Goal: Task Accomplishment & Management: Complete application form

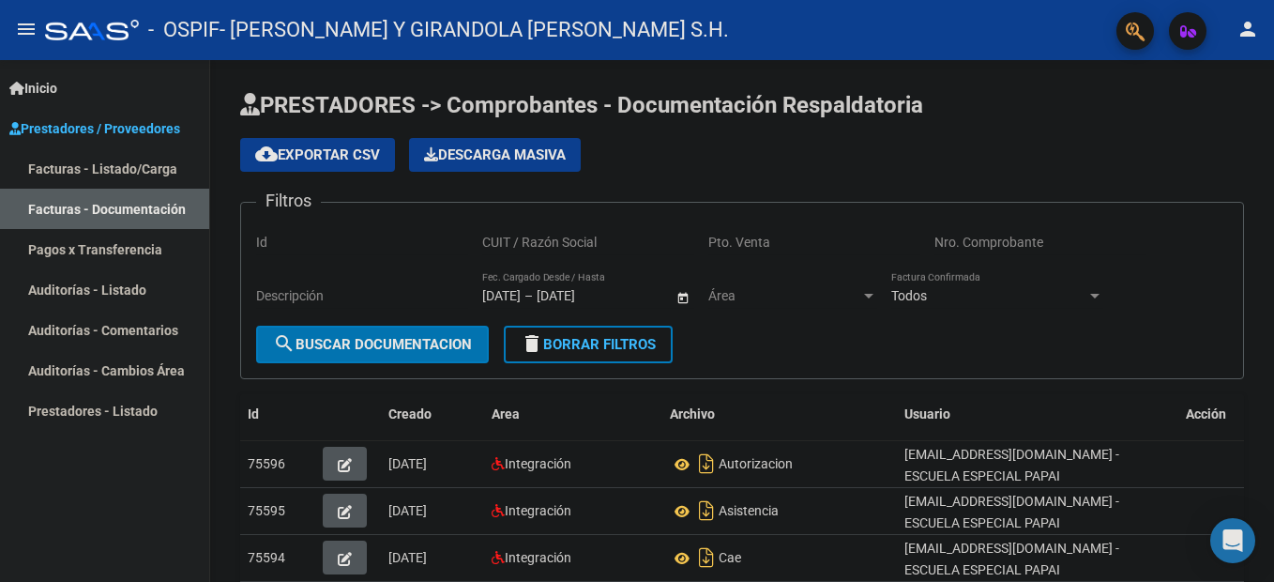
click at [97, 165] on link "Facturas - Listado/Carga" at bounding box center [104, 168] width 209 height 40
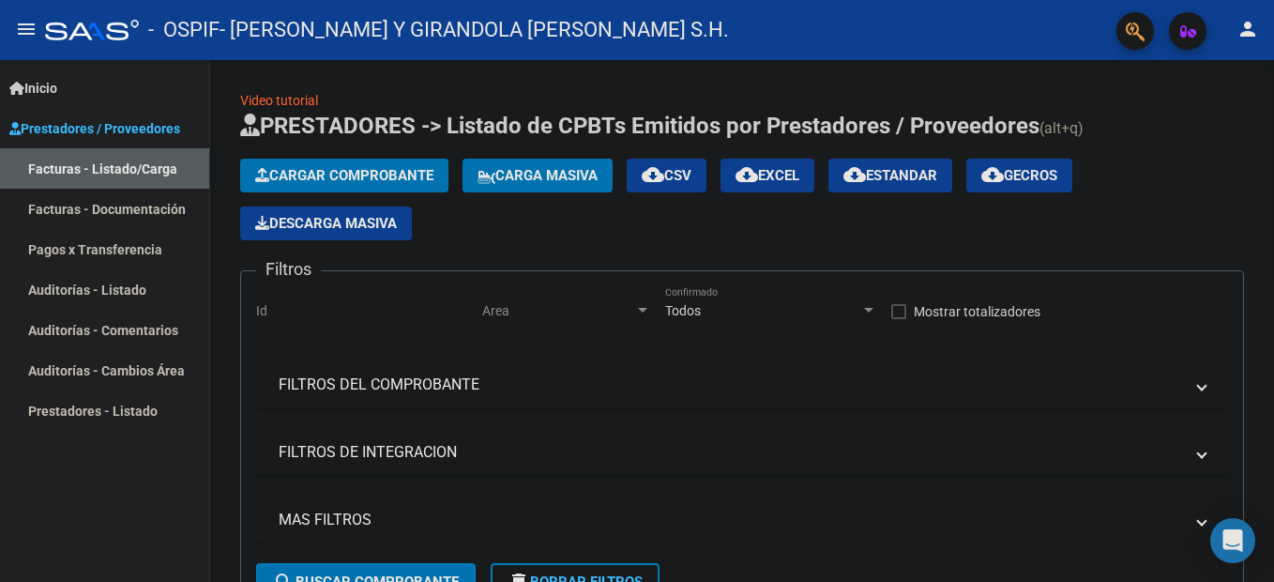
click at [382, 174] on span "Cargar Comprobante" at bounding box center [344, 175] width 178 height 17
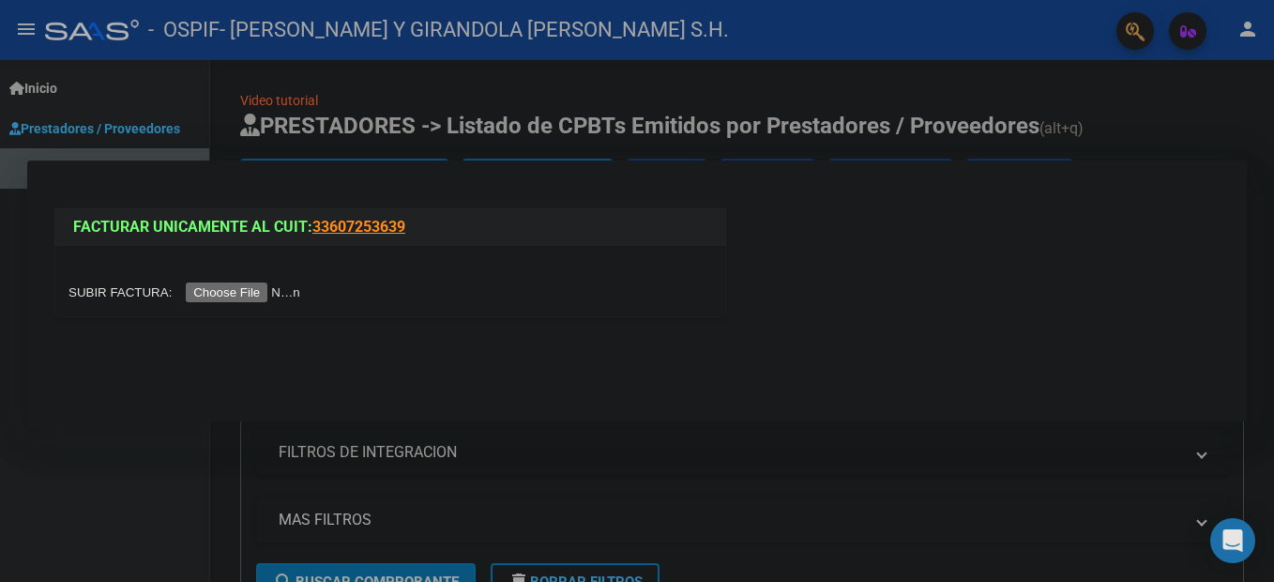
click at [252, 295] on input "file" at bounding box center [186, 292] width 237 height 20
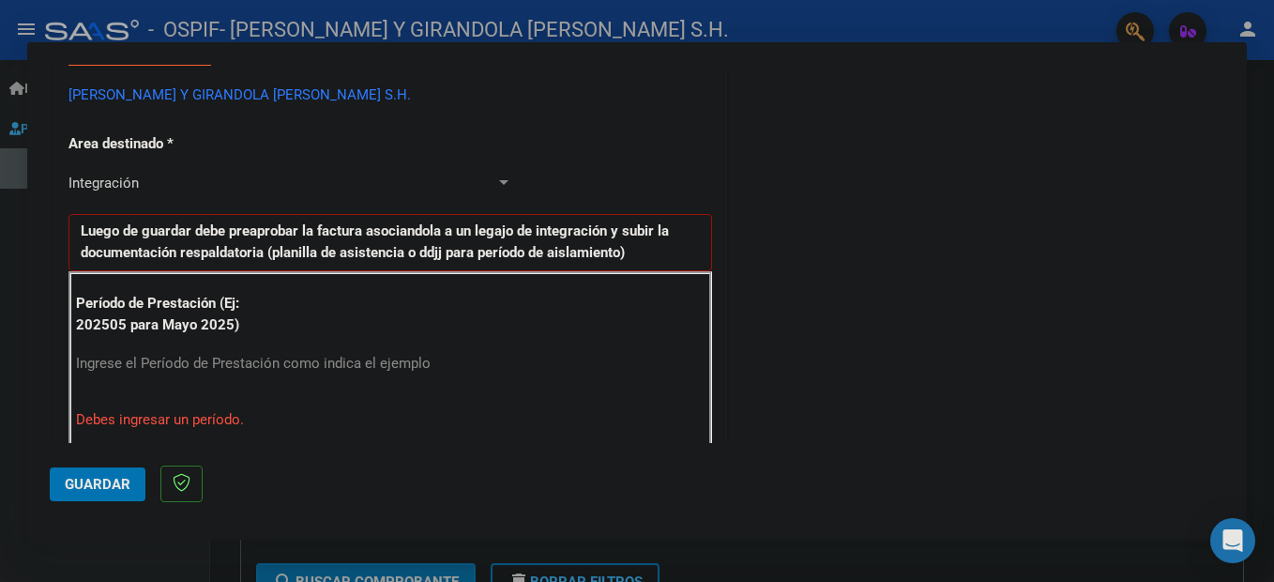
scroll to position [375, 0]
click at [113, 355] on input "Ingrese el Período de Prestación como indica el ejemplo" at bounding box center [292, 362] width 433 height 17
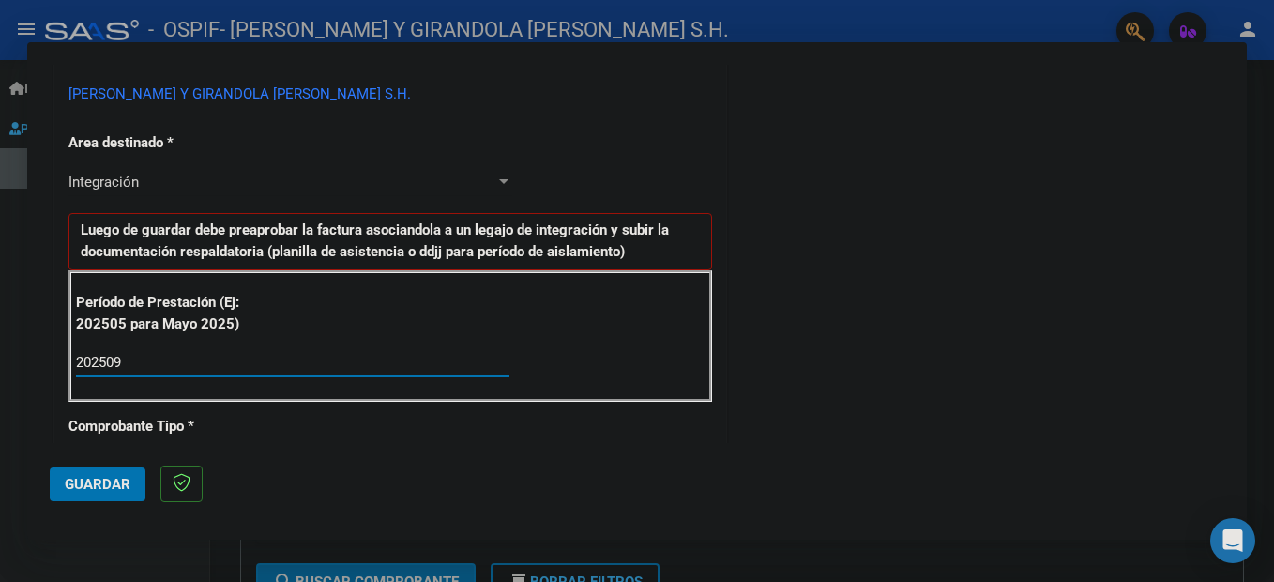
type input "202509"
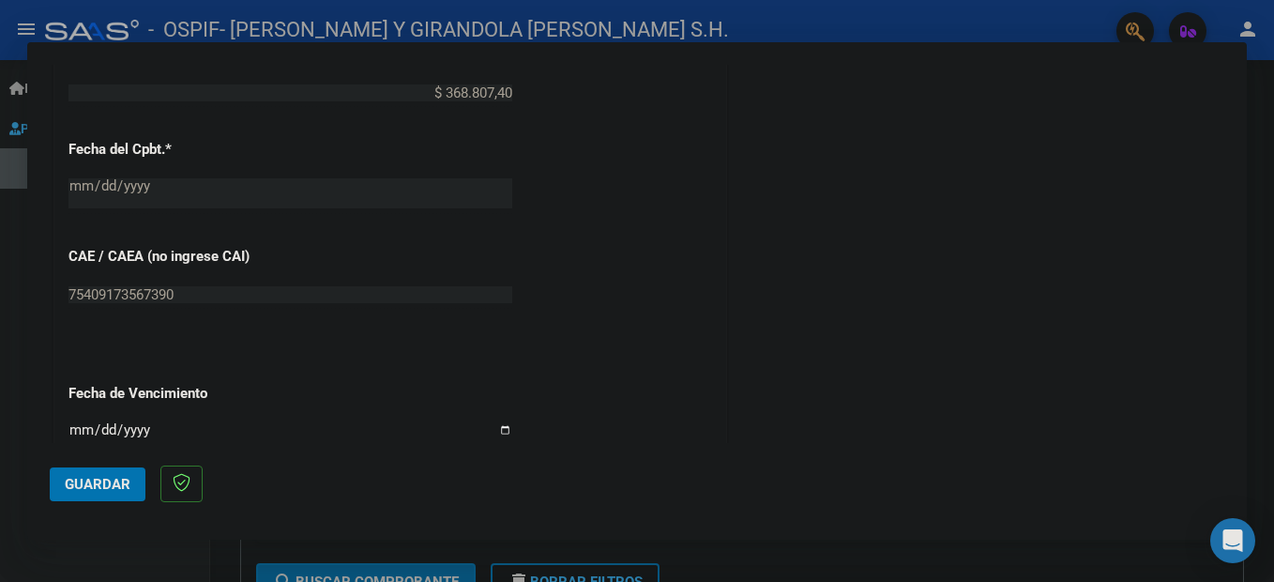
scroll to position [1126, 0]
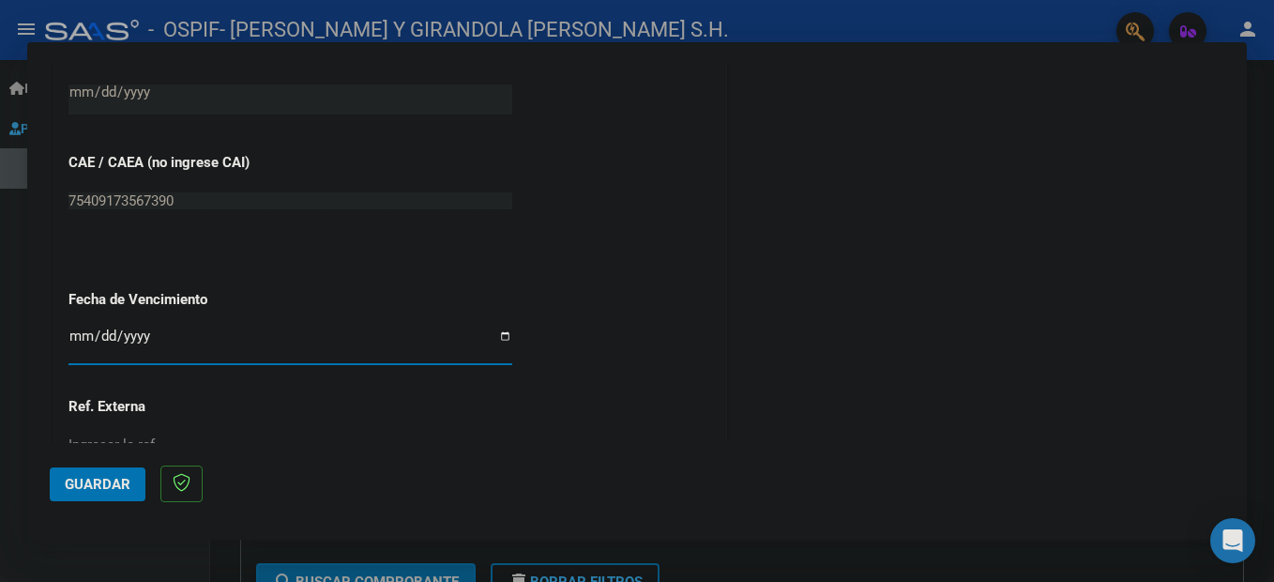
click at [80, 333] on input "Ingresar la fecha" at bounding box center [290, 343] width 444 height 30
type input "[DATE]"
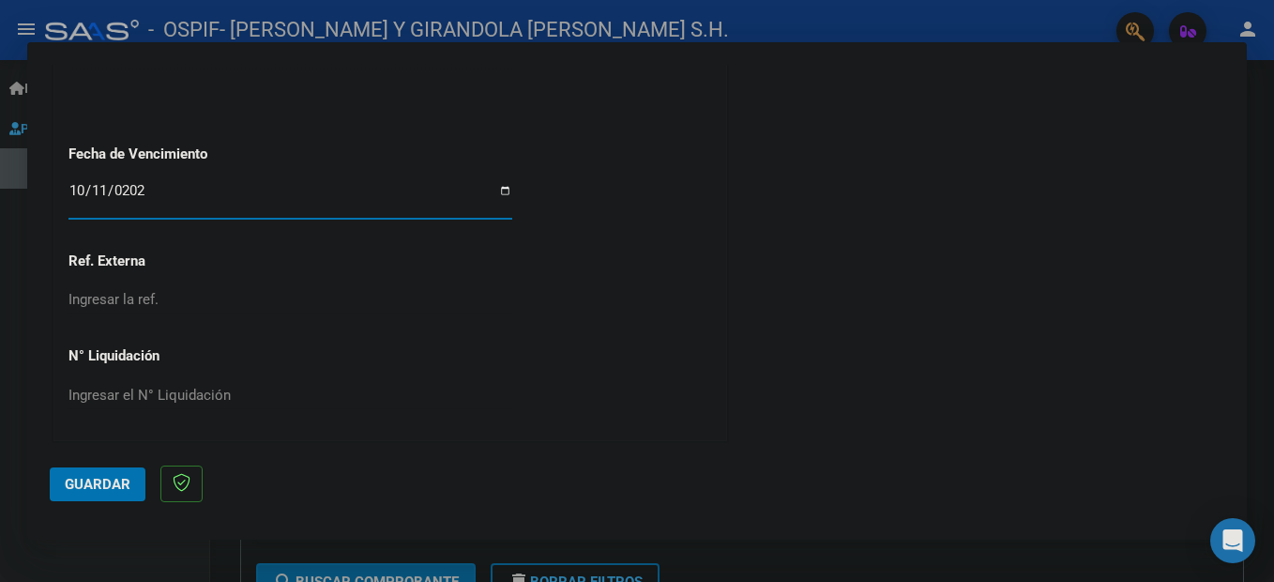
scroll to position [1273, 0]
click at [86, 481] on span "Guardar" at bounding box center [98, 484] width 66 height 17
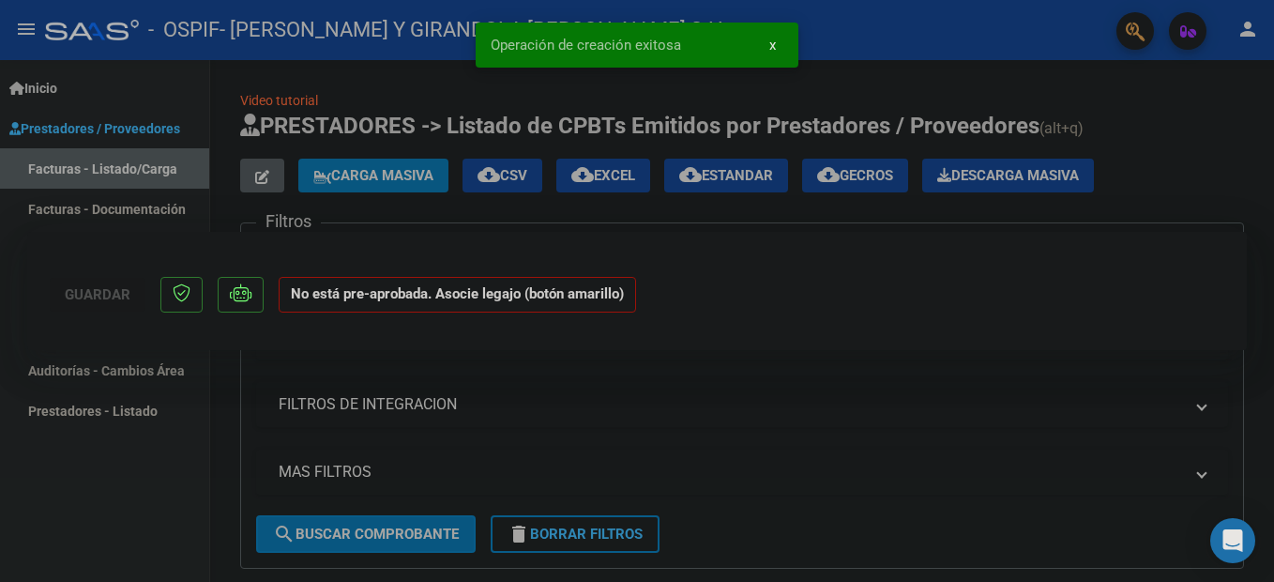
scroll to position [0, 0]
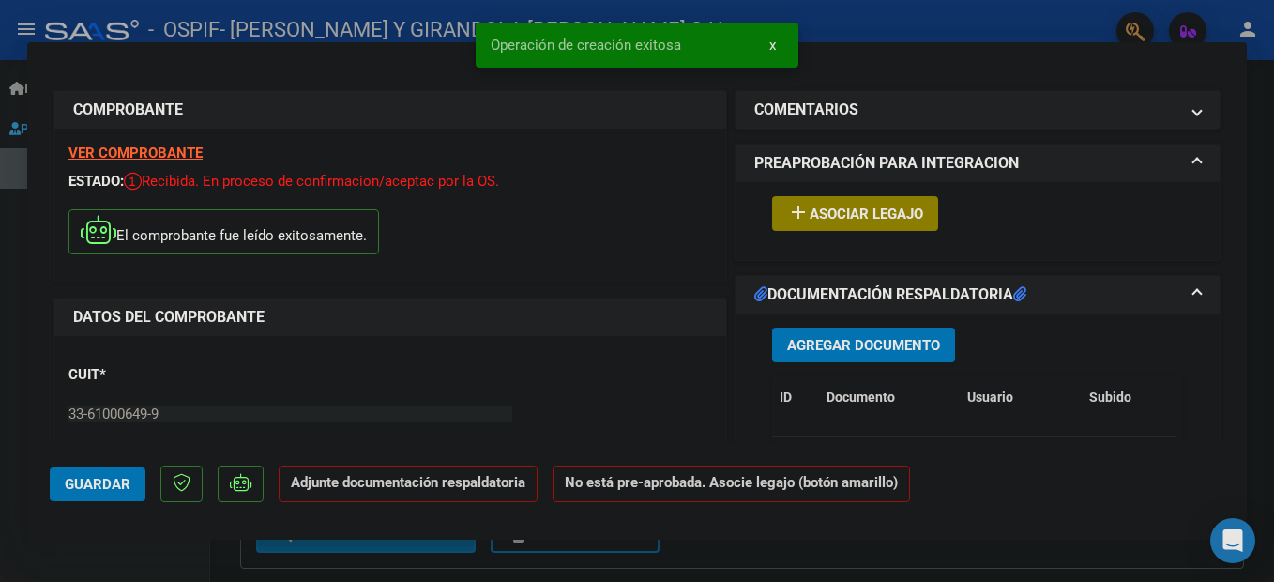
click at [864, 205] on span "Asociar Legajo" at bounding box center [865, 213] width 113 height 17
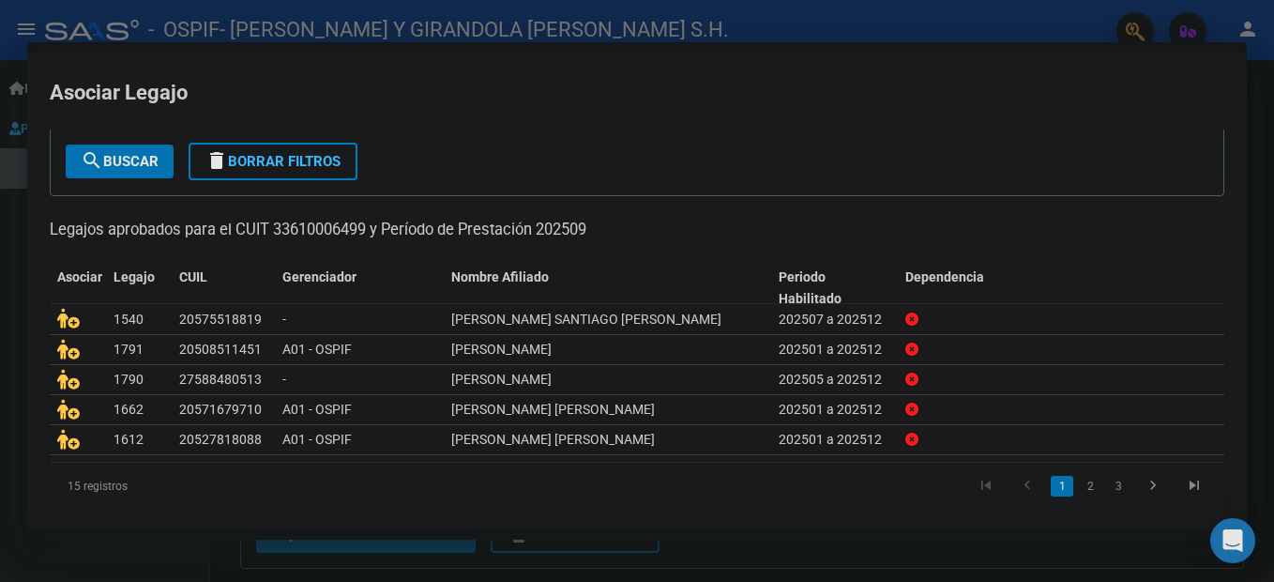
scroll to position [115, 0]
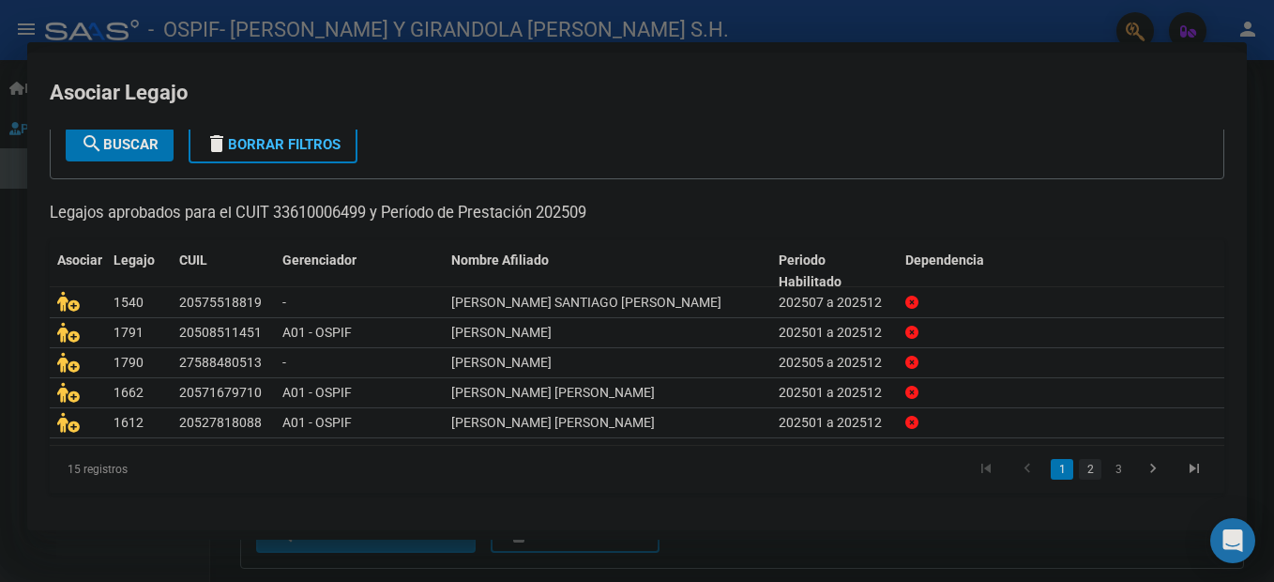
click at [1079, 476] on link "2" at bounding box center [1090, 469] width 23 height 21
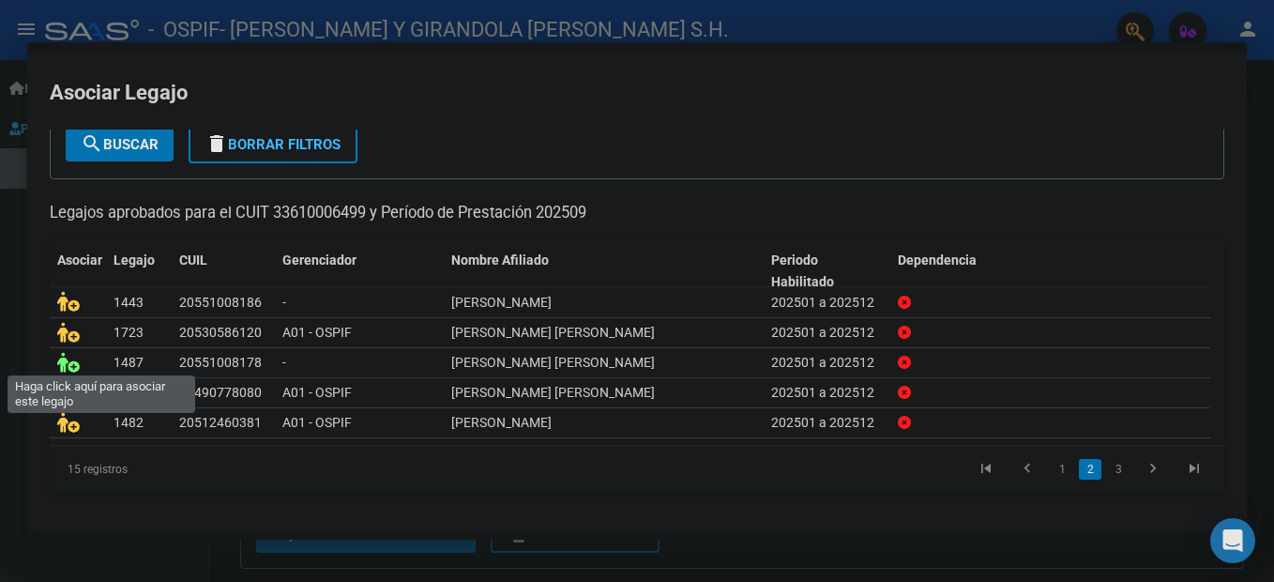
click at [68, 364] on icon at bounding box center [68, 362] width 23 height 21
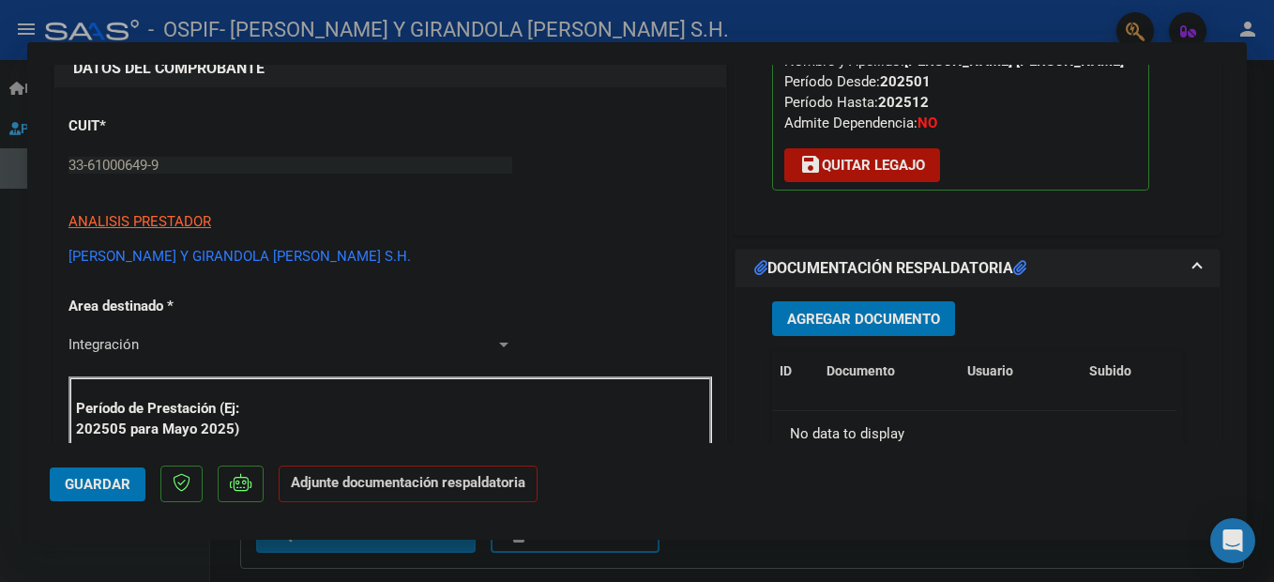
scroll to position [281, 0]
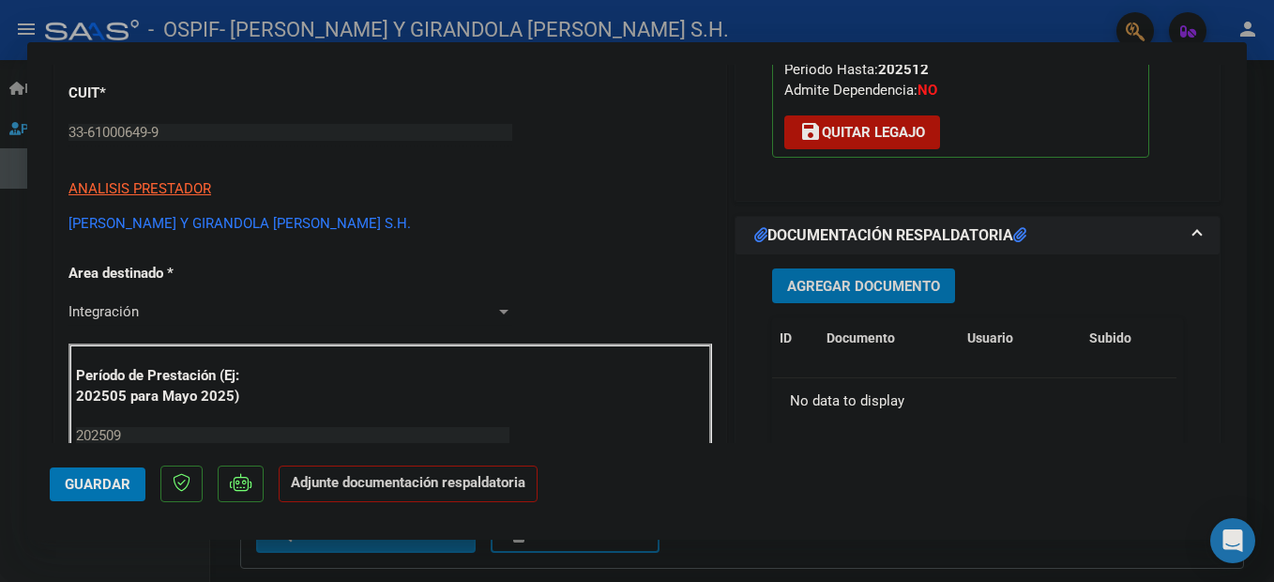
click at [868, 291] on span "Agregar Documento" at bounding box center [863, 286] width 153 height 17
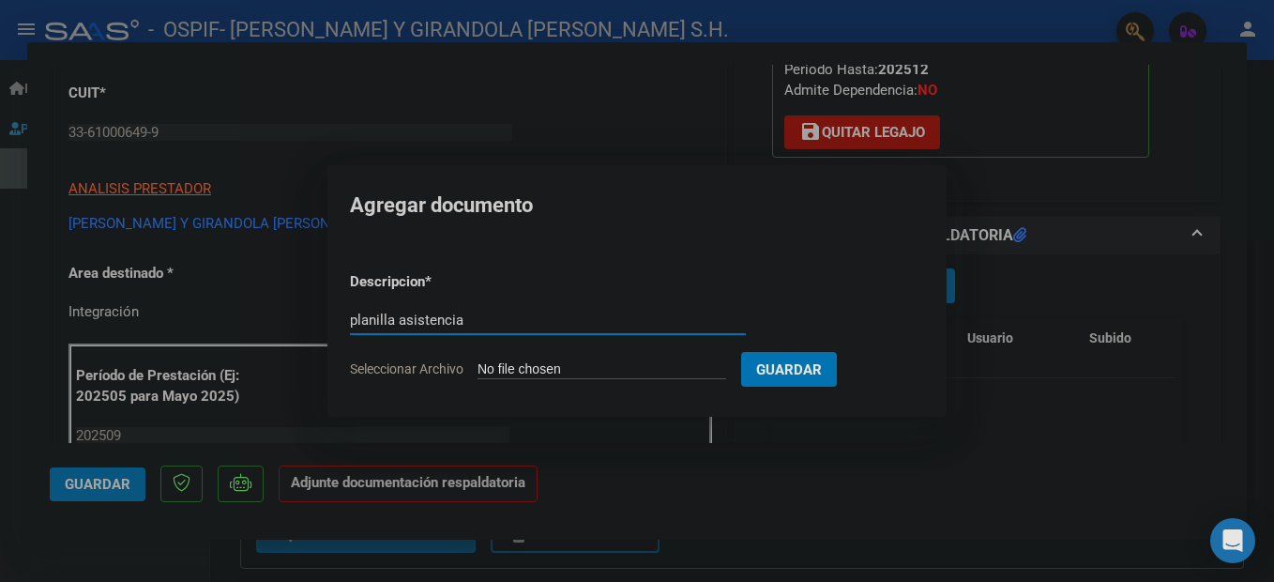
type input "planilla asistencia"
click at [676, 363] on input "Seleccionar Archivo" at bounding box center [601, 370] width 249 height 18
type input "C:\fakepath\ADJUNTOS [DATE] [GEOGRAPHIC_DATA][PERSON_NAME].pdf"
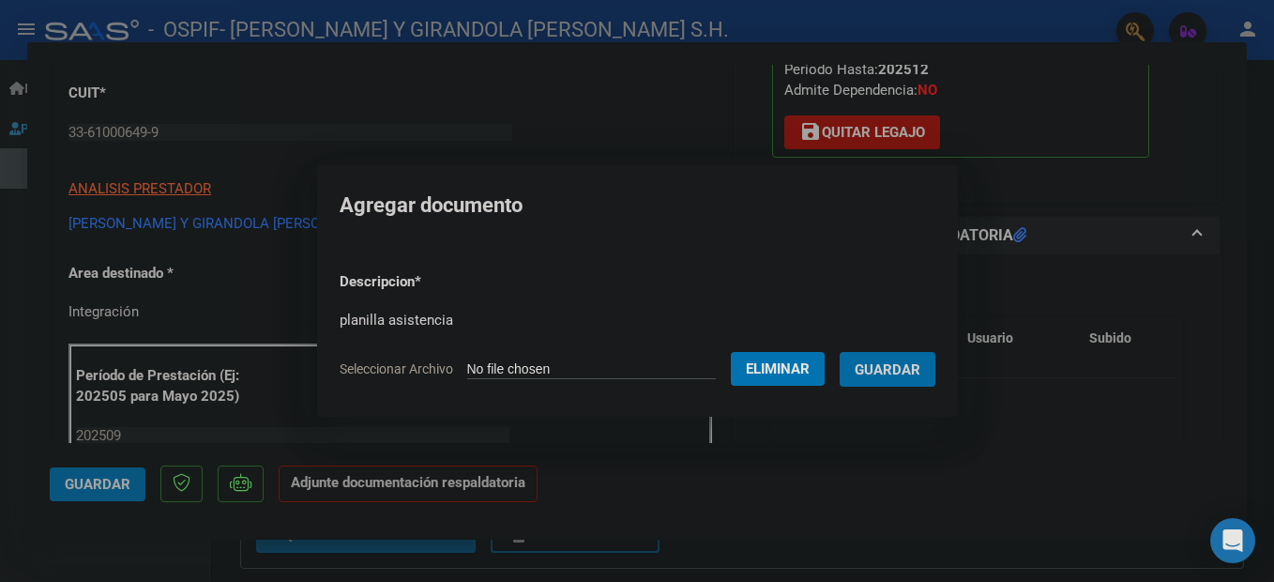
click at [913, 365] on span "Guardar" at bounding box center [887, 369] width 66 height 17
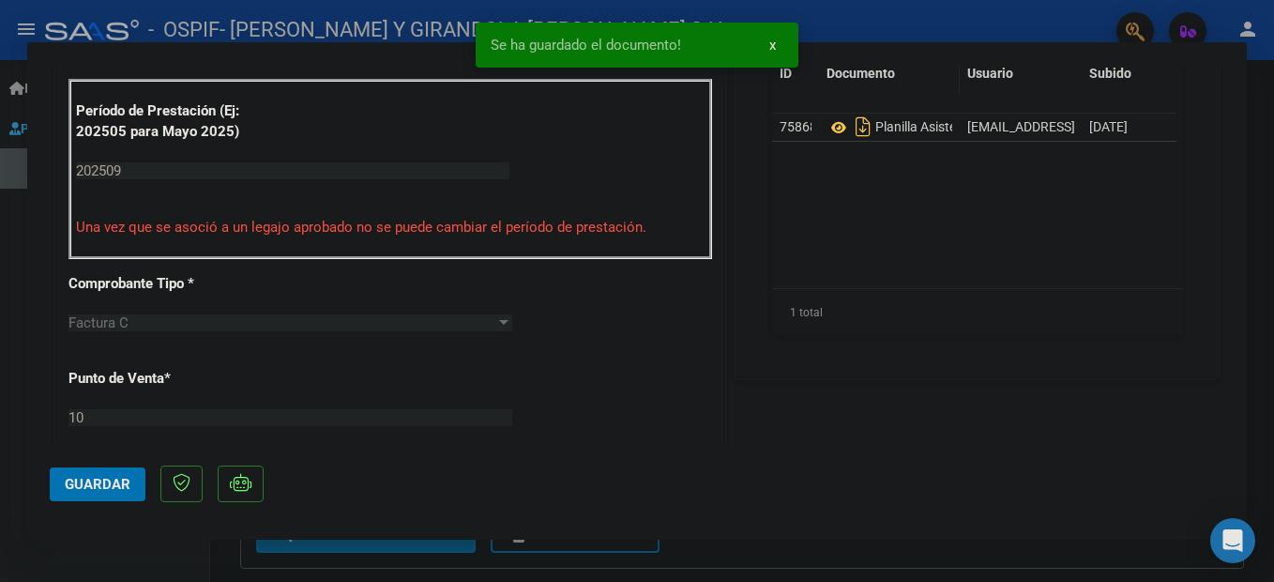
scroll to position [563, 0]
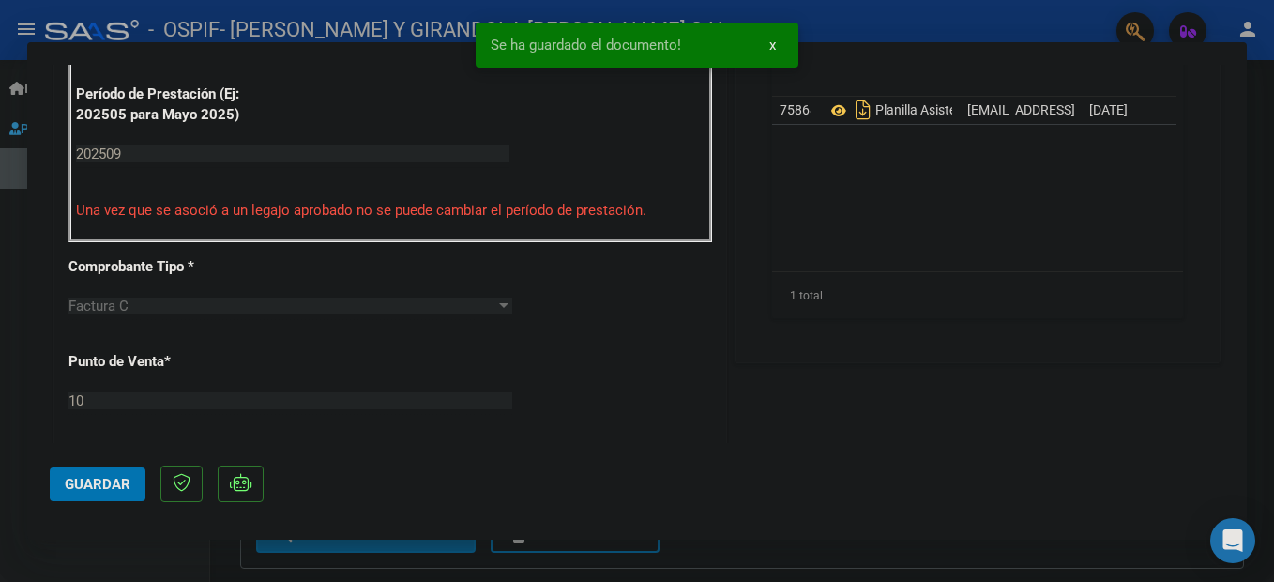
click at [85, 493] on button "Guardar" at bounding box center [98, 484] width 96 height 34
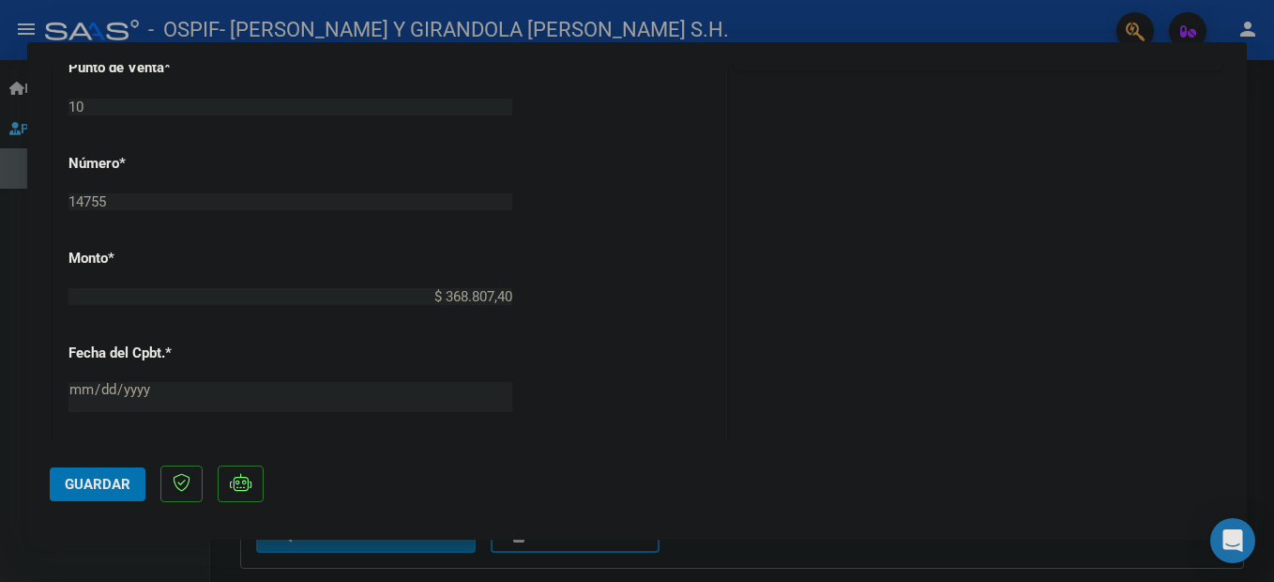
scroll to position [1126, 0]
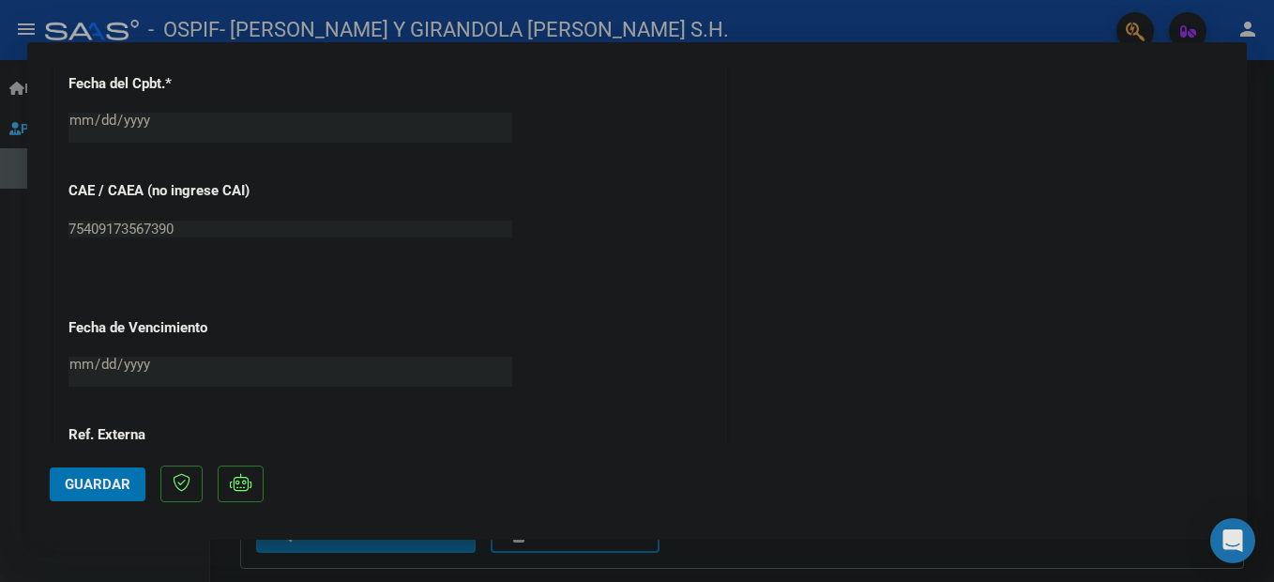
click at [107, 536] on mat-dialog-container "COMPROBANTE VER COMPROBANTE ESTADO: Recibida. En proceso de confirmacion/acepta…" at bounding box center [636, 290] width 1219 height 497
click at [86, 491] on span "Guardar" at bounding box center [98, 484] width 66 height 17
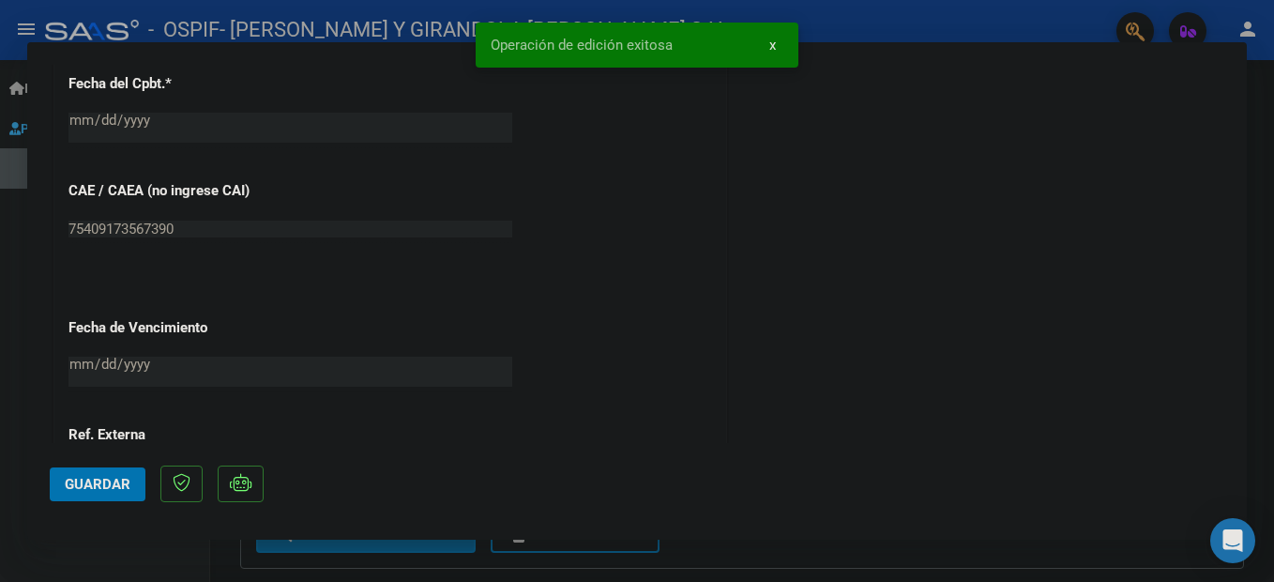
click at [124, 538] on mat-dialog-container "COMPROBANTE VER COMPROBANTE ESTADO: Recibida. En proceso de confirmacion/acepta…" at bounding box center [636, 290] width 1219 height 497
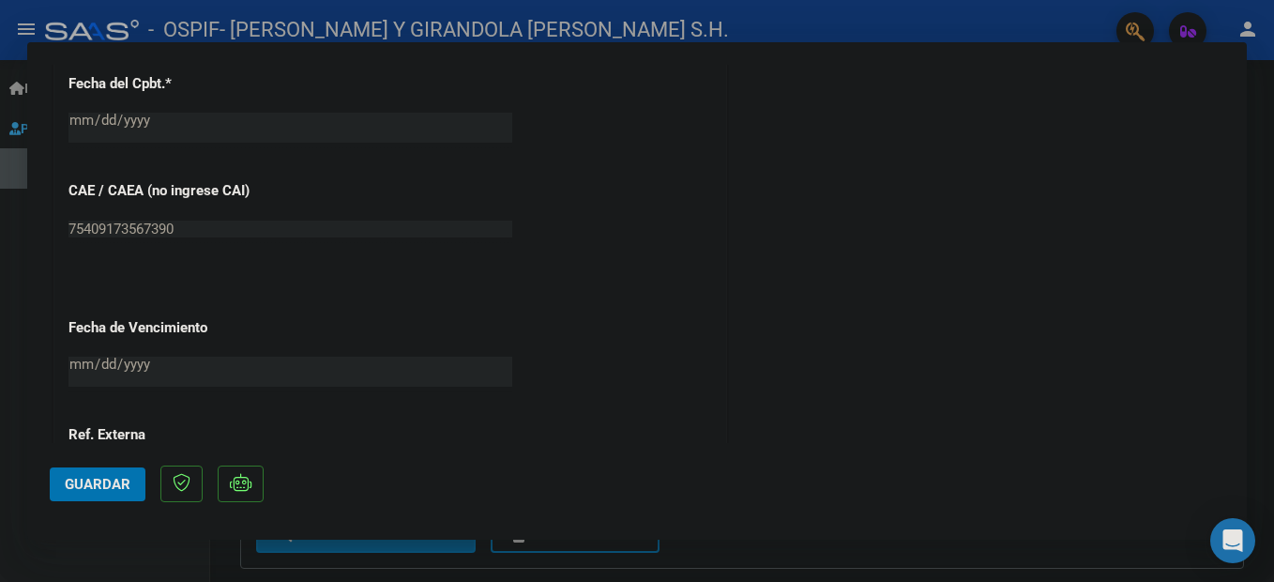
click at [175, 552] on div at bounding box center [637, 291] width 1274 height 582
type input "$ 0,00"
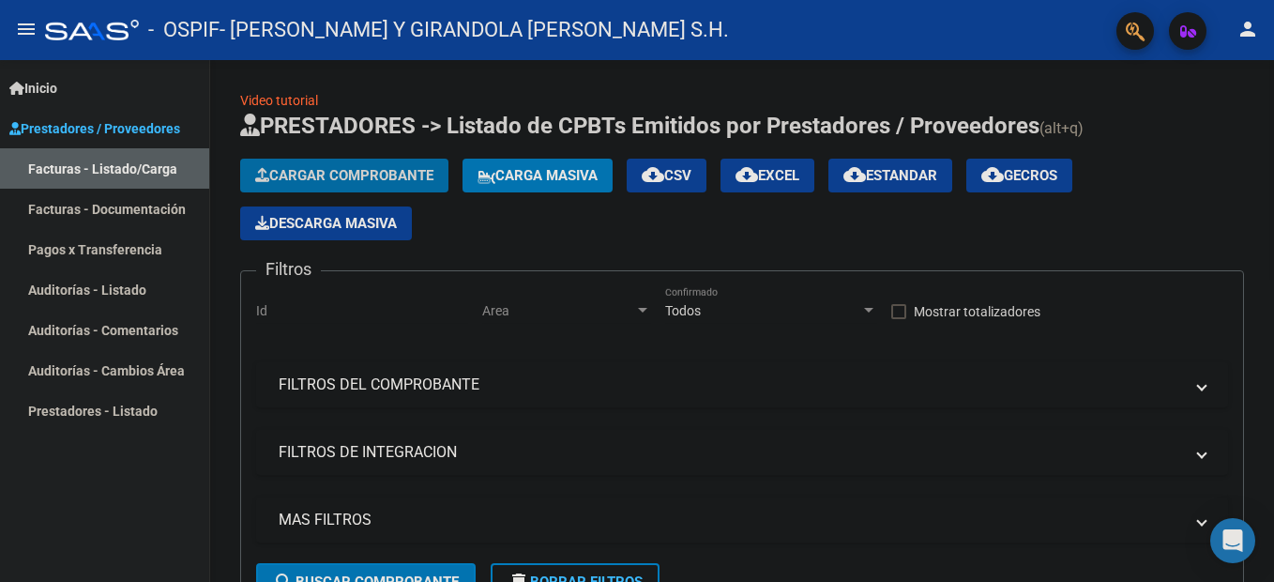
click at [371, 178] on span "Cargar Comprobante" at bounding box center [344, 175] width 178 height 17
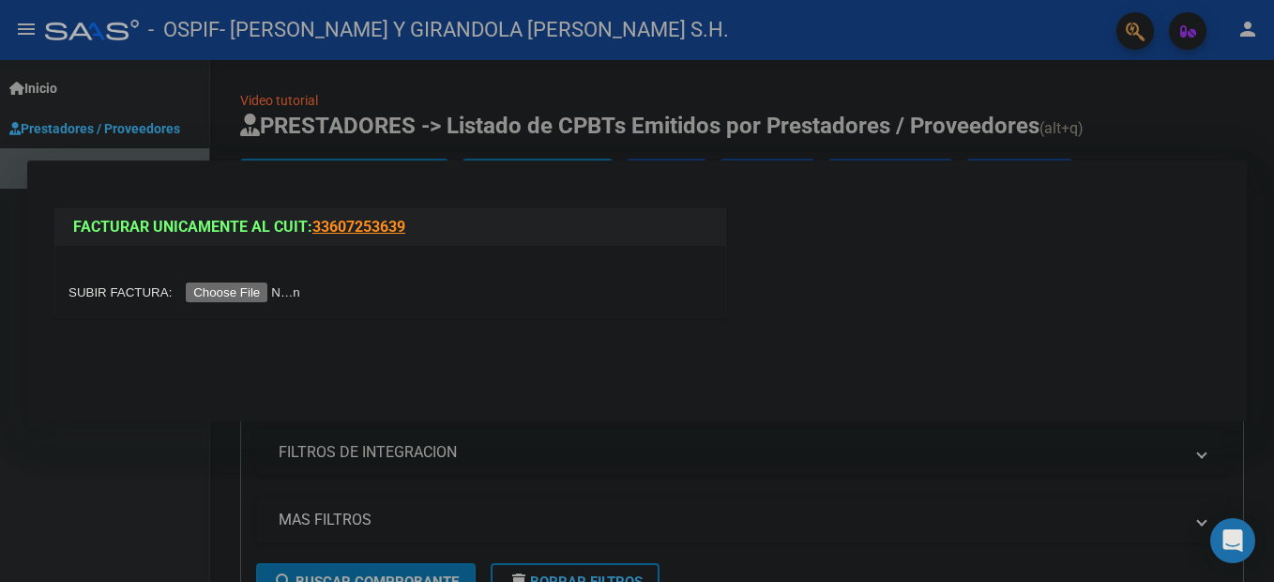
click at [208, 296] on input "file" at bounding box center [186, 292] width 237 height 20
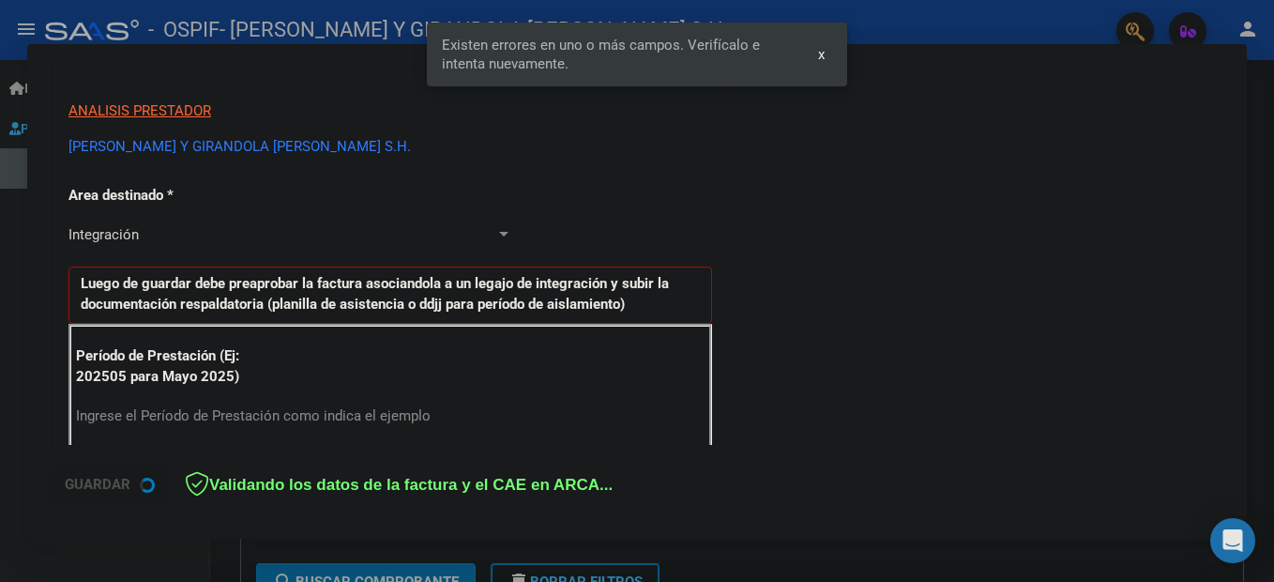
scroll to position [429, 0]
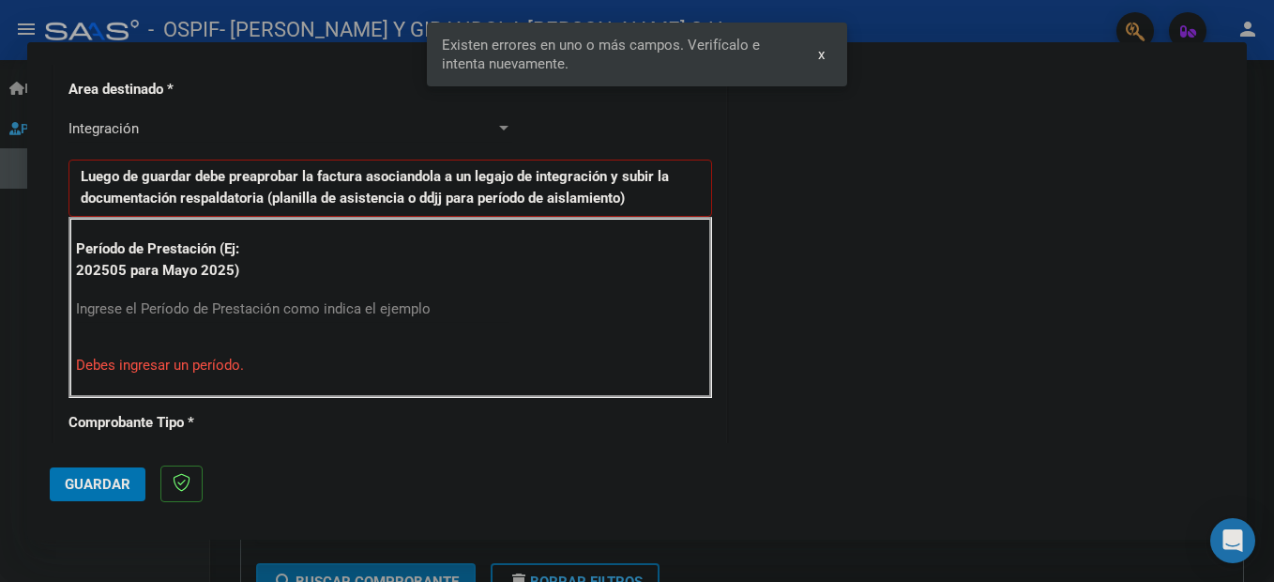
click at [237, 368] on p "Debes ingresar un período." at bounding box center [390, 366] width 628 height 22
click at [223, 310] on input "Ingrese el Período de Prestación como indica el ejemplo" at bounding box center [292, 308] width 433 height 17
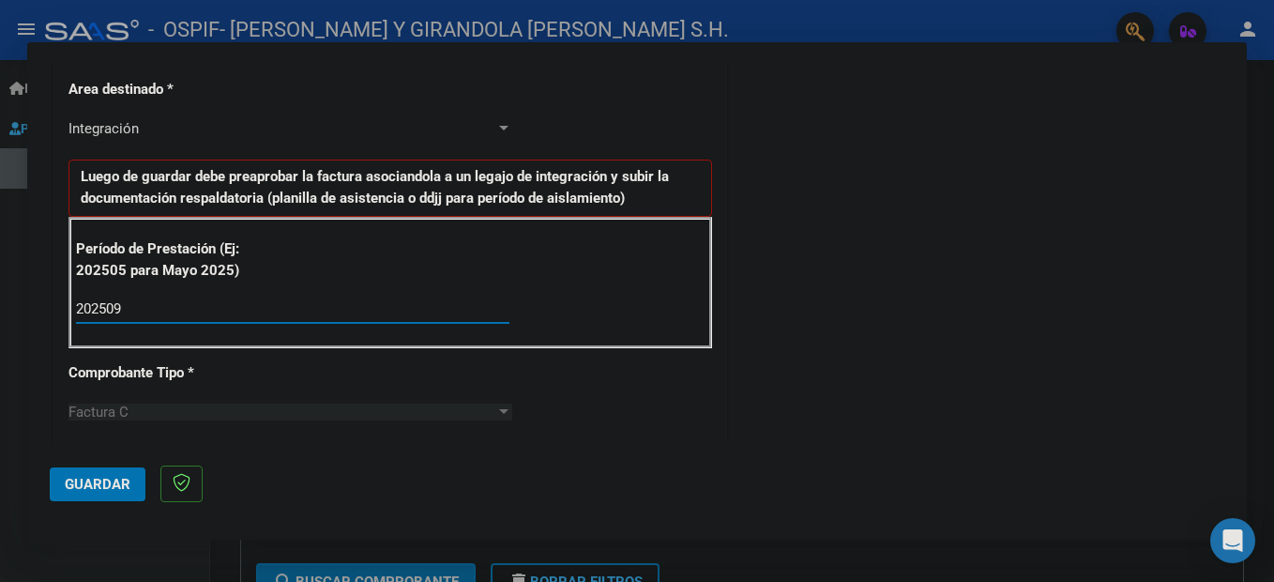
type input "202509"
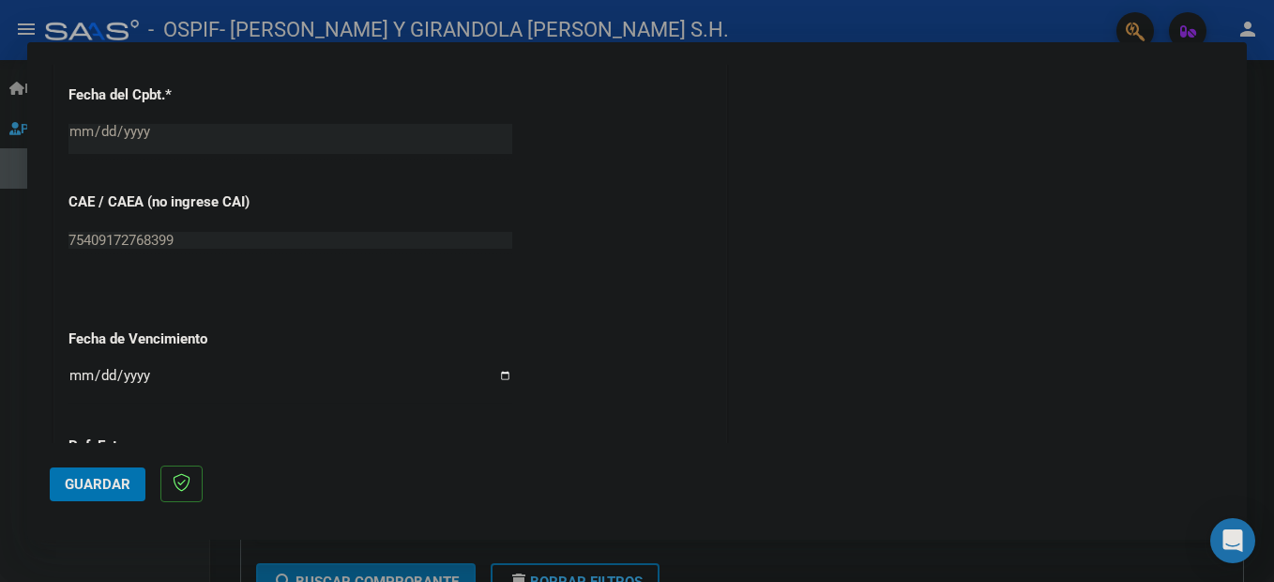
scroll to position [1273, 0]
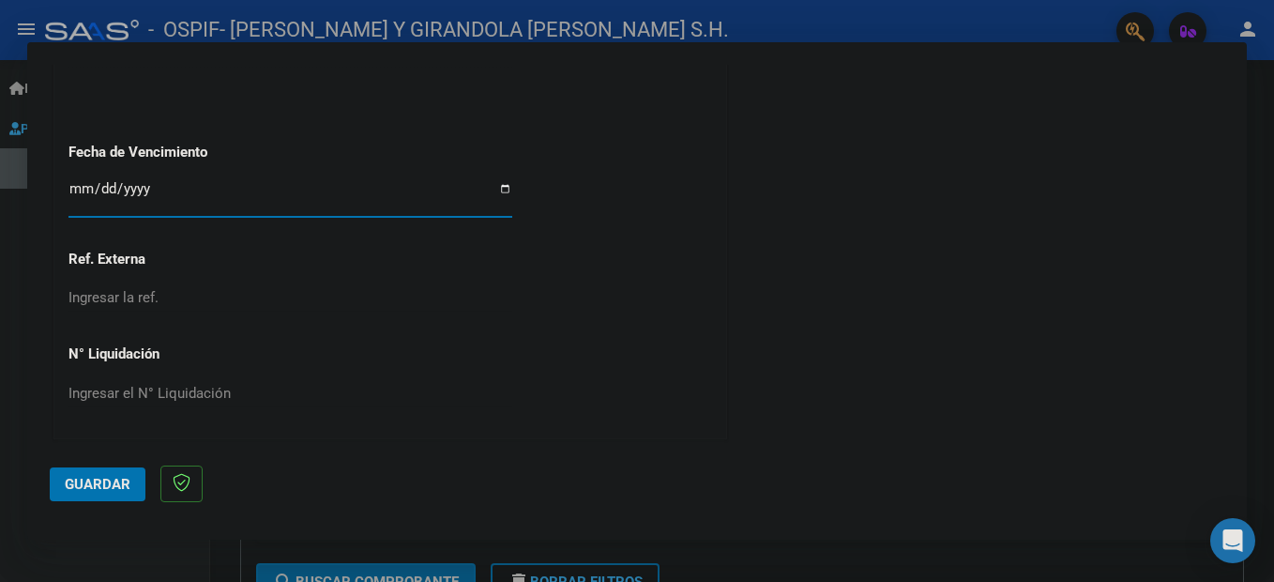
click at [82, 187] on input "Ingresar la fecha" at bounding box center [290, 196] width 444 height 30
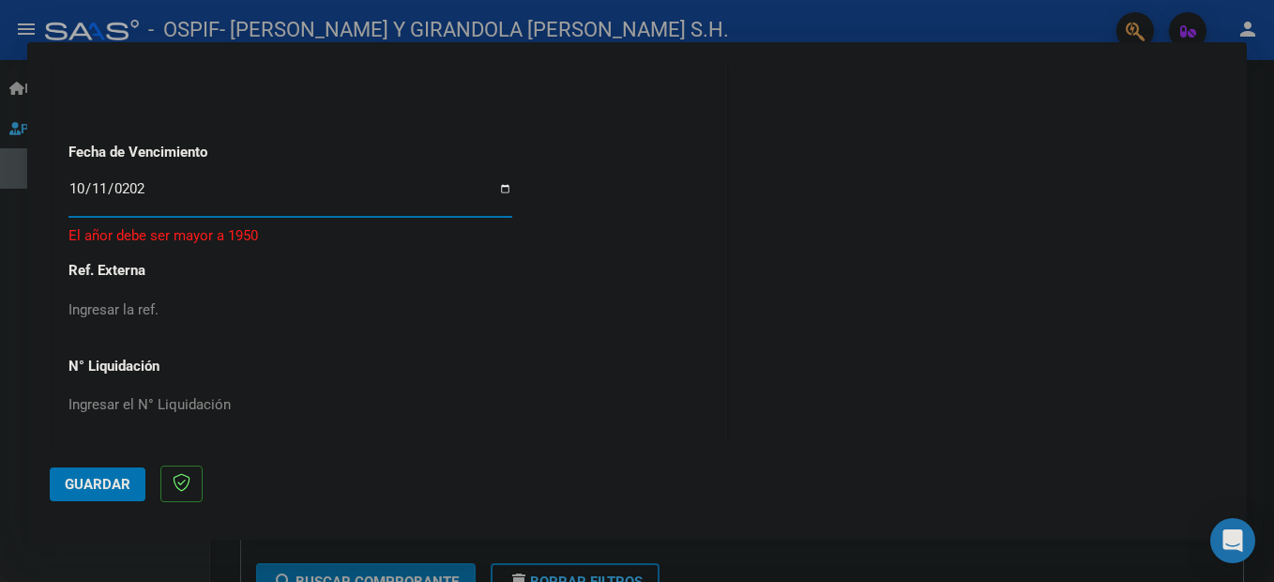
type input "[DATE]"
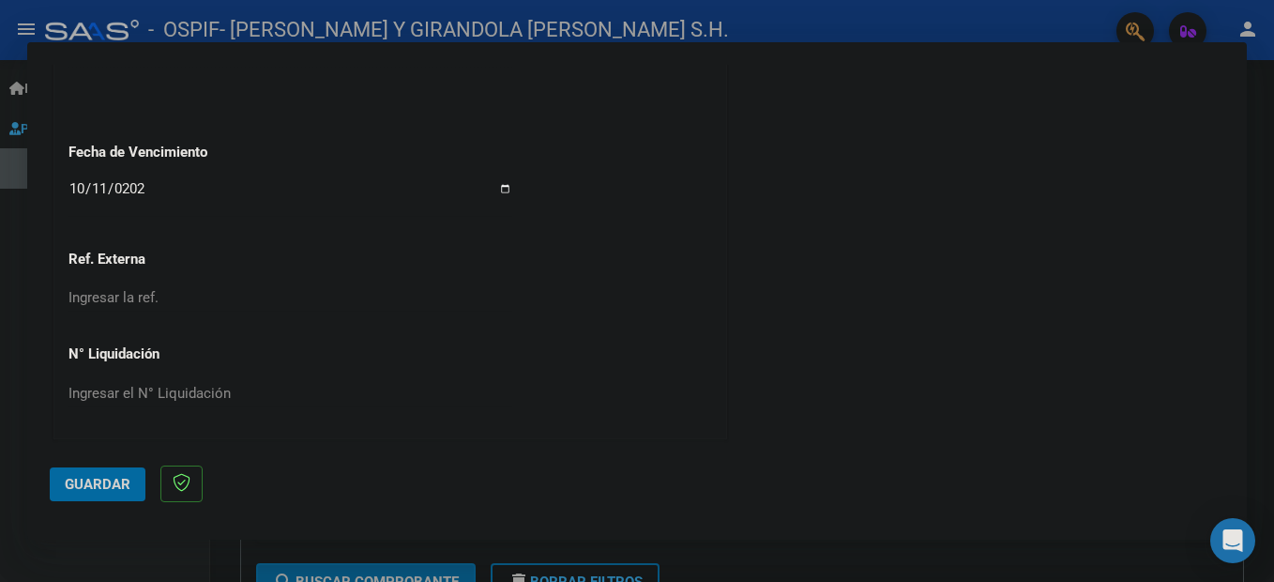
click at [69, 476] on span "Guardar" at bounding box center [98, 484] width 66 height 17
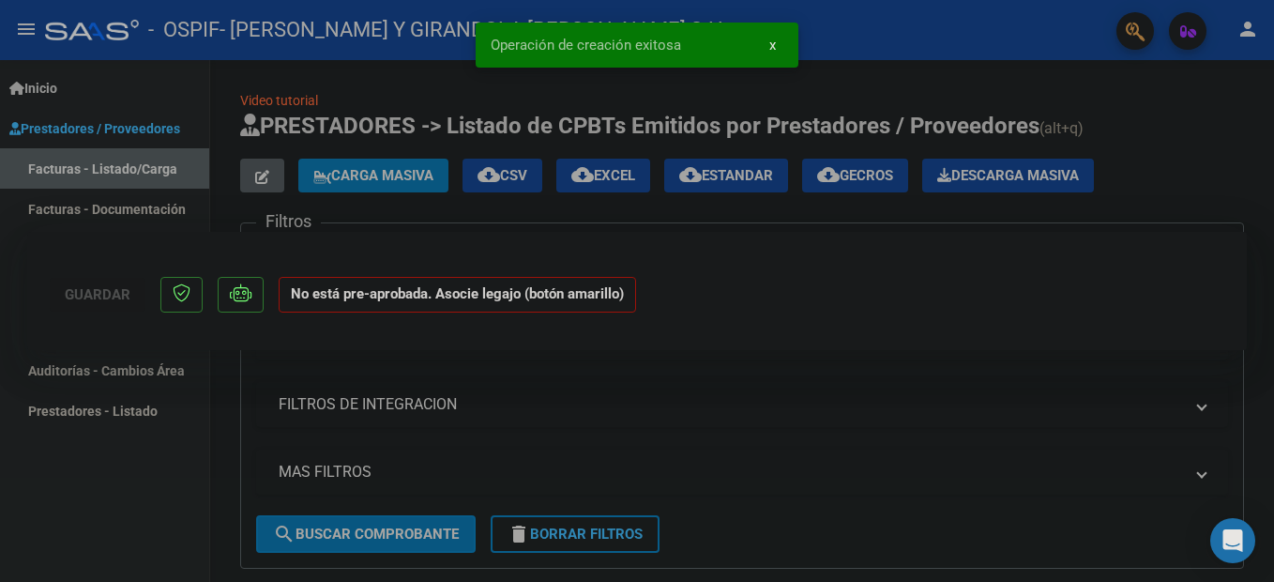
scroll to position [0, 0]
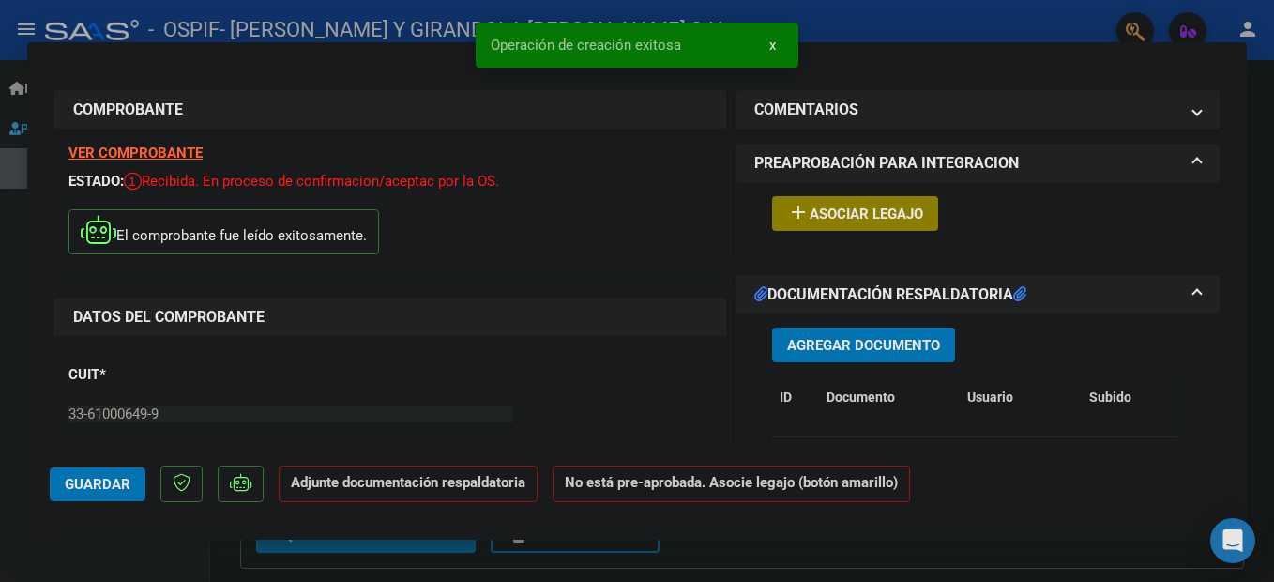
click at [884, 217] on span "Asociar Legajo" at bounding box center [865, 213] width 113 height 17
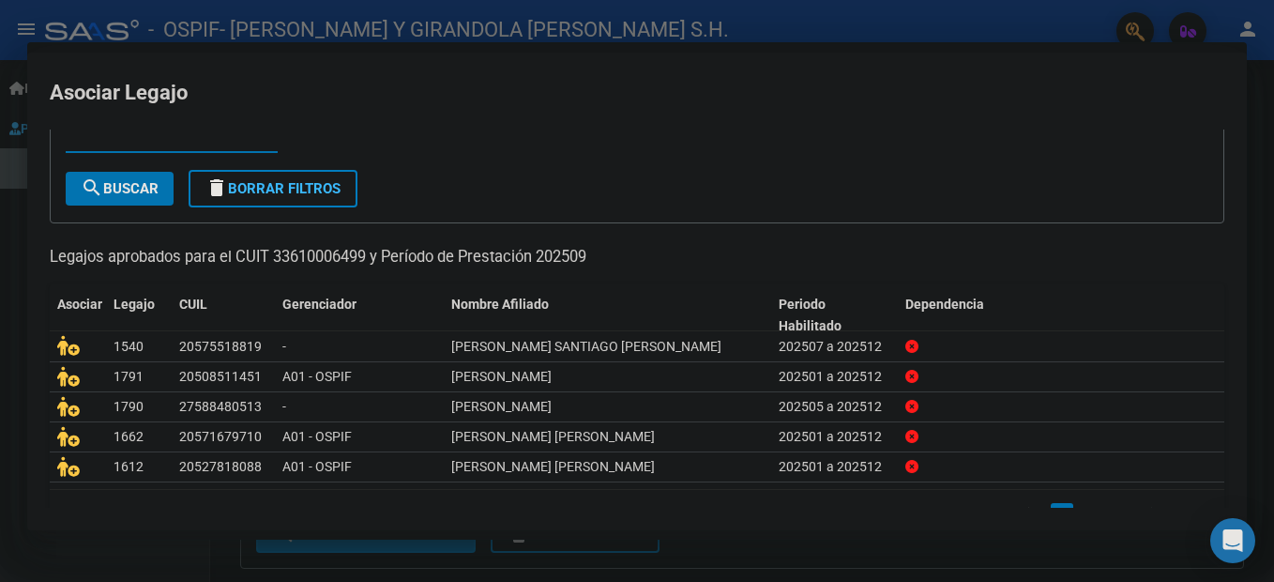
scroll to position [94, 0]
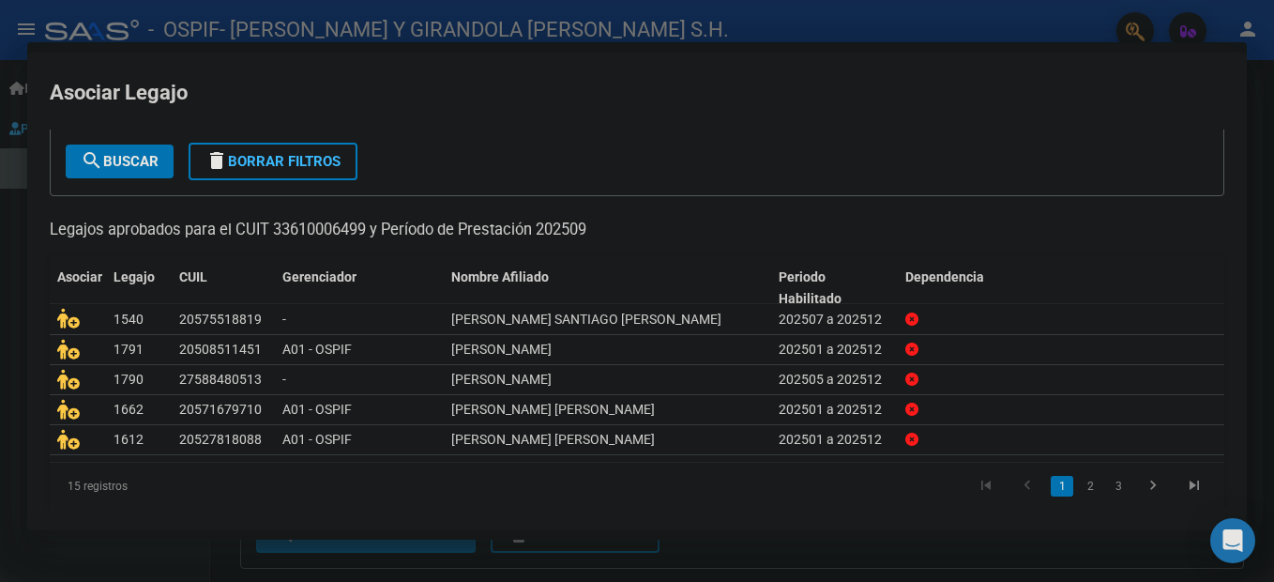
click at [1079, 486] on link "2" at bounding box center [1090, 486] width 23 height 21
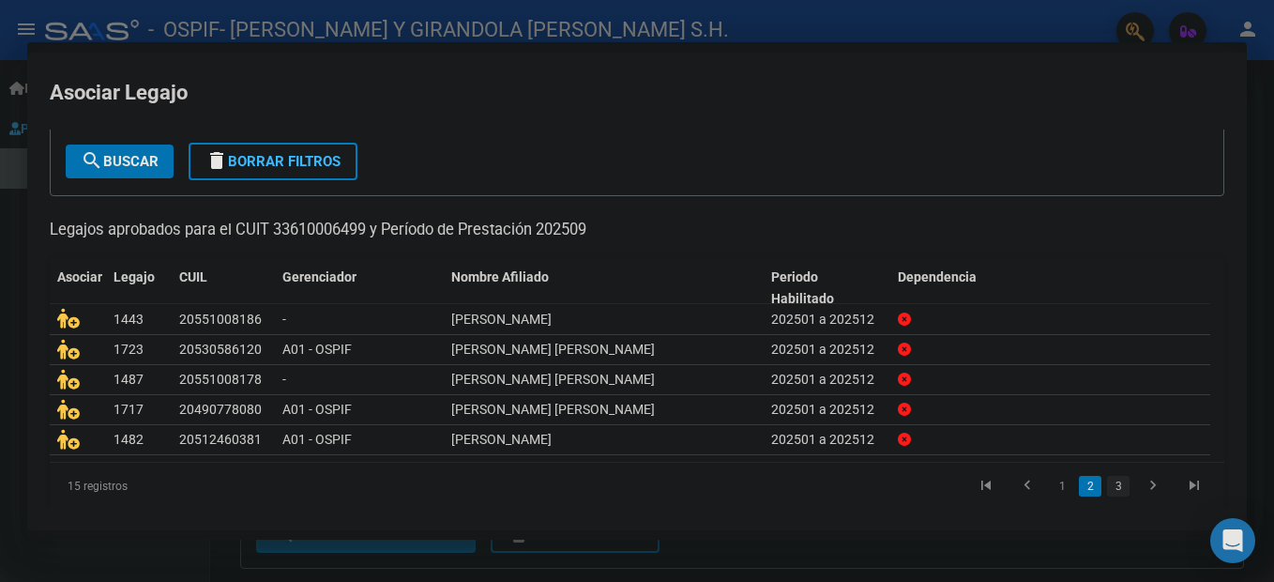
click at [1107, 492] on link "3" at bounding box center [1118, 486] width 23 height 21
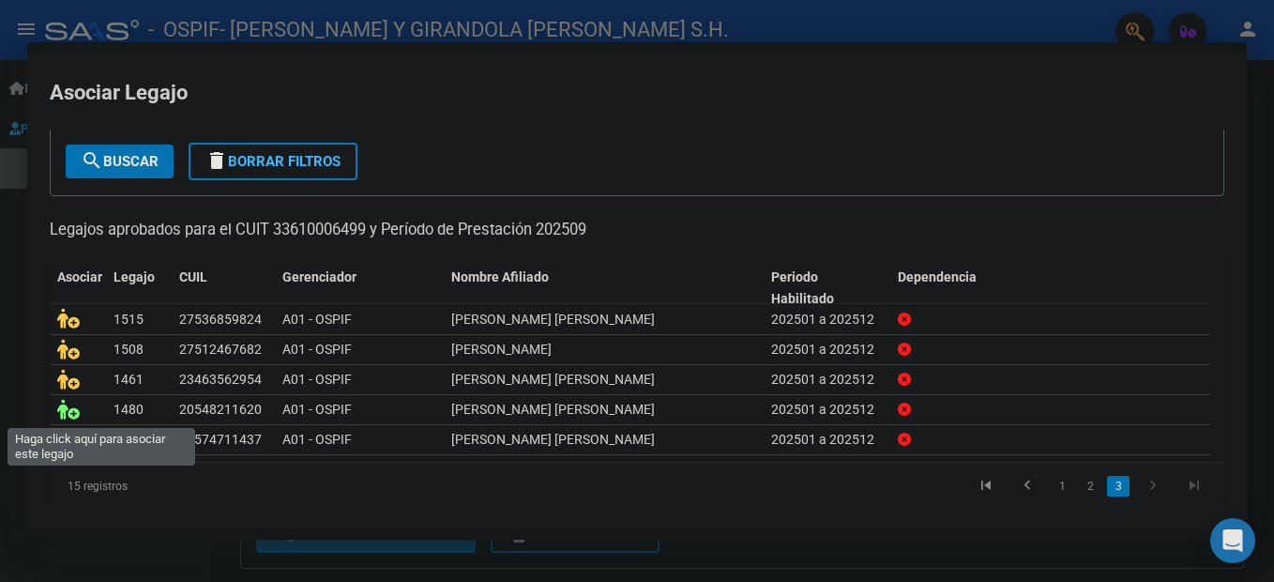
click at [73, 416] on icon at bounding box center [68, 409] width 23 height 21
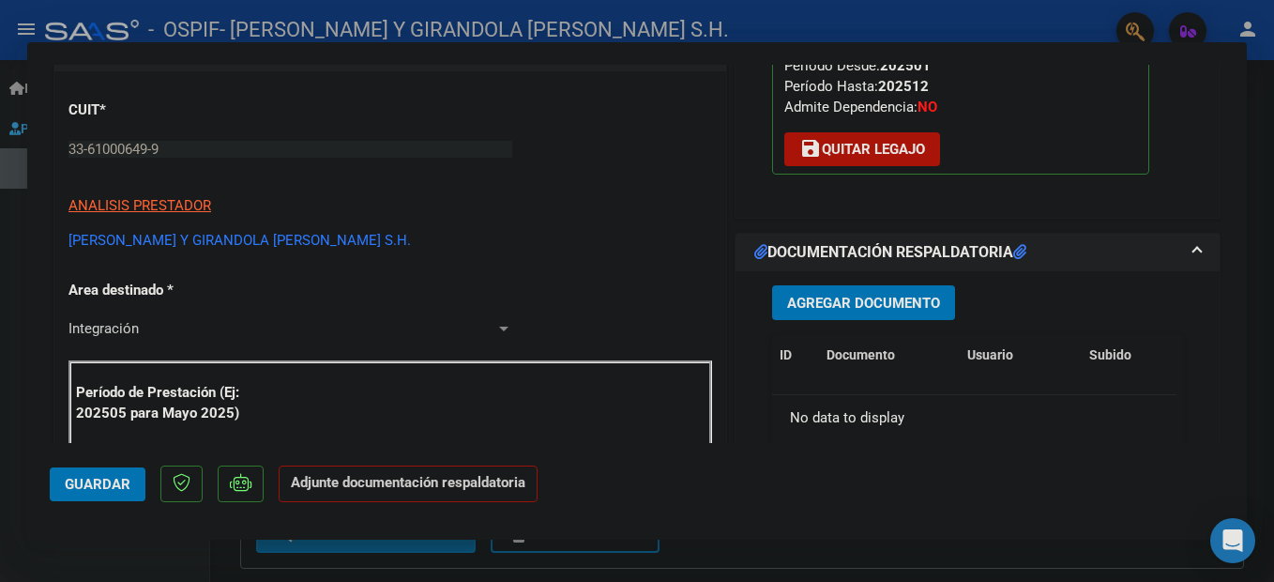
scroll to position [281, 0]
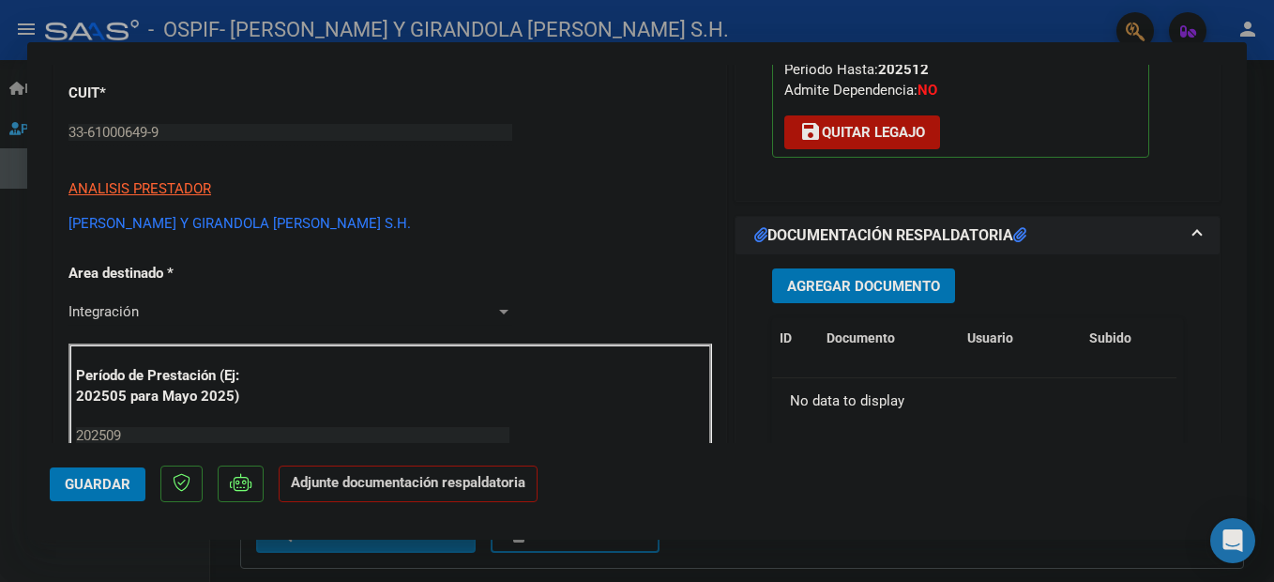
click at [845, 292] on span "Agregar Documento" at bounding box center [863, 286] width 153 height 17
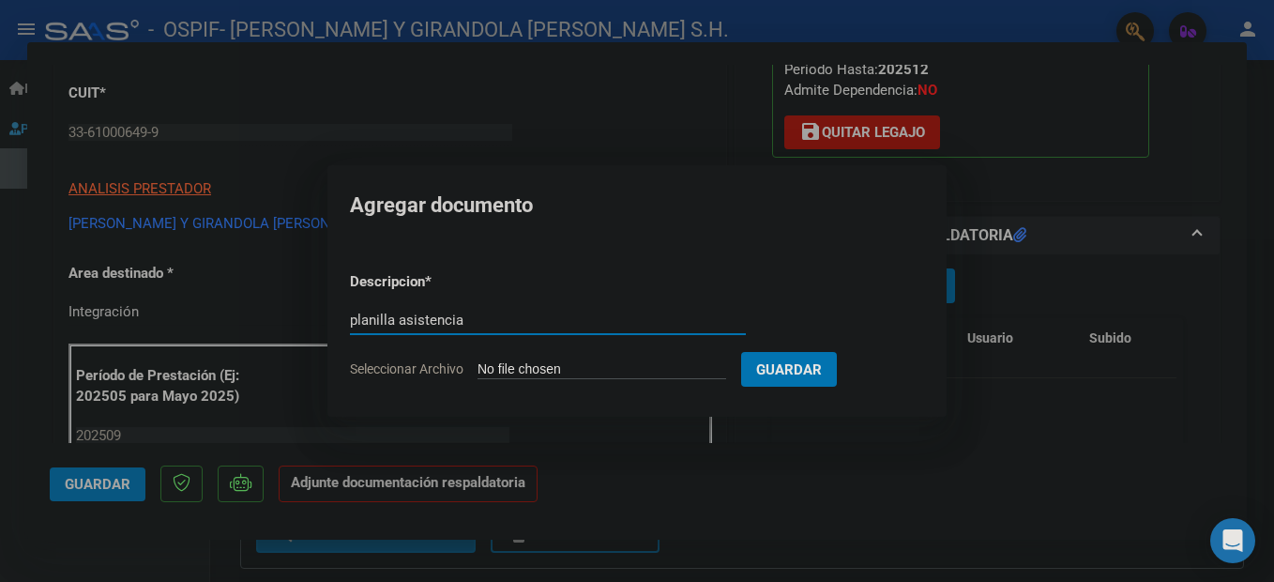
type input "planilla asistencia"
click at [584, 363] on input "Seleccionar Archivo" at bounding box center [601, 370] width 249 height 18
type input "C:\fakepath\ADJUNTOS [DATE] [PERSON_NAME].pdf"
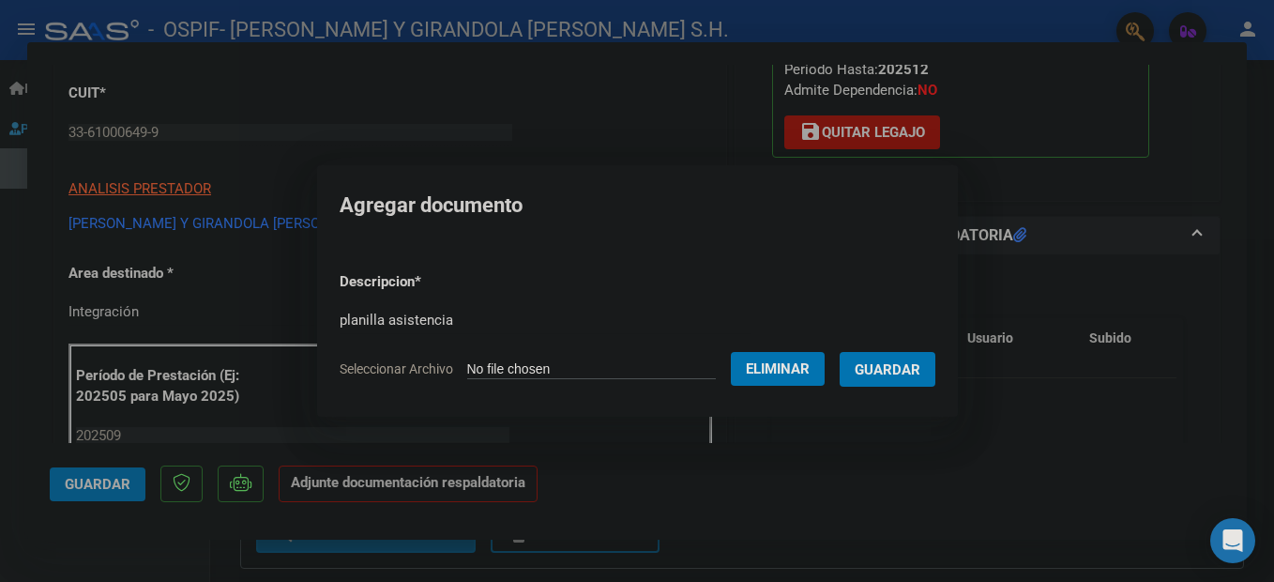
click at [904, 372] on span "Guardar" at bounding box center [887, 369] width 66 height 17
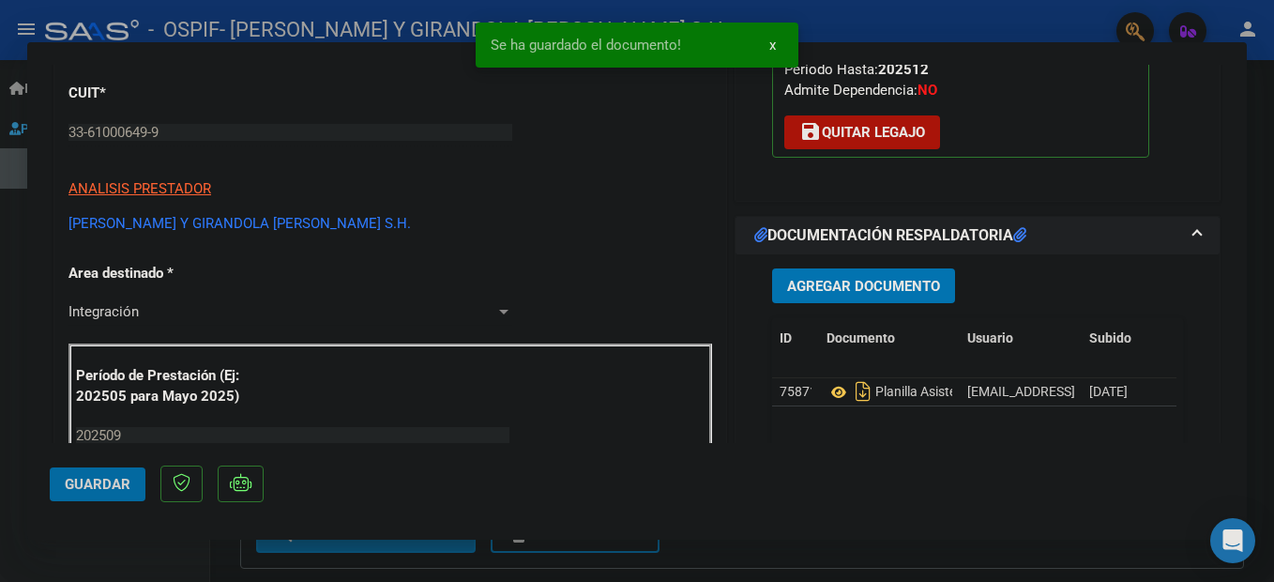
click at [101, 485] on span "Guardar" at bounding box center [98, 484] width 66 height 17
click at [139, 557] on div at bounding box center [637, 291] width 1274 height 582
type input "$ 0,00"
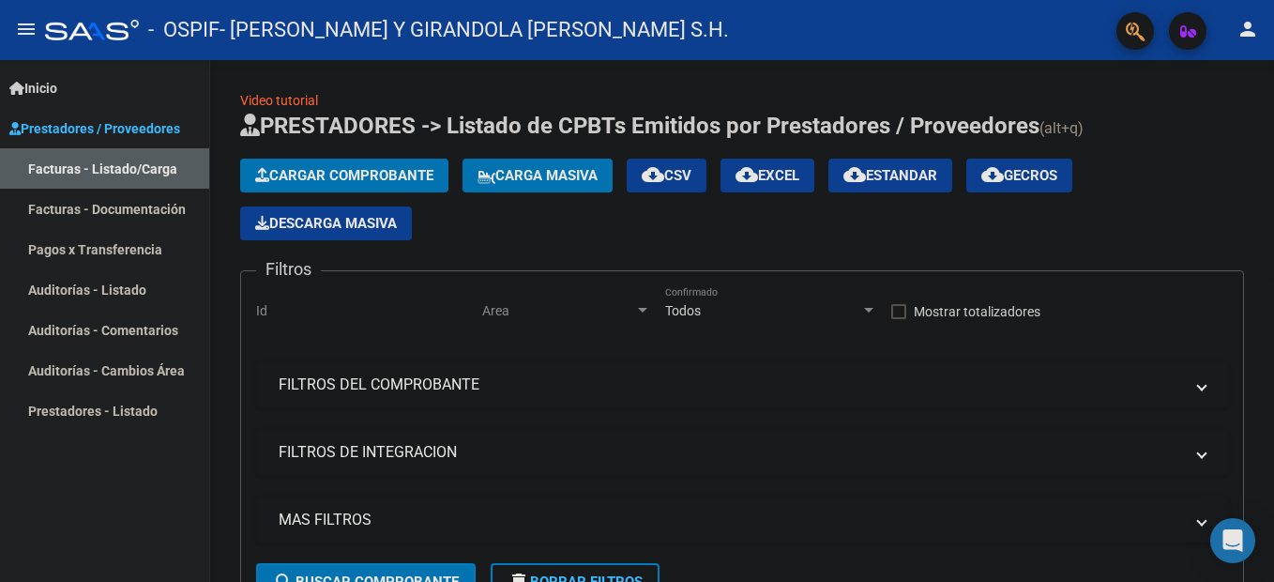
click at [305, 180] on span "Cargar Comprobante" at bounding box center [344, 175] width 178 height 17
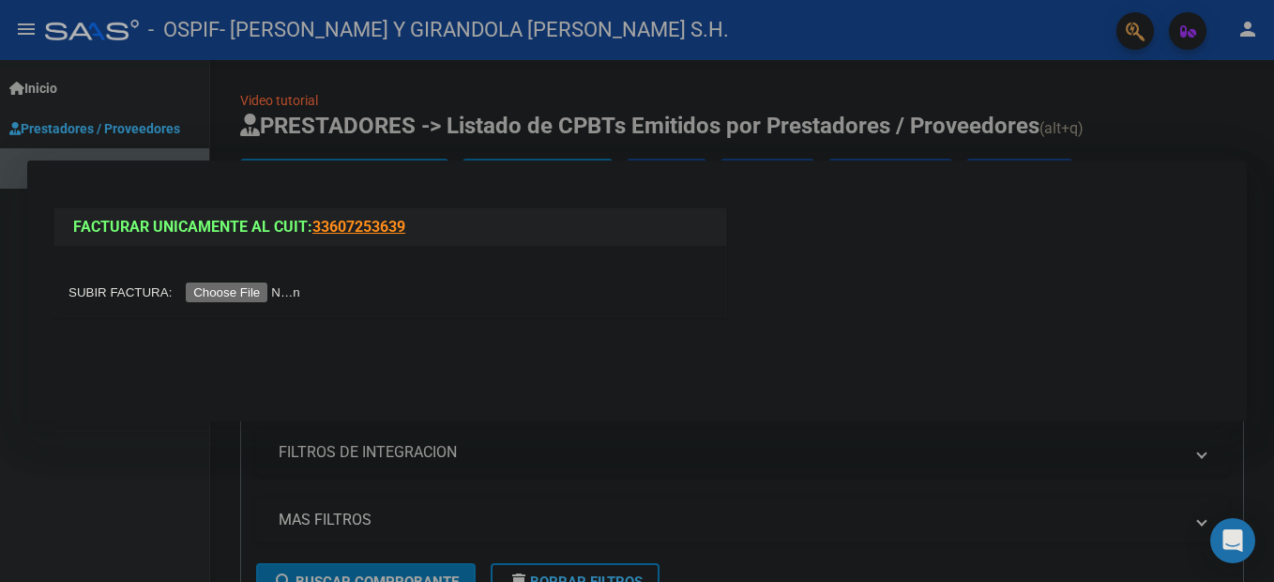
click at [232, 299] on input "file" at bounding box center [186, 292] width 237 height 20
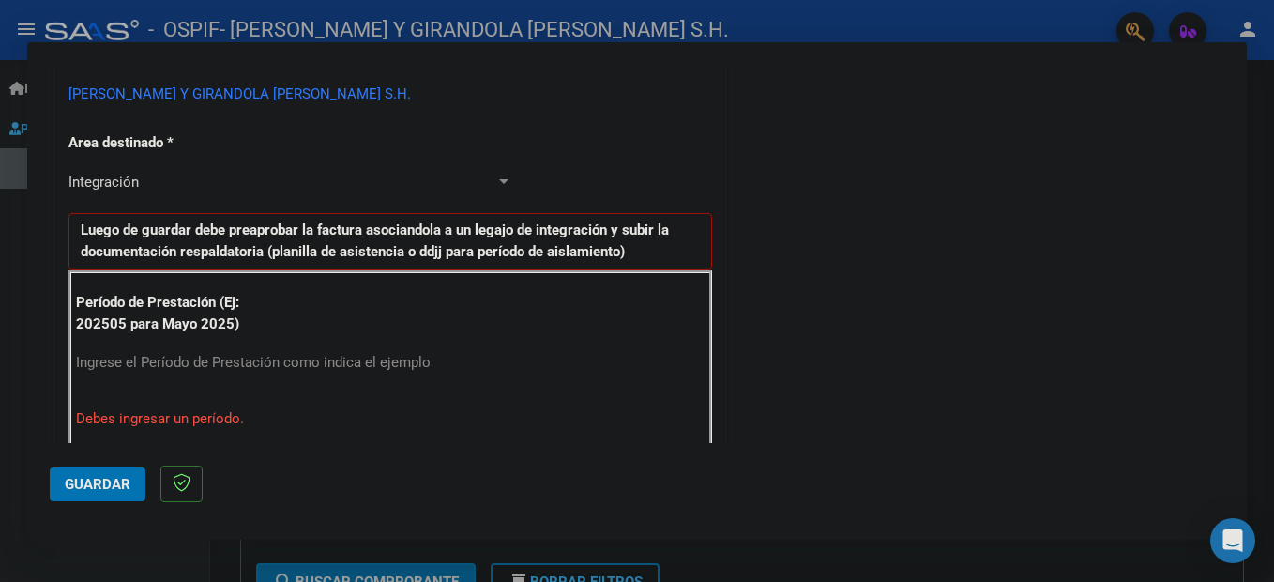
scroll to position [469, 0]
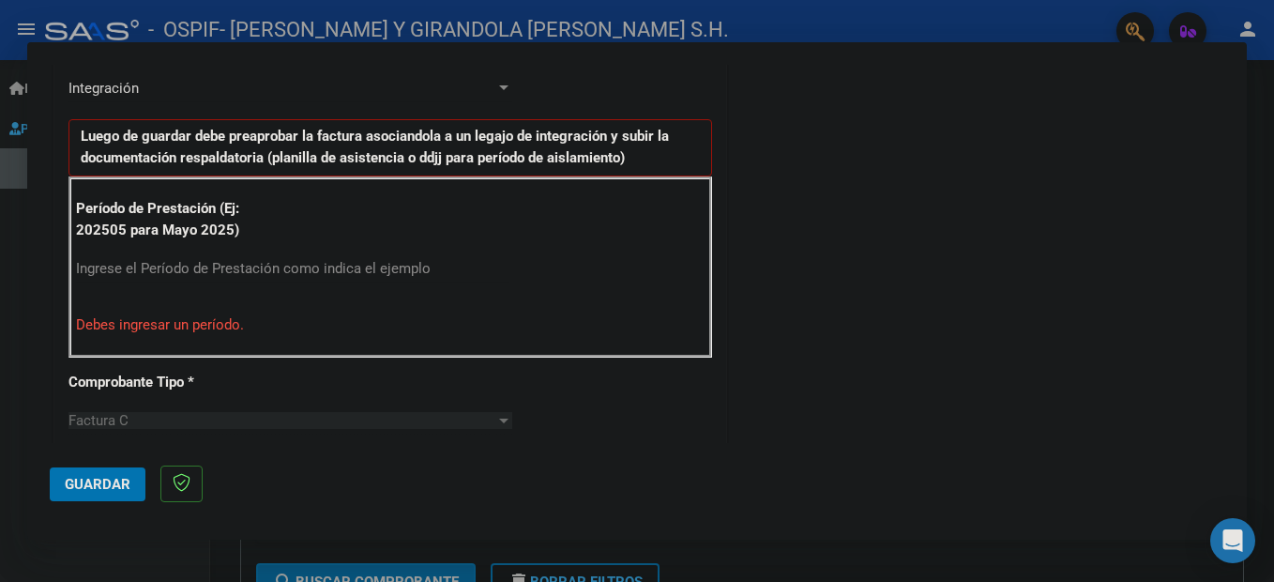
click at [151, 264] on input "Ingrese el Período de Prestación como indica el ejemplo" at bounding box center [292, 268] width 433 height 17
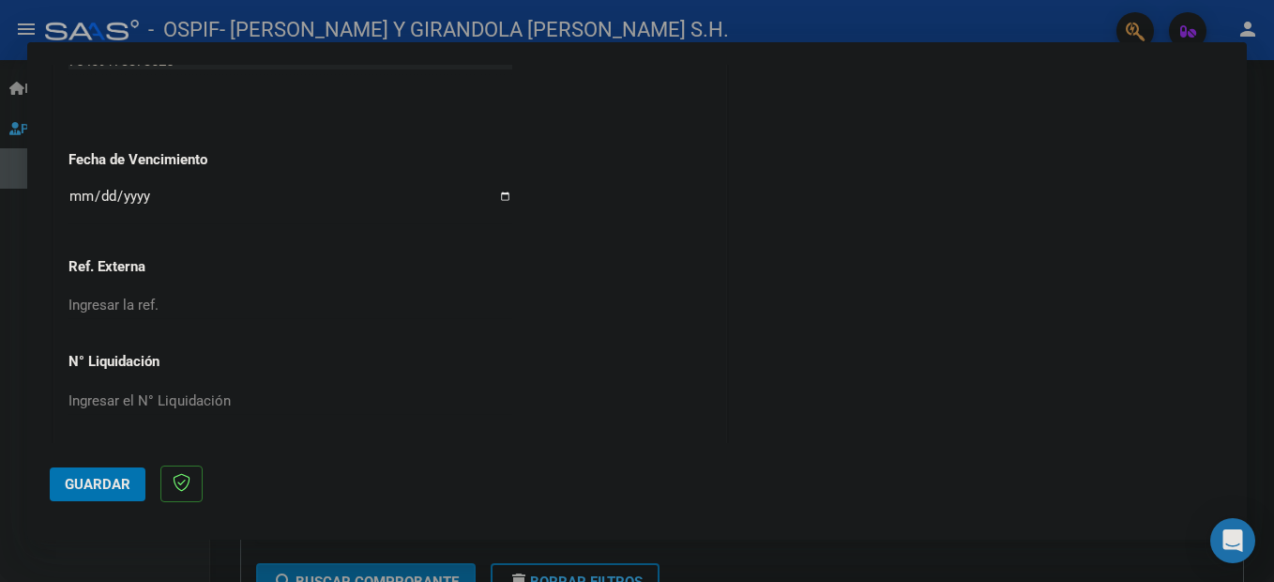
scroll to position [1273, 0]
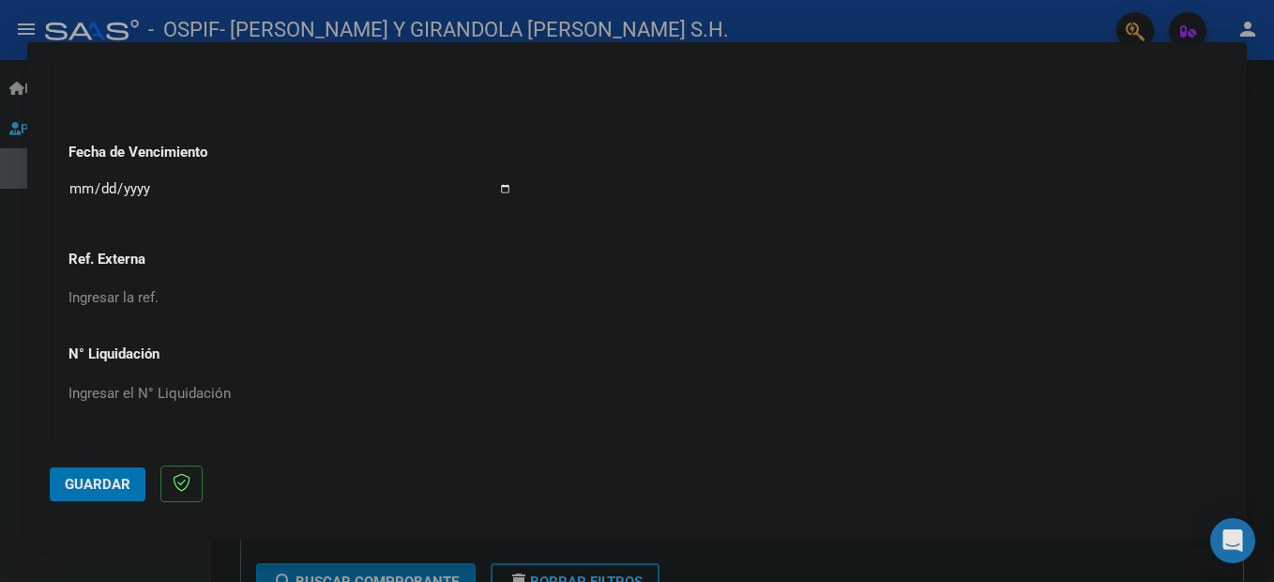
type input "202509"
click at [78, 189] on input "Ingresar la fecha" at bounding box center [290, 196] width 444 height 30
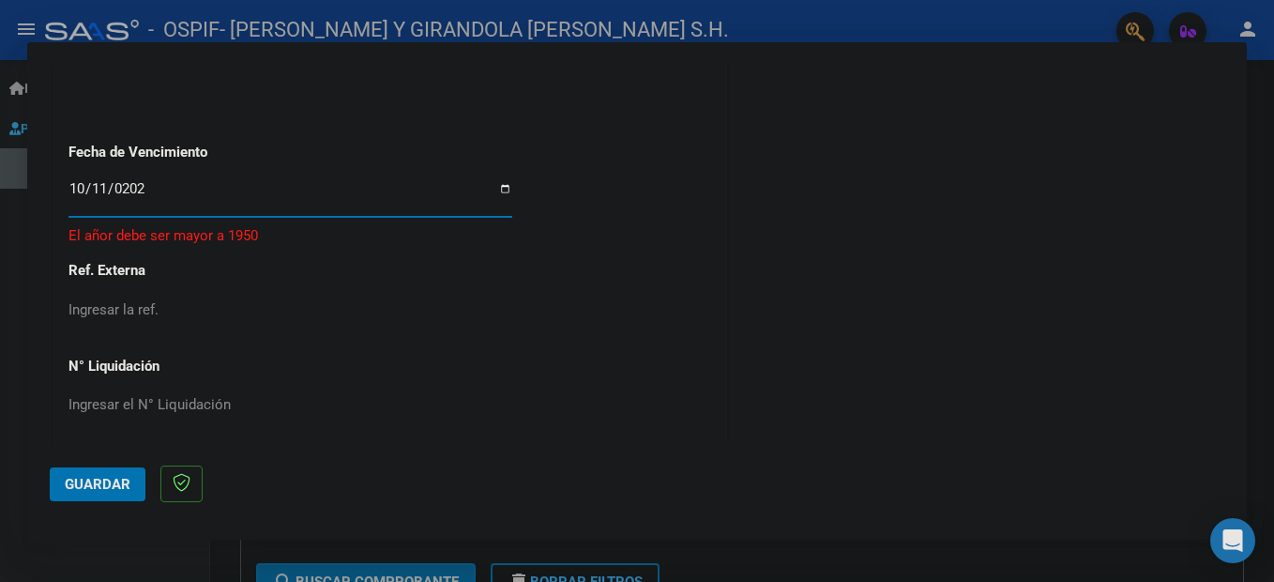
type input "[DATE]"
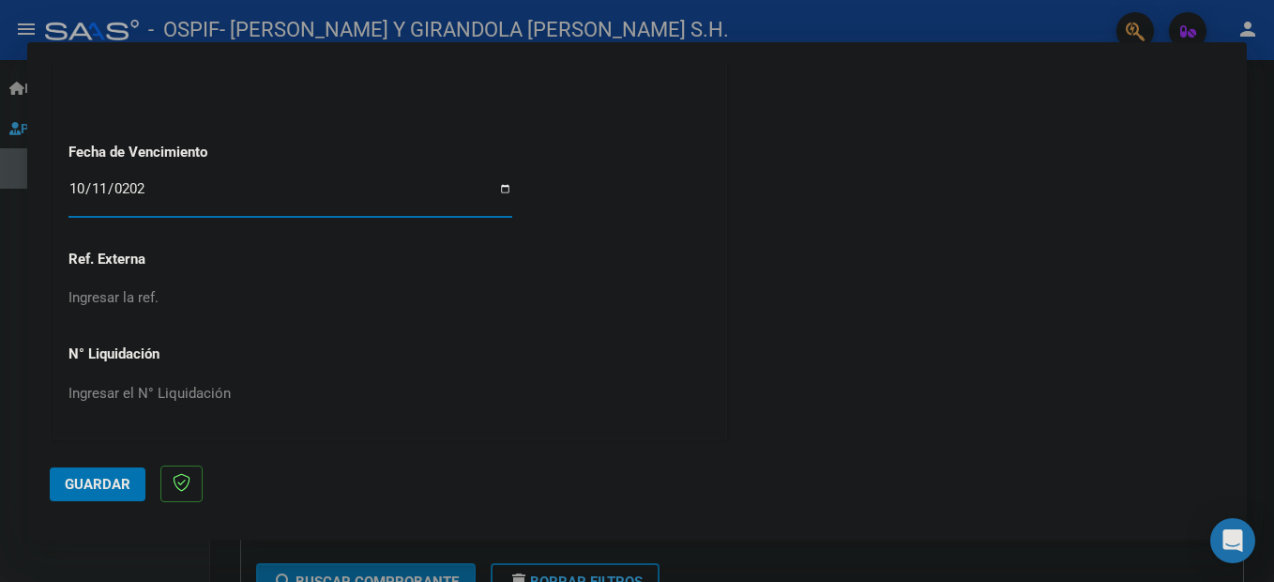
click at [113, 476] on span "Guardar" at bounding box center [98, 484] width 66 height 17
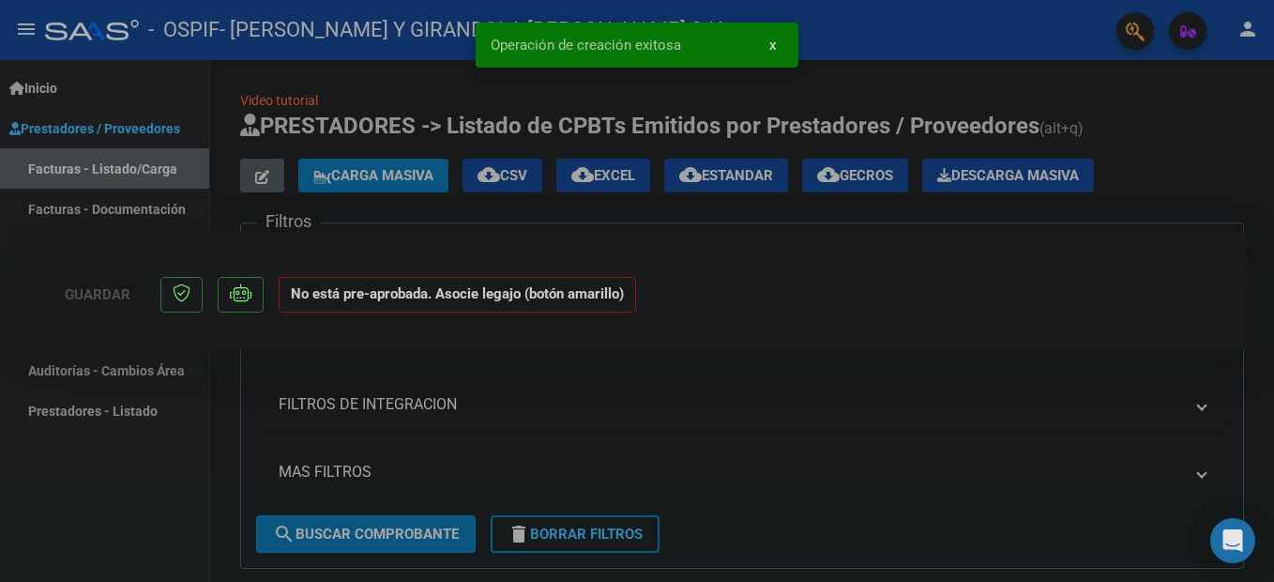
scroll to position [0, 0]
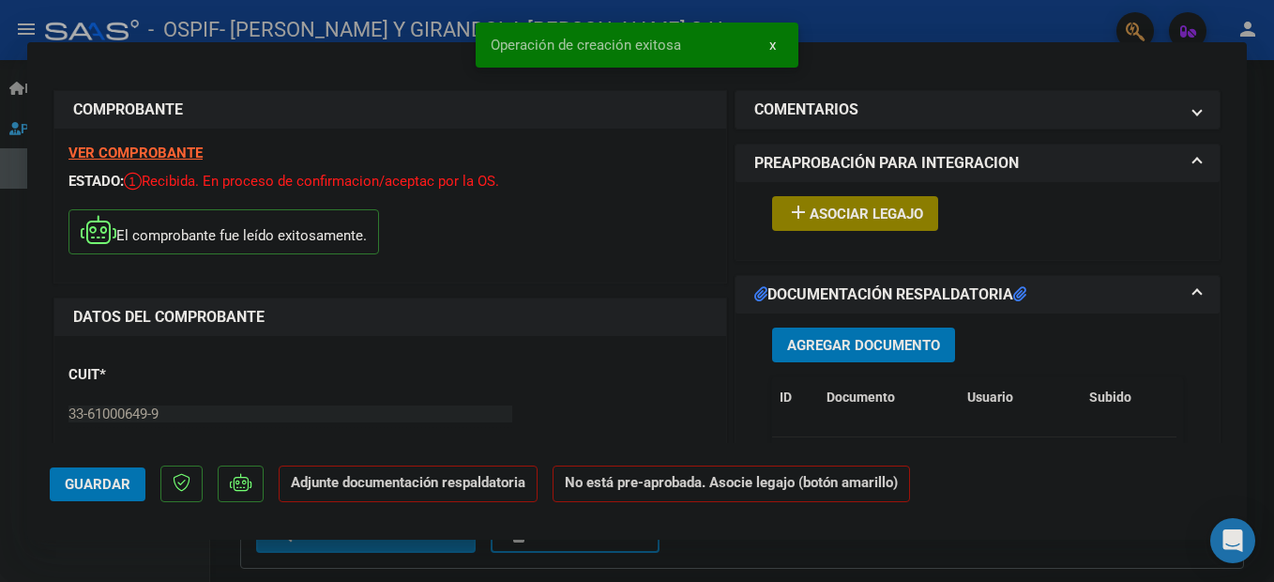
click at [843, 221] on span "Asociar Legajo" at bounding box center [865, 213] width 113 height 17
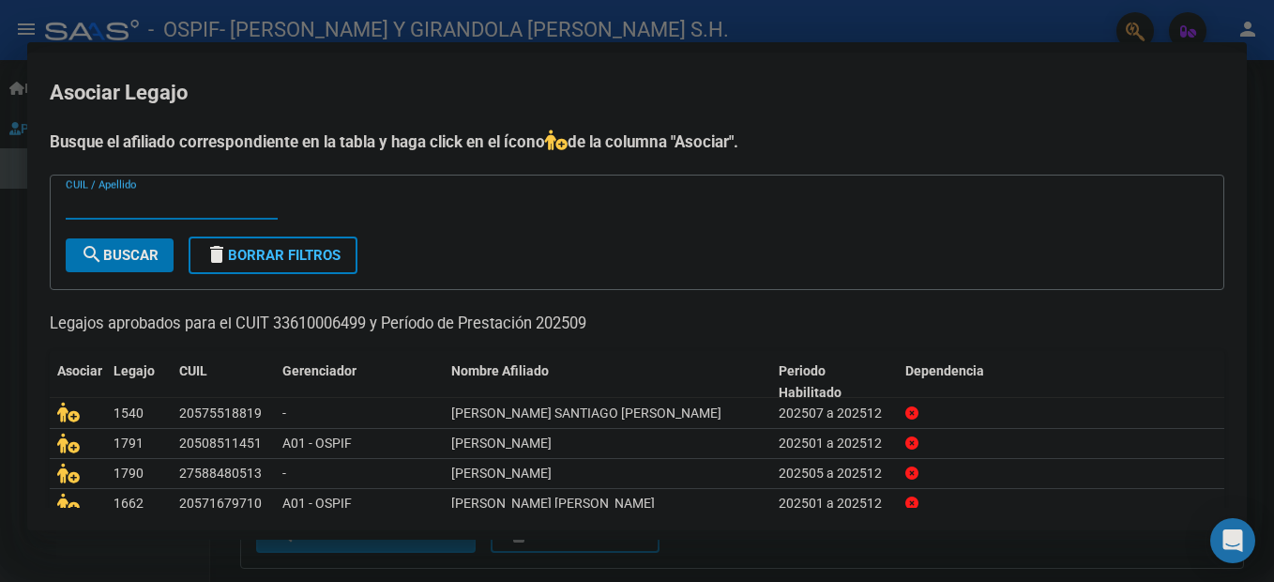
scroll to position [94, 0]
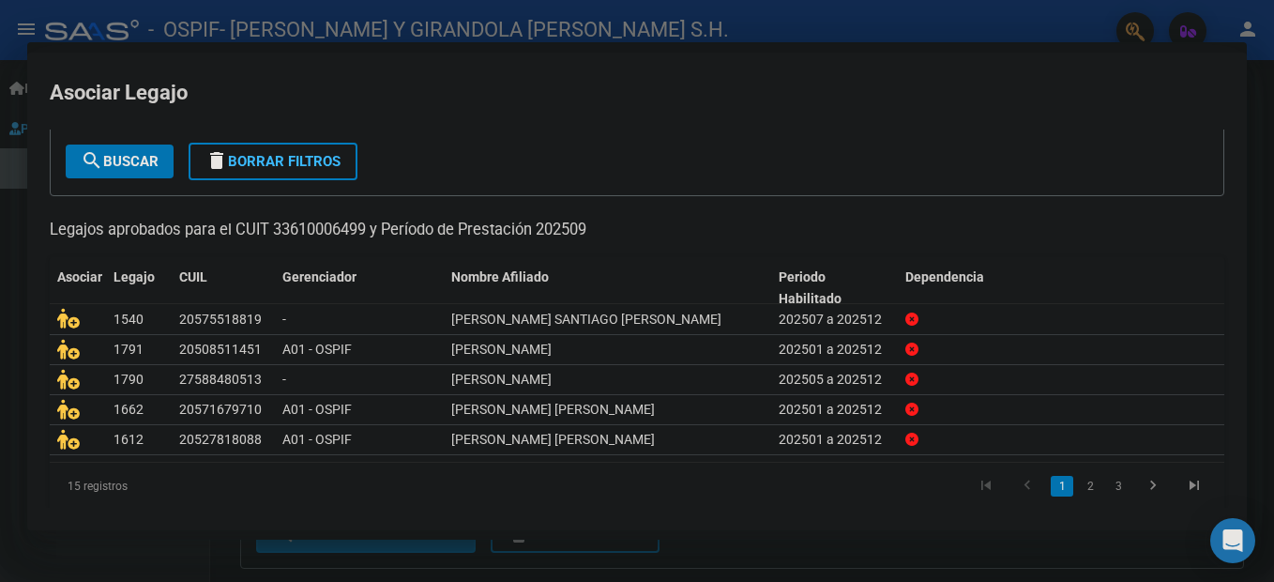
click at [1079, 490] on link "2" at bounding box center [1090, 486] width 23 height 21
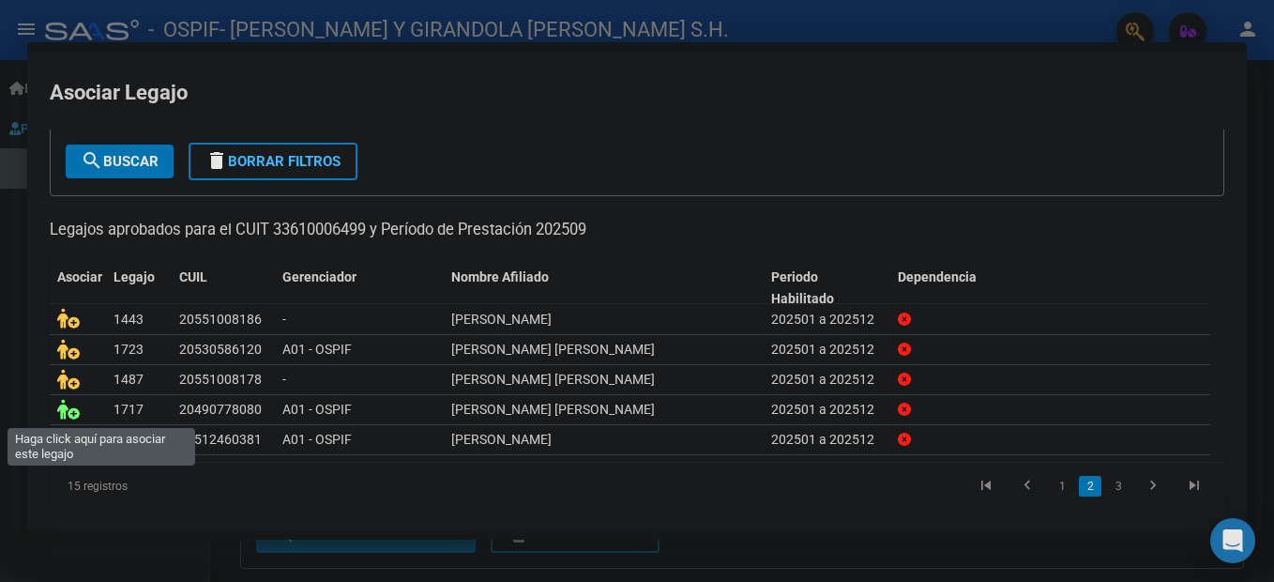
click at [68, 414] on icon at bounding box center [68, 409] width 23 height 21
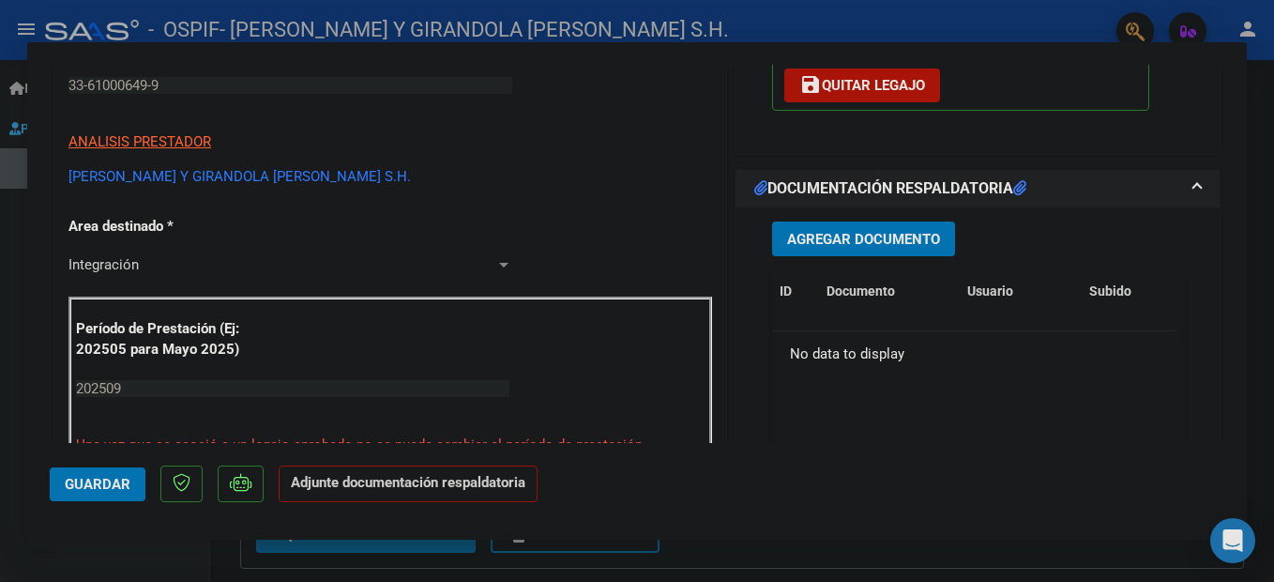
scroll to position [375, 0]
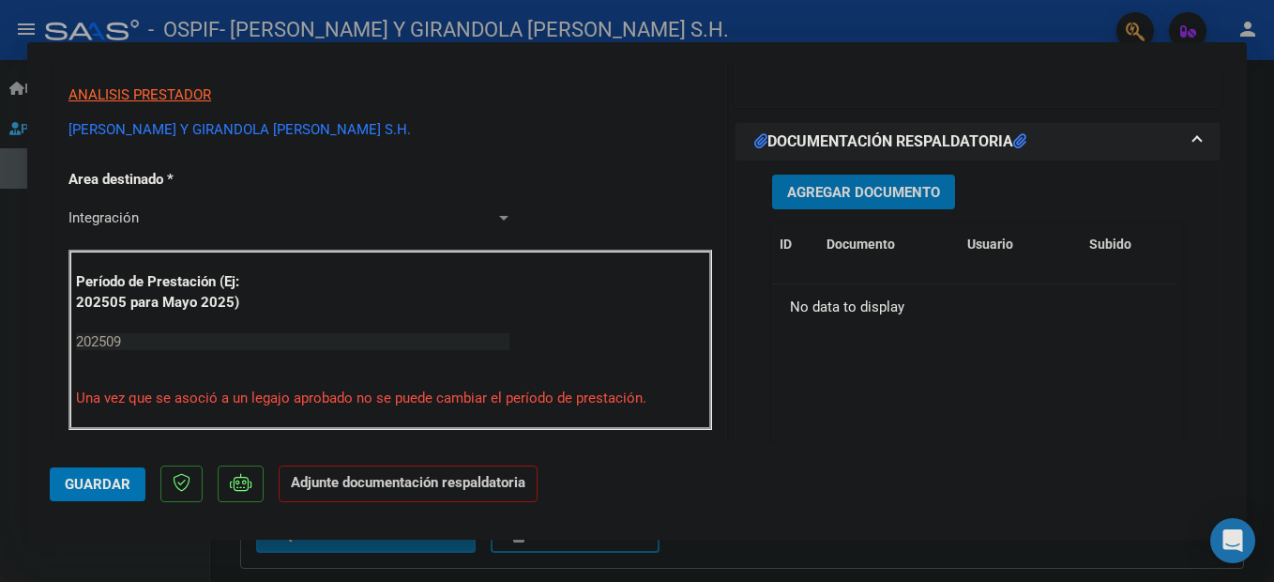
click at [830, 195] on span "Agregar Documento" at bounding box center [863, 192] width 153 height 17
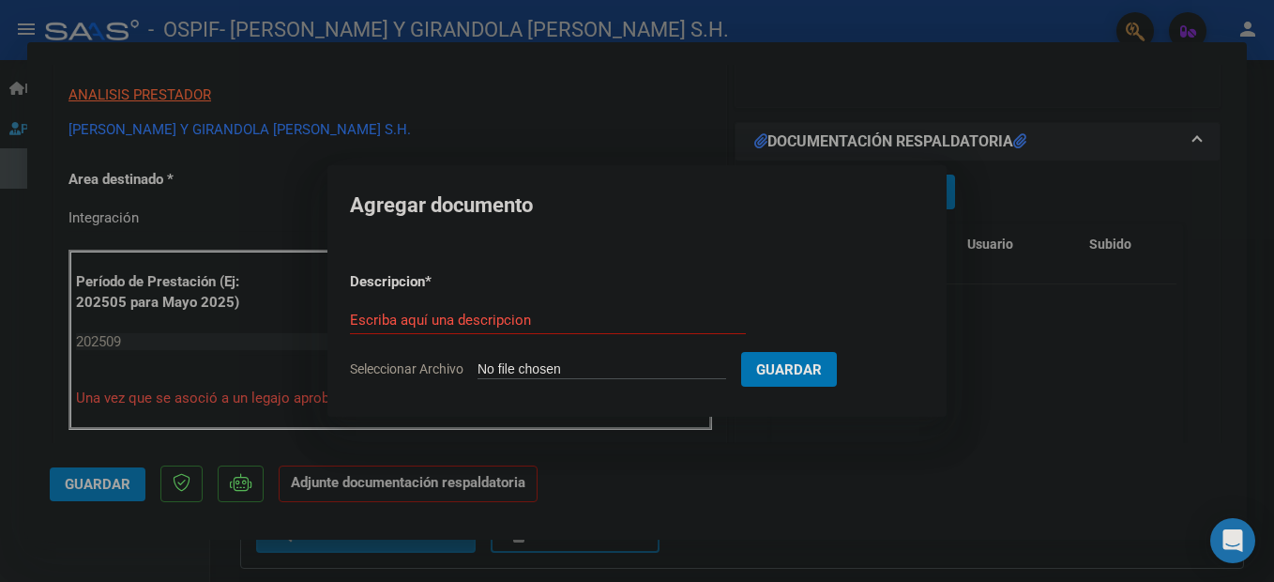
click at [472, 310] on div "Escriba aquí una descripcion" at bounding box center [548, 320] width 396 height 28
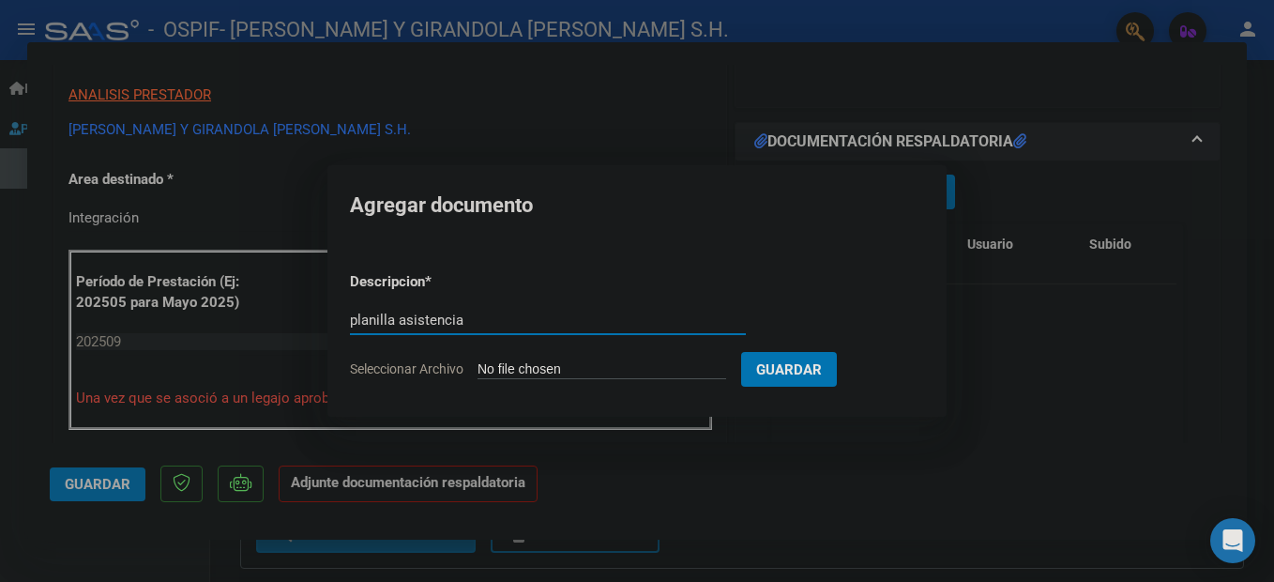
type input "planilla asistencia"
click at [537, 373] on input "Seleccionar Archivo" at bounding box center [601, 370] width 249 height 18
type input "C:\fakepath\ADJUNTOS [DATE] [PERSON_NAME] D.pdf"
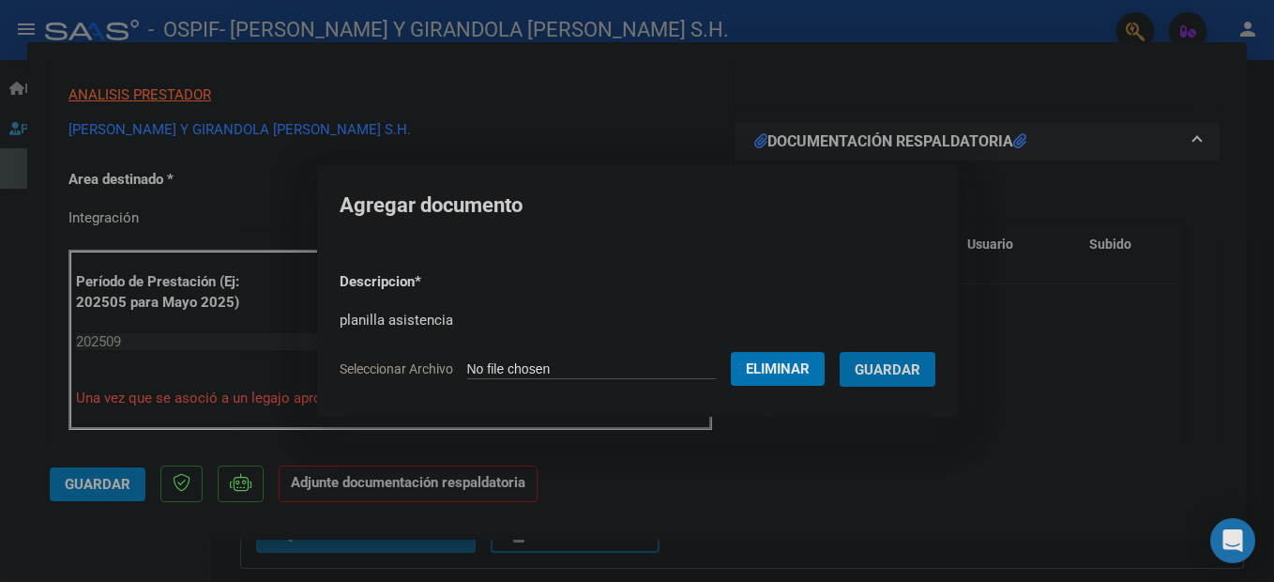
click at [912, 377] on span "Guardar" at bounding box center [887, 369] width 66 height 17
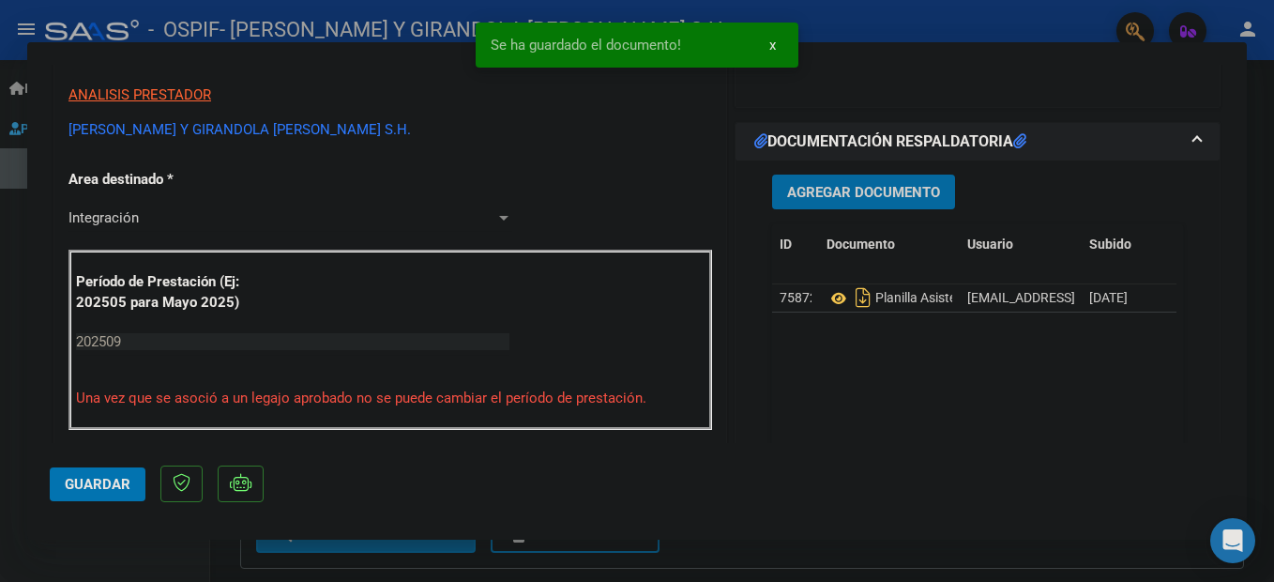
click at [120, 485] on span "Guardar" at bounding box center [98, 484] width 66 height 17
click at [133, 540] on div at bounding box center [637, 291] width 1274 height 582
type input "$ 0,00"
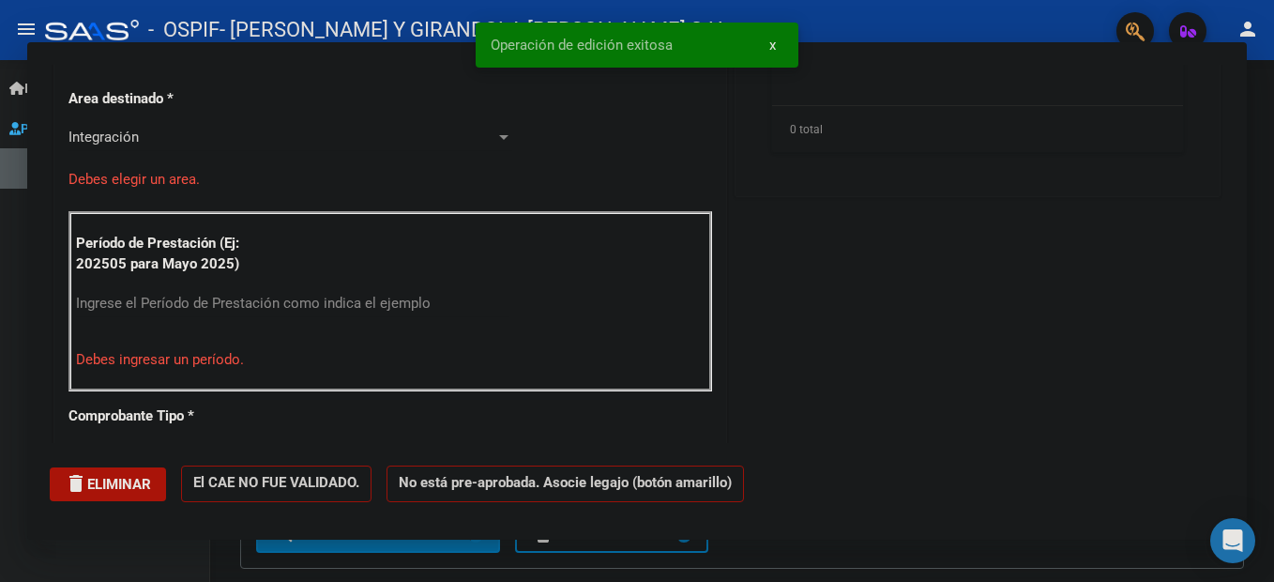
scroll to position [318, 0]
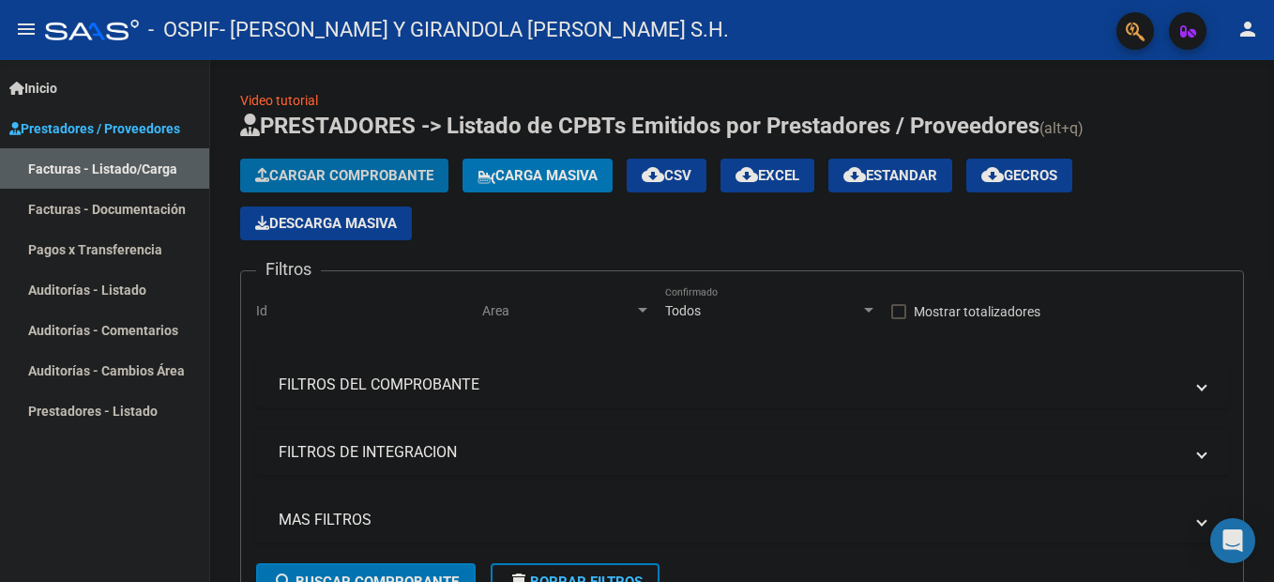
click at [318, 169] on span "Cargar Comprobante" at bounding box center [344, 175] width 178 height 17
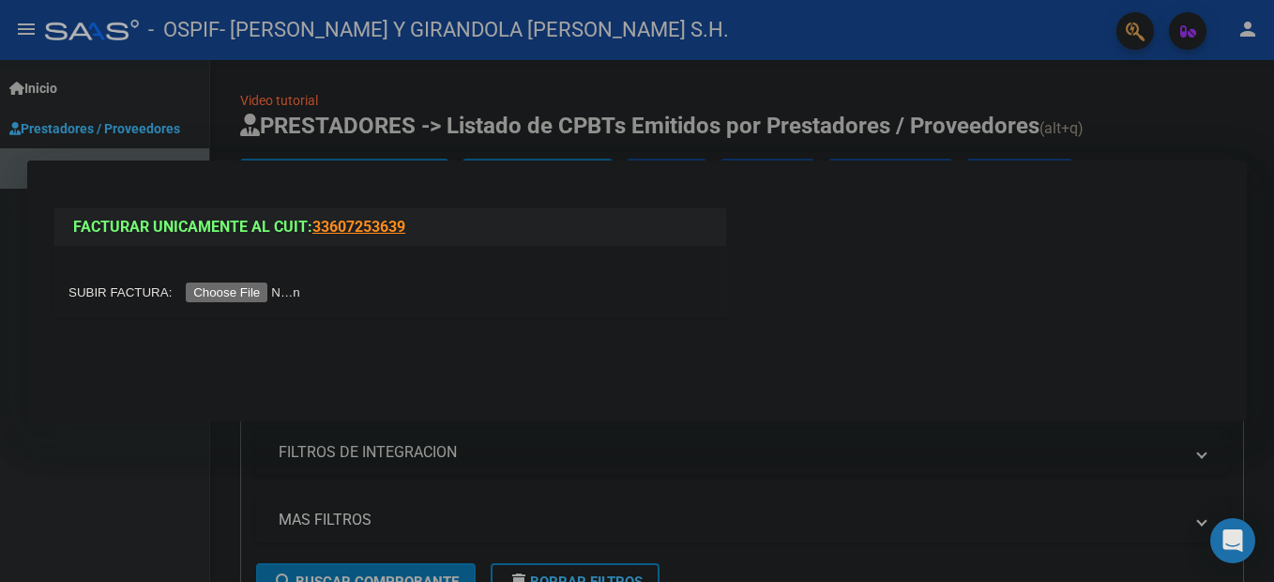
click at [251, 295] on input "file" at bounding box center [186, 292] width 237 height 20
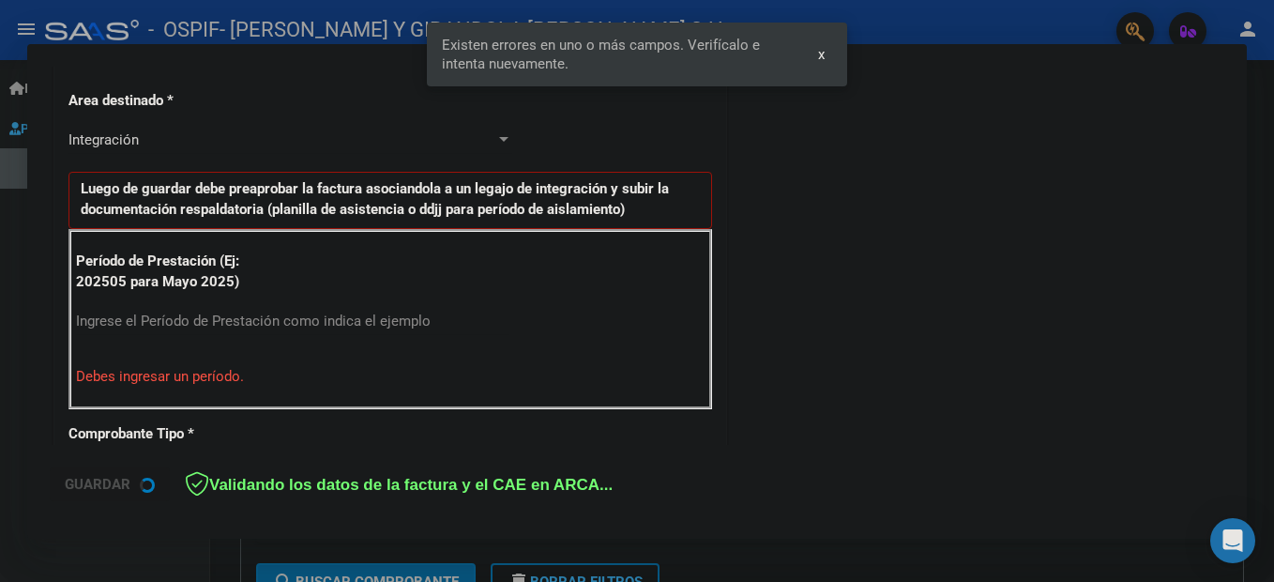
scroll to position [429, 0]
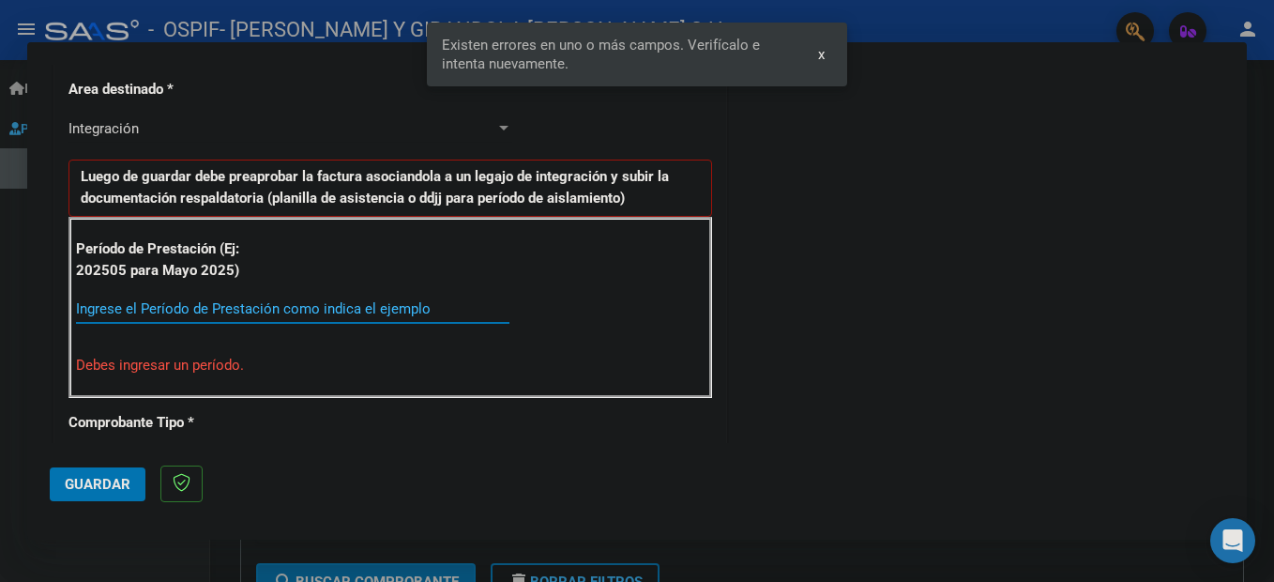
click at [146, 307] on input "Ingrese el Período de Prestación como indica el ejemplo" at bounding box center [292, 308] width 433 height 17
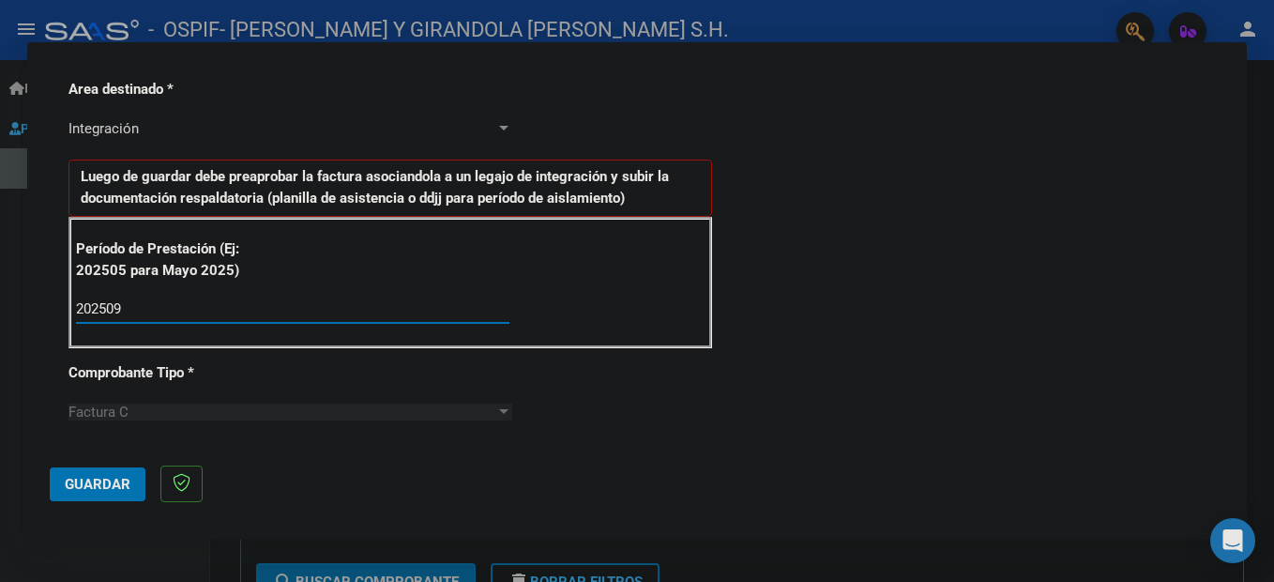
type input "202509"
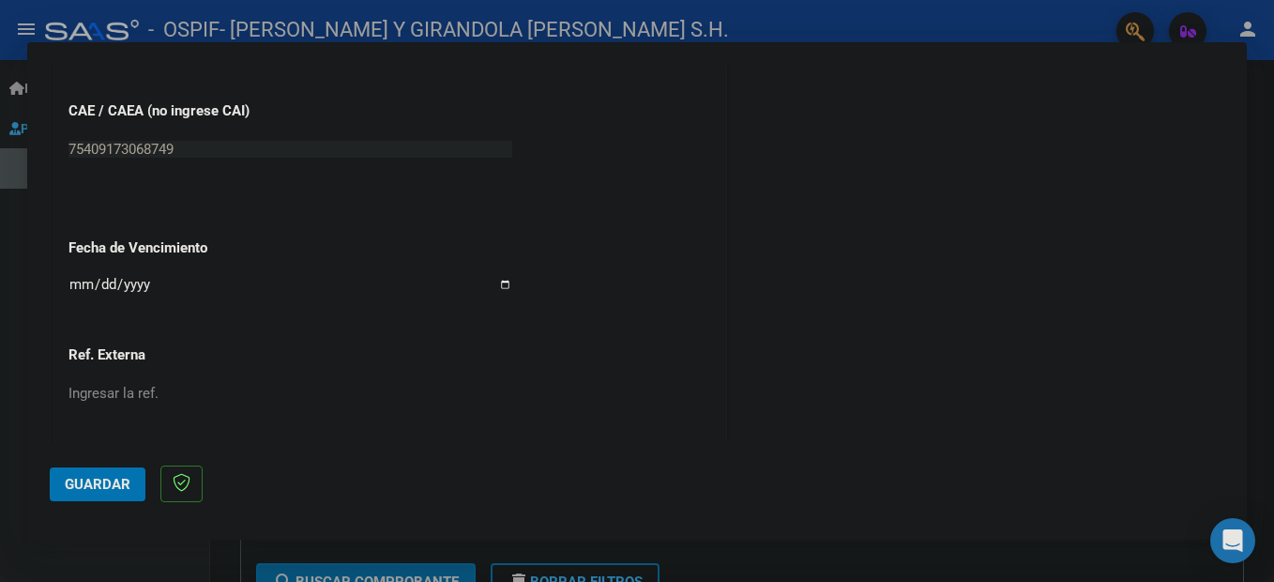
scroll to position [1179, 0]
click at [74, 286] on input "Ingresar la fecha" at bounding box center [290, 290] width 444 height 30
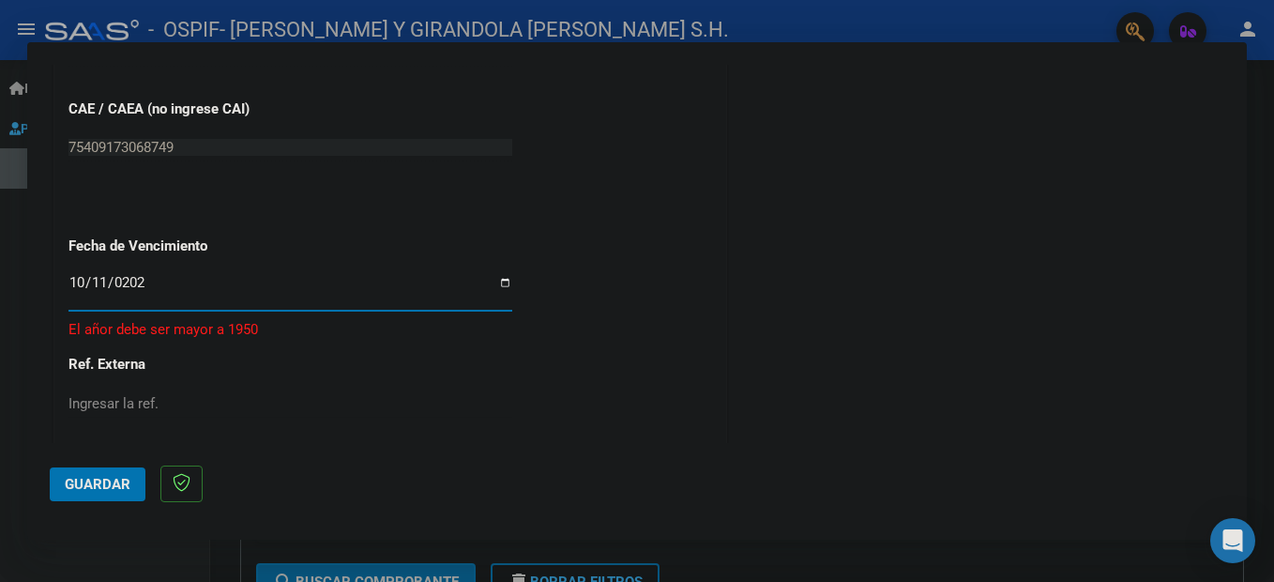
type input "[DATE]"
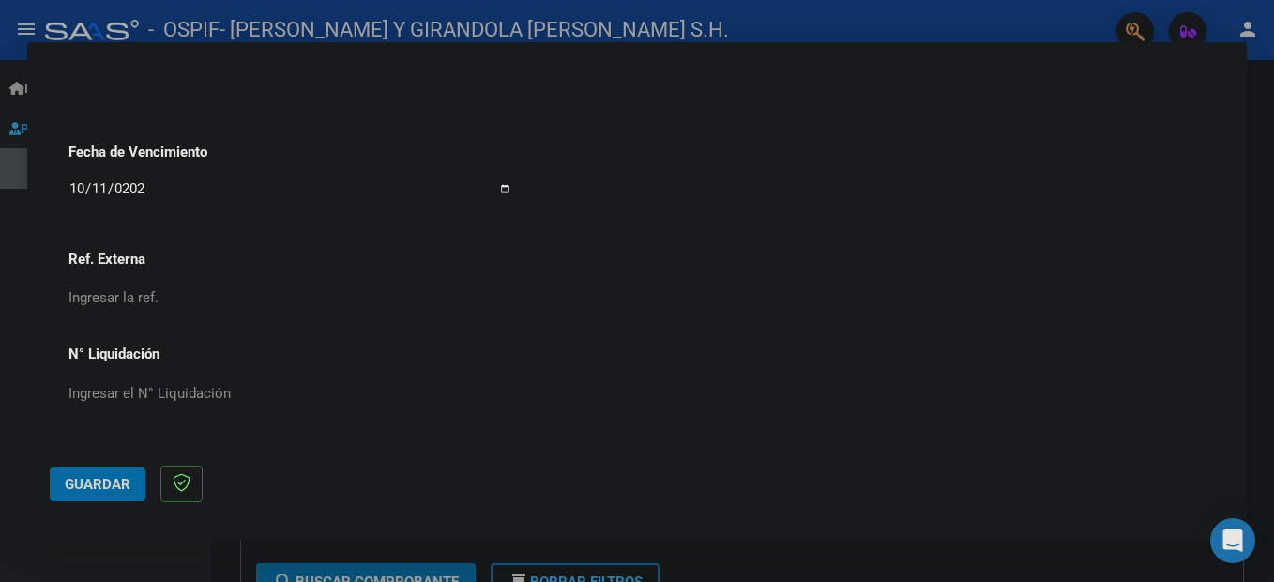
click at [125, 491] on span "Guardar" at bounding box center [98, 484] width 66 height 17
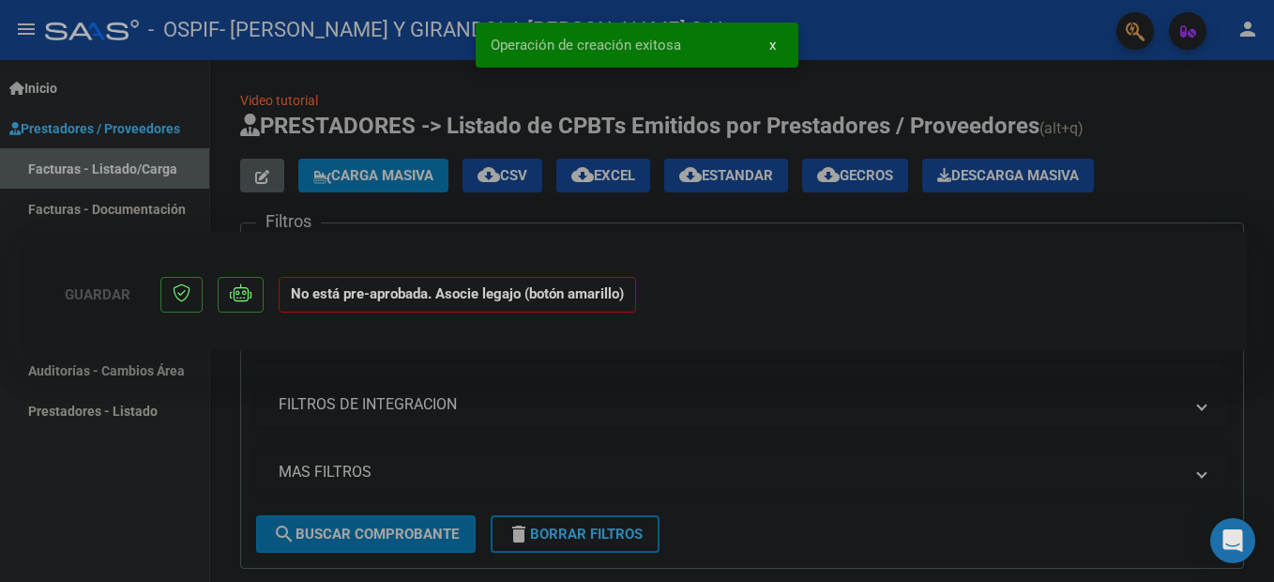
scroll to position [0, 0]
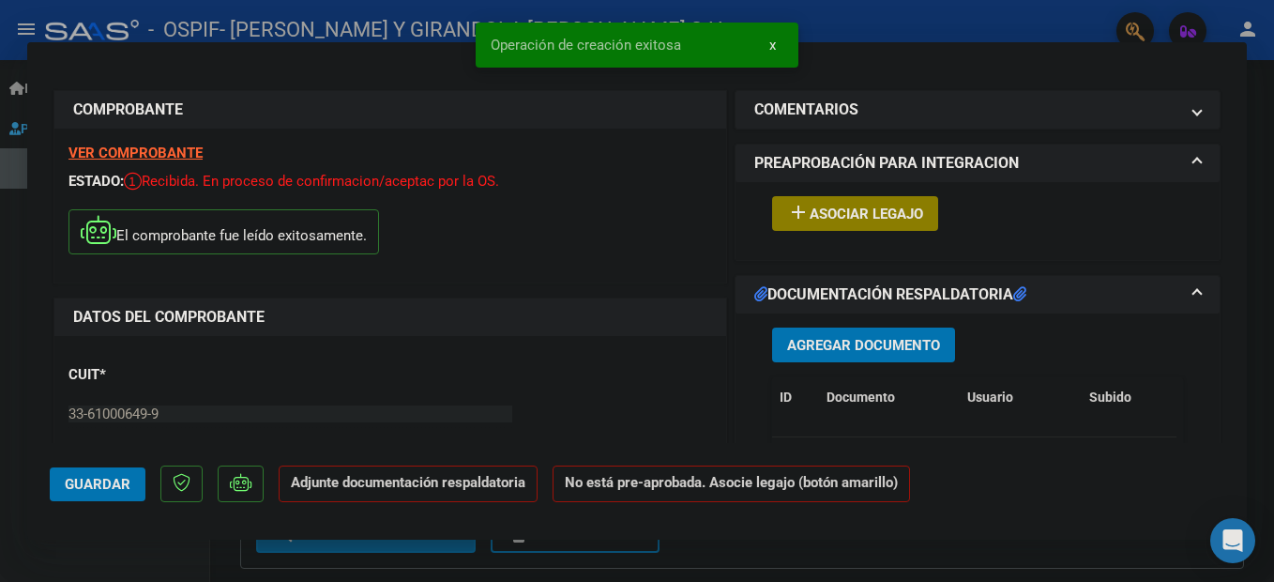
click at [861, 222] on button "add Asociar Legajo" at bounding box center [855, 213] width 166 height 35
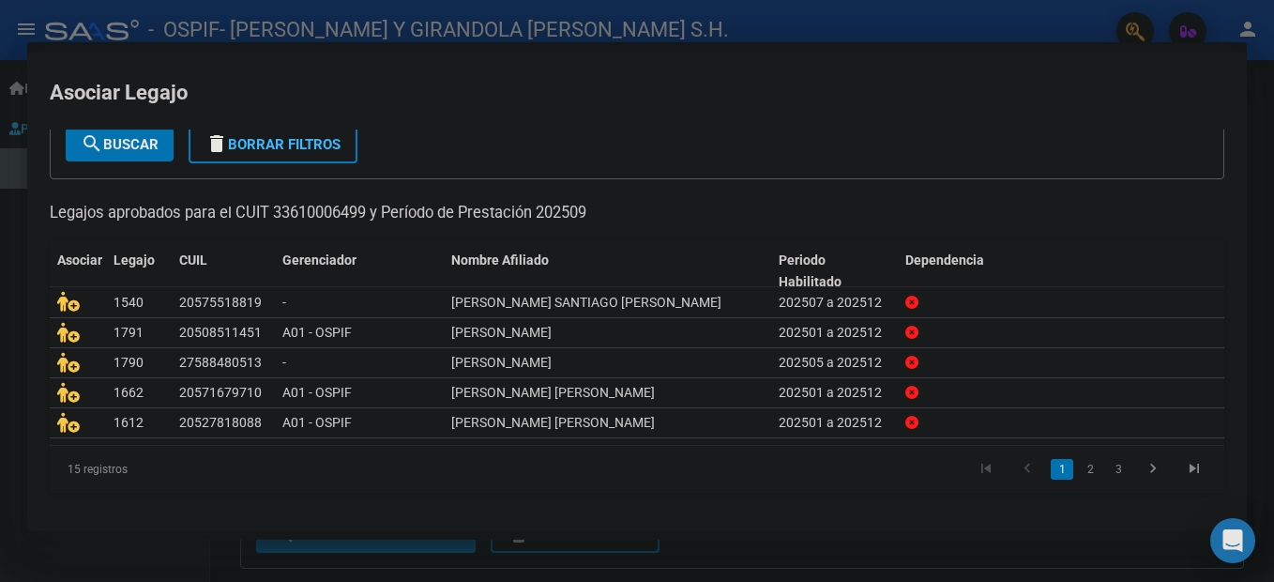
scroll to position [115, 0]
click at [70, 425] on icon at bounding box center [68, 422] width 23 height 21
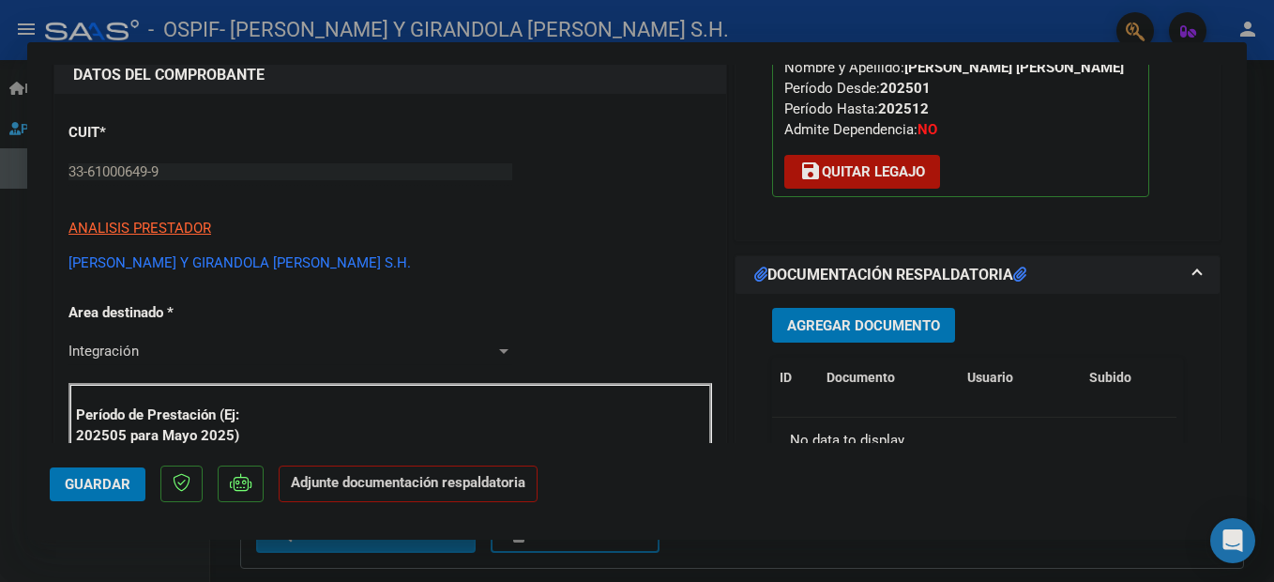
scroll to position [281, 0]
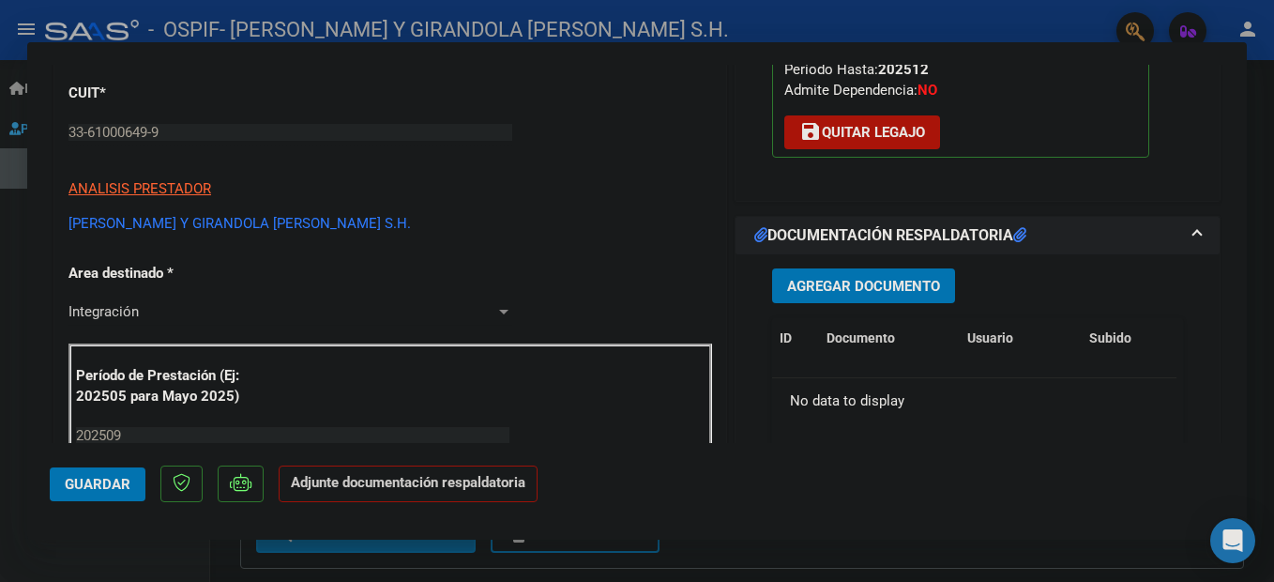
click at [816, 294] on span "Agregar Documento" at bounding box center [863, 286] width 153 height 17
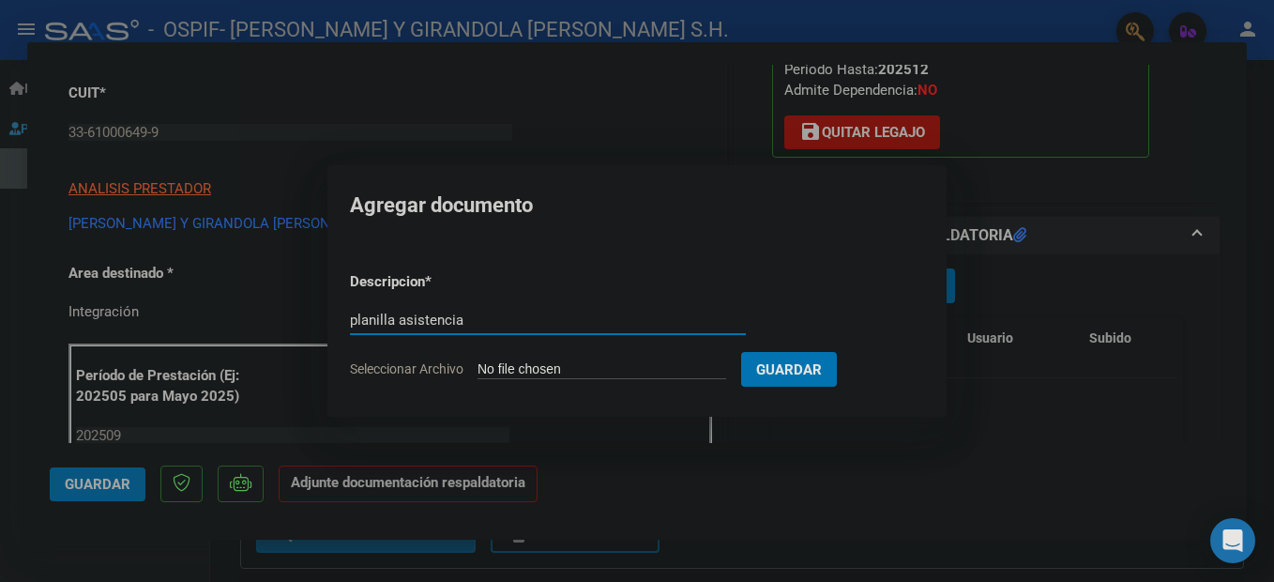
type input "planilla asistencia"
click at [607, 370] on input "Seleccionar Archivo" at bounding box center [601, 370] width 249 height 18
type input "C:\fakepath\ADJUNTOS [DATE] [PERSON_NAME].pdf"
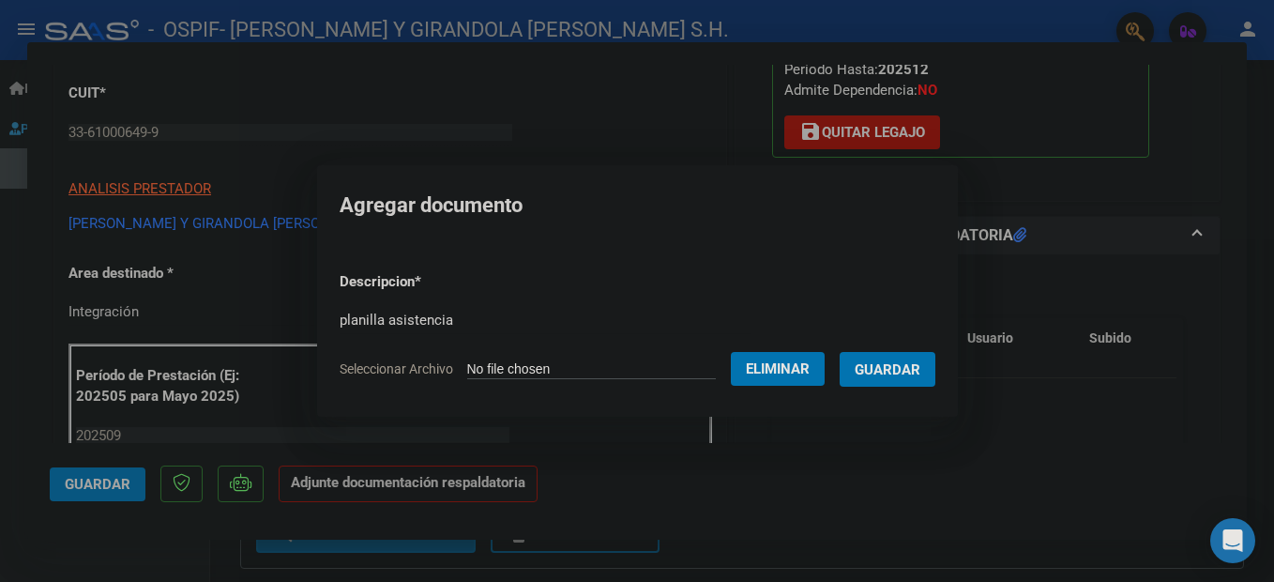
click at [920, 378] on span "Guardar" at bounding box center [887, 369] width 66 height 17
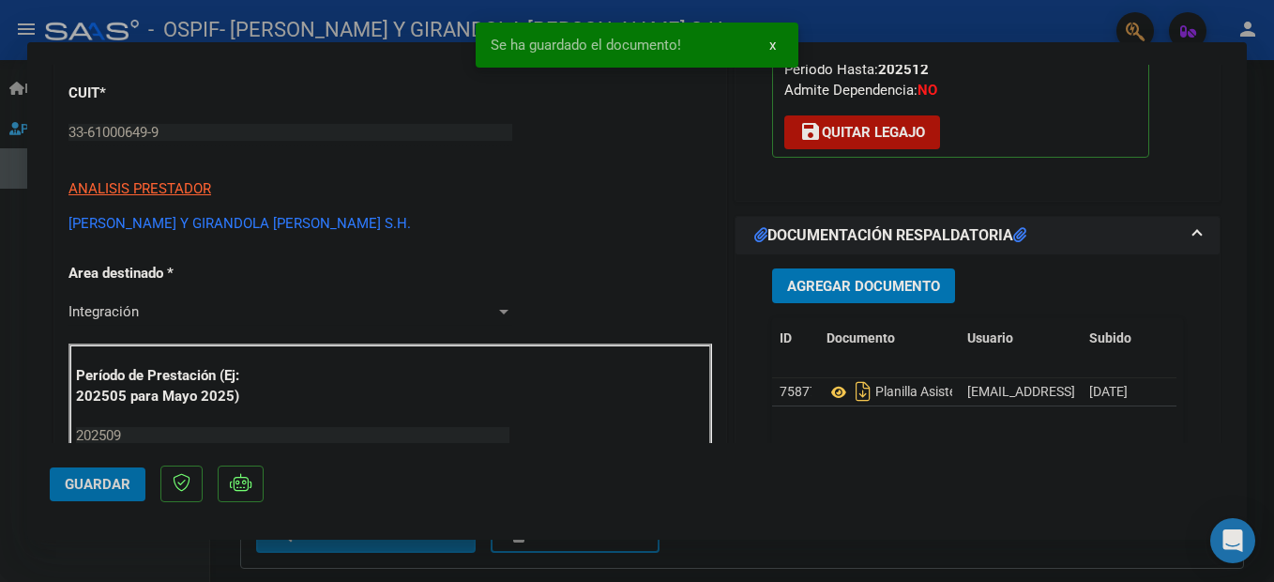
click at [82, 489] on span "Guardar" at bounding box center [98, 484] width 66 height 17
click at [149, 552] on div at bounding box center [637, 291] width 1274 height 582
type input "$ 0,00"
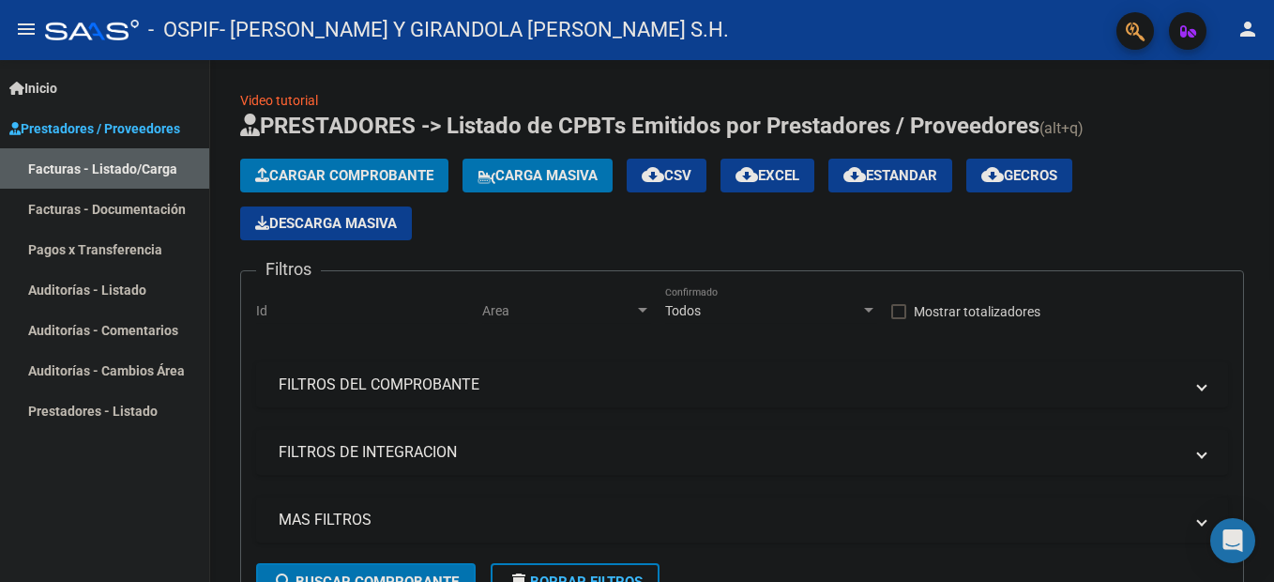
click at [325, 168] on span "Cargar Comprobante" at bounding box center [344, 175] width 178 height 17
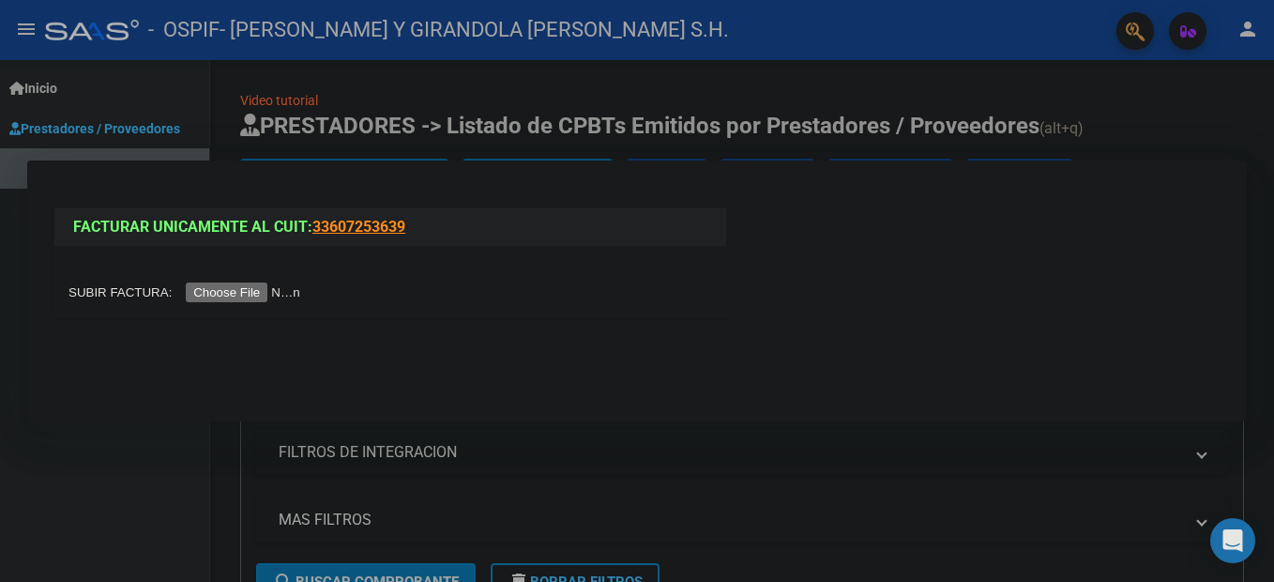
click at [231, 289] on input "file" at bounding box center [186, 292] width 237 height 20
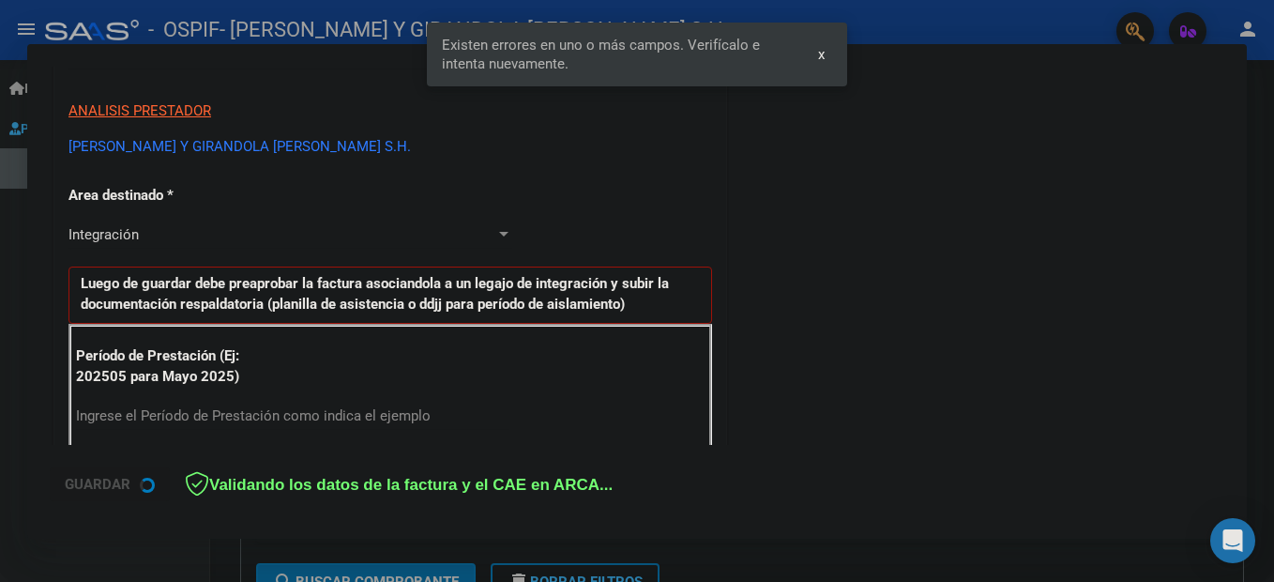
scroll to position [429, 0]
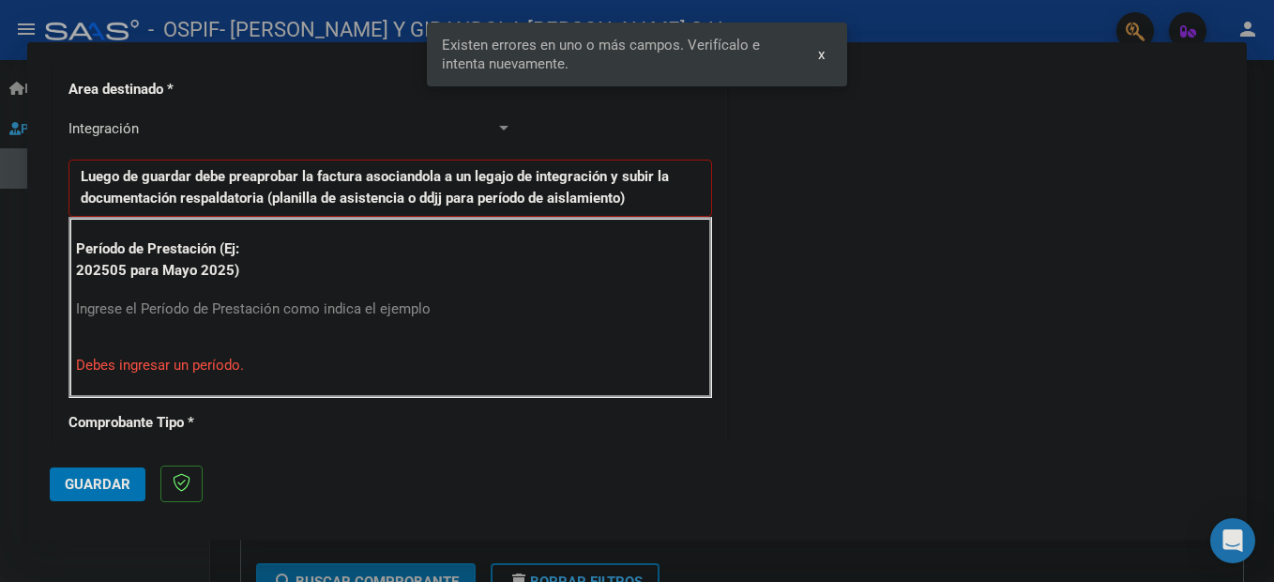
click at [102, 319] on div "Ingrese el Período de Prestación como indica el ejemplo" at bounding box center [292, 309] width 433 height 28
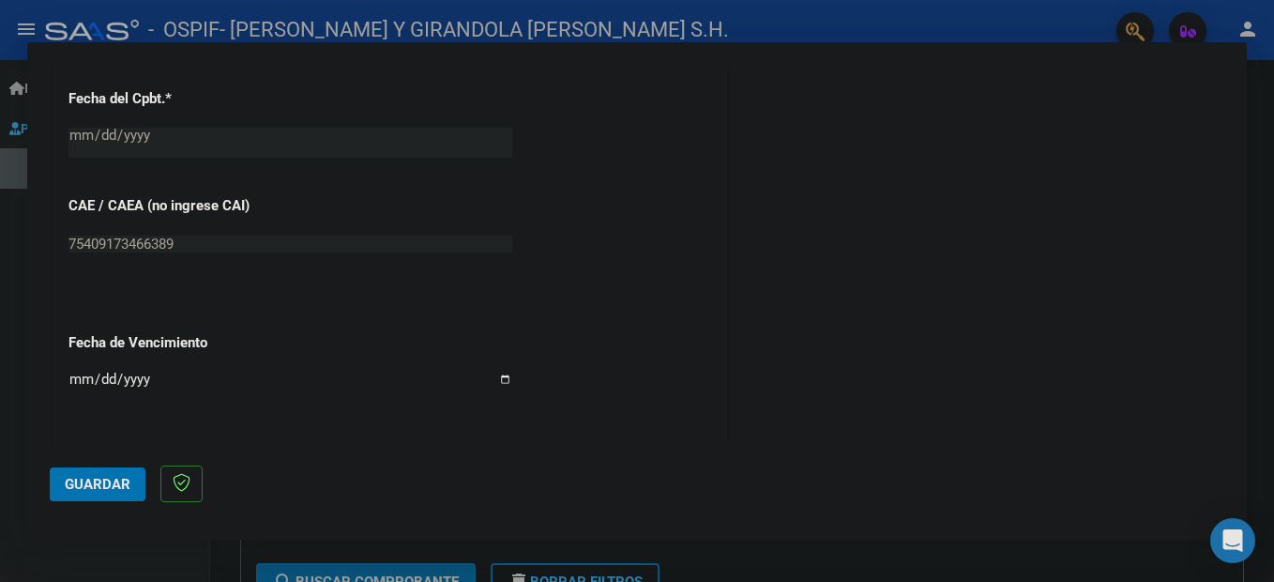
scroll to position [1085, 0]
type input "202509"
click at [80, 377] on input "Ingresar la fecha" at bounding box center [290, 384] width 444 height 30
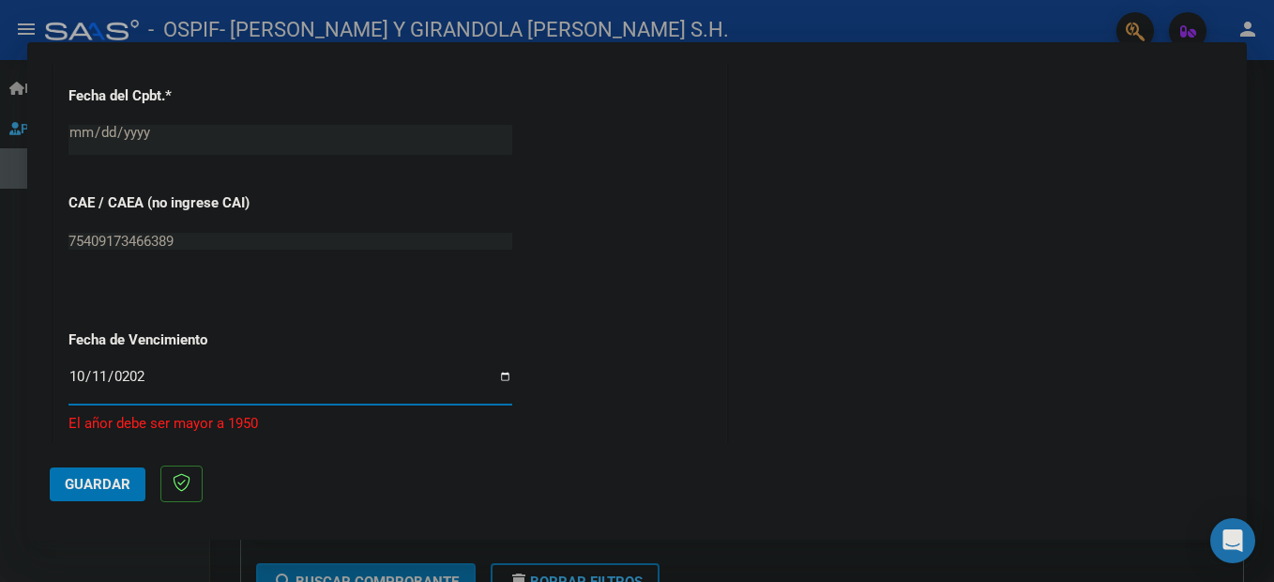
type input "[DATE]"
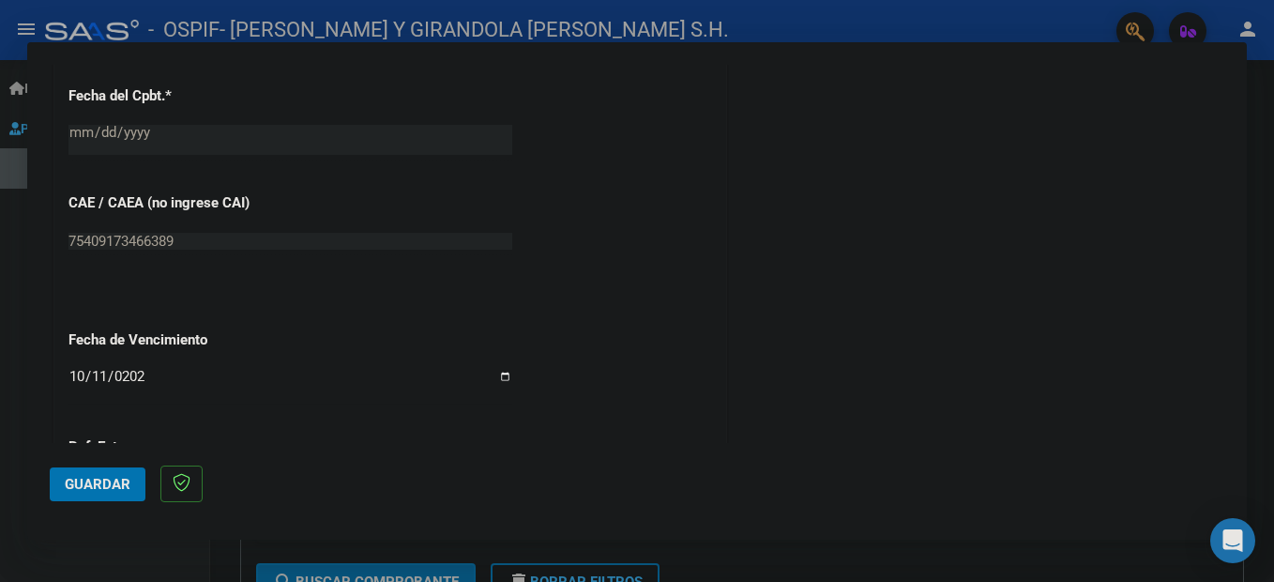
scroll to position [1273, 0]
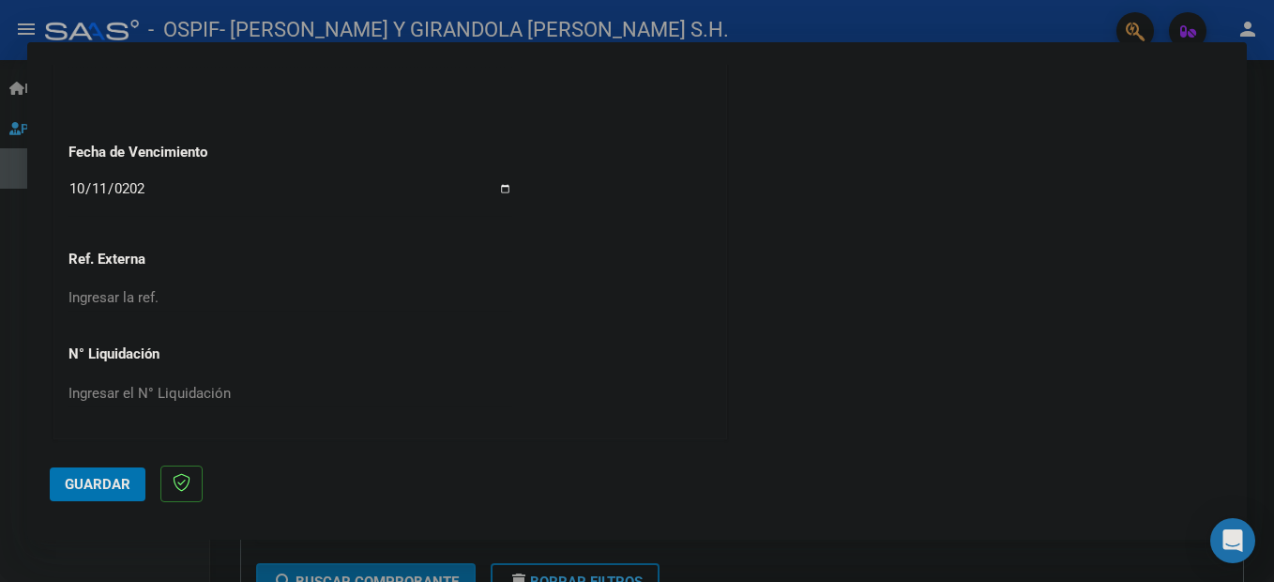
click at [98, 484] on span "Guardar" at bounding box center [98, 484] width 66 height 17
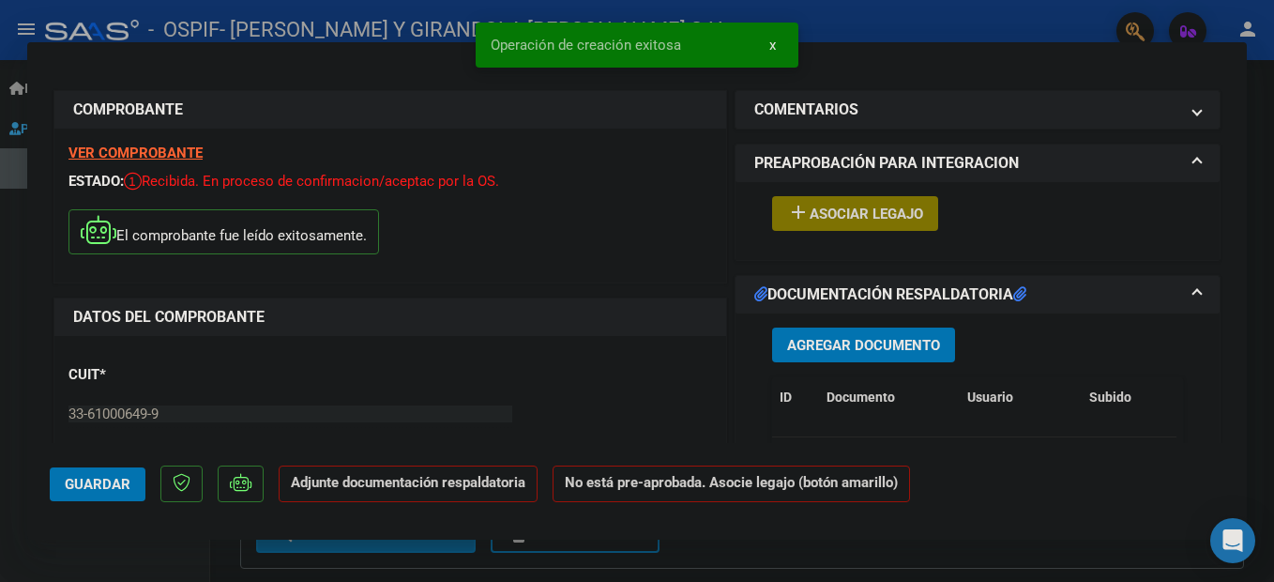
click at [850, 223] on button "add Asociar Legajo" at bounding box center [855, 213] width 166 height 35
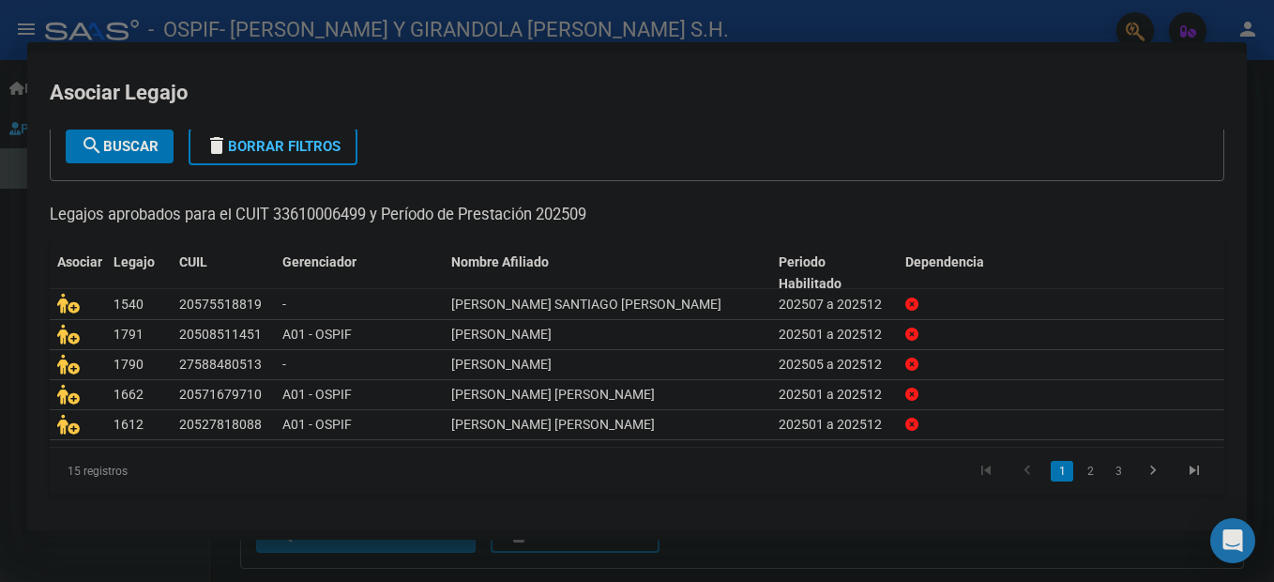
scroll to position [115, 0]
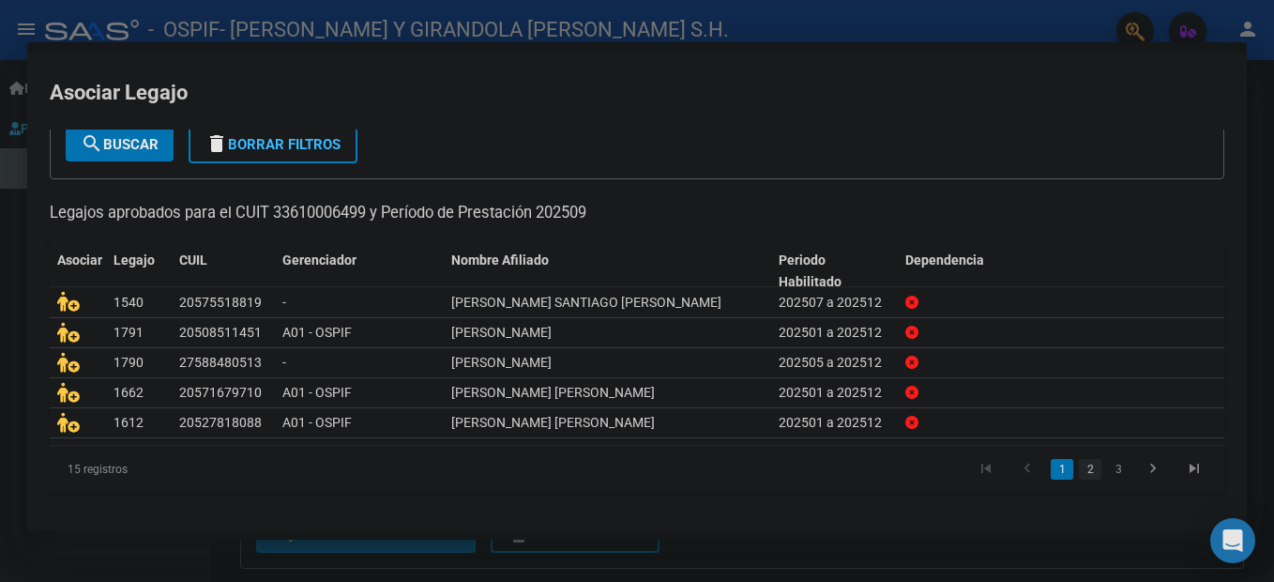
click at [1079, 468] on link "2" at bounding box center [1090, 469] width 23 height 21
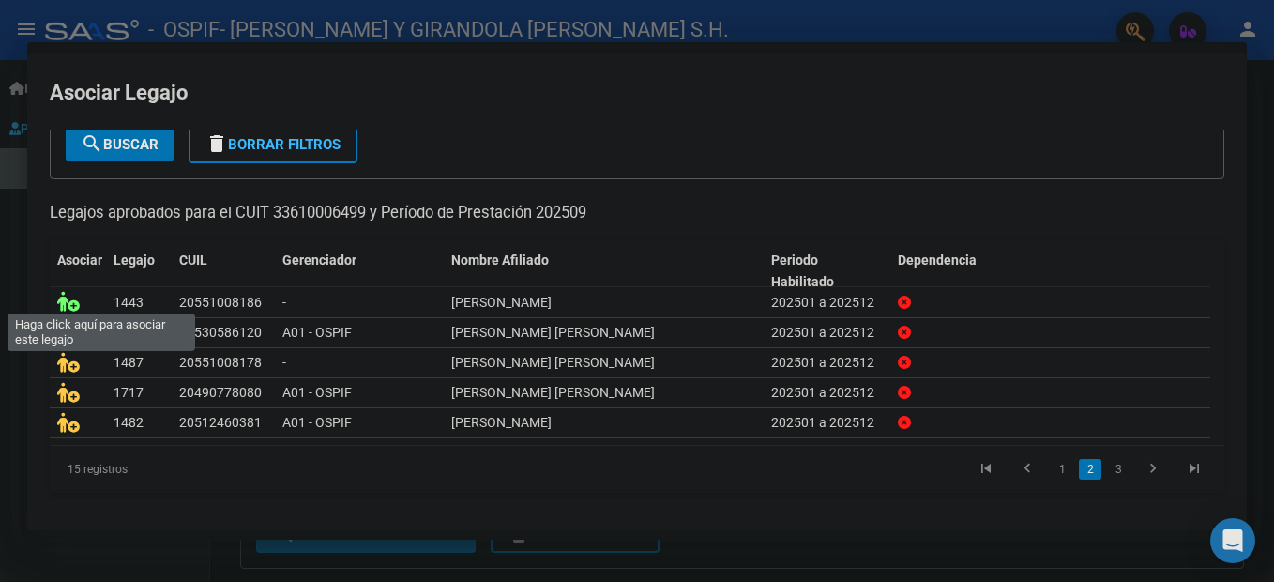
click at [69, 298] on icon at bounding box center [68, 301] width 23 height 21
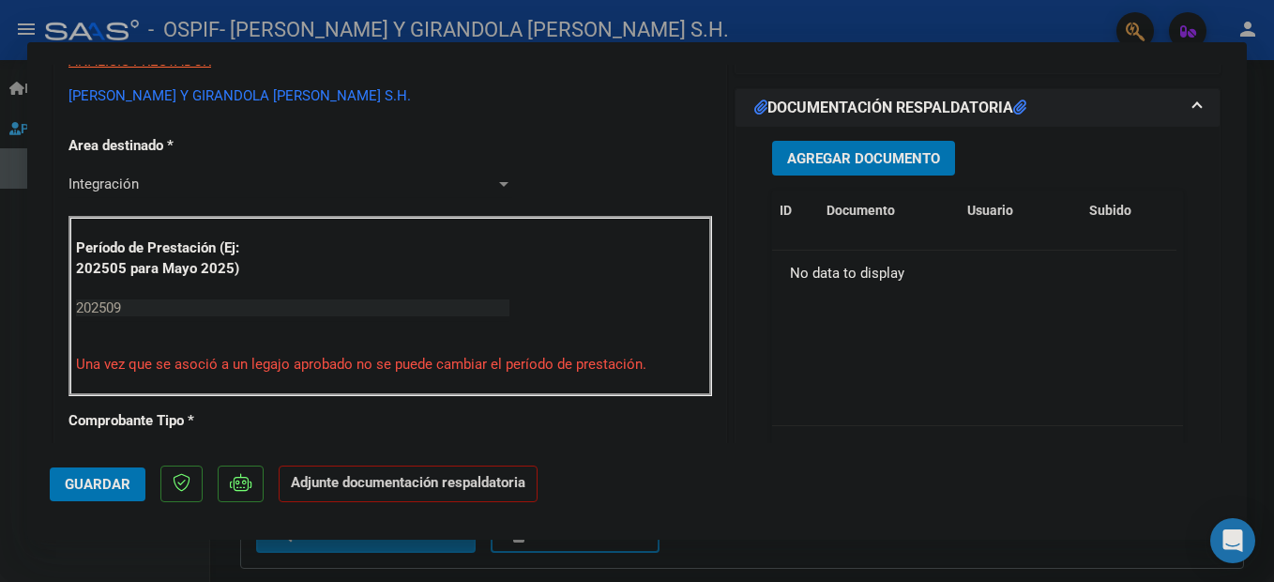
scroll to position [469, 0]
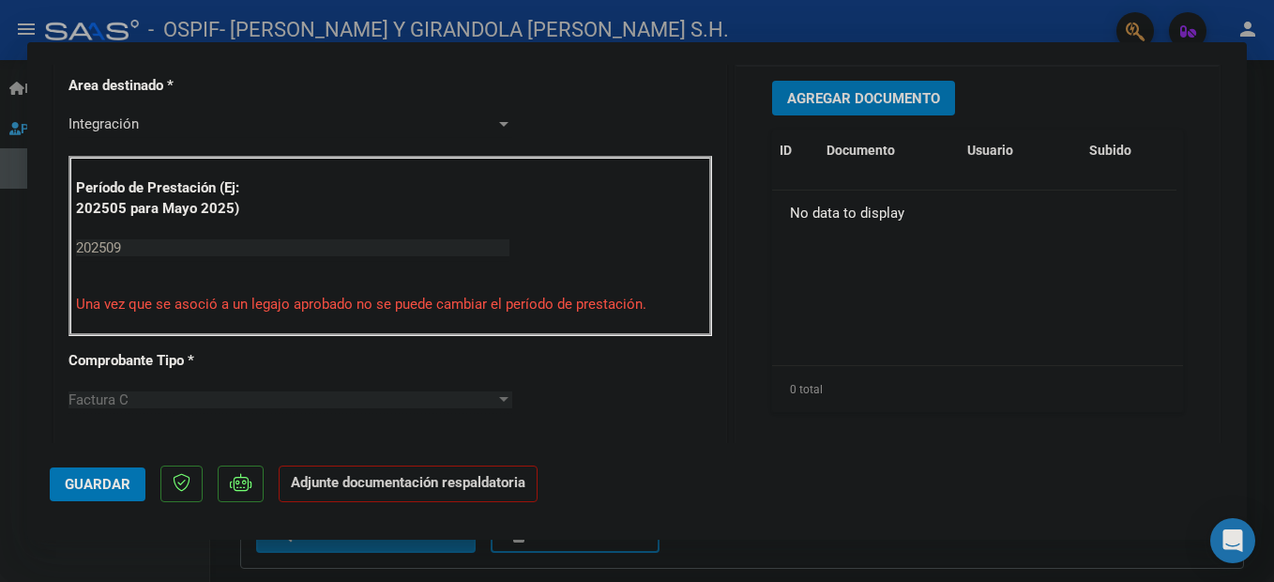
click at [847, 104] on span "Agregar Documento" at bounding box center [863, 98] width 153 height 17
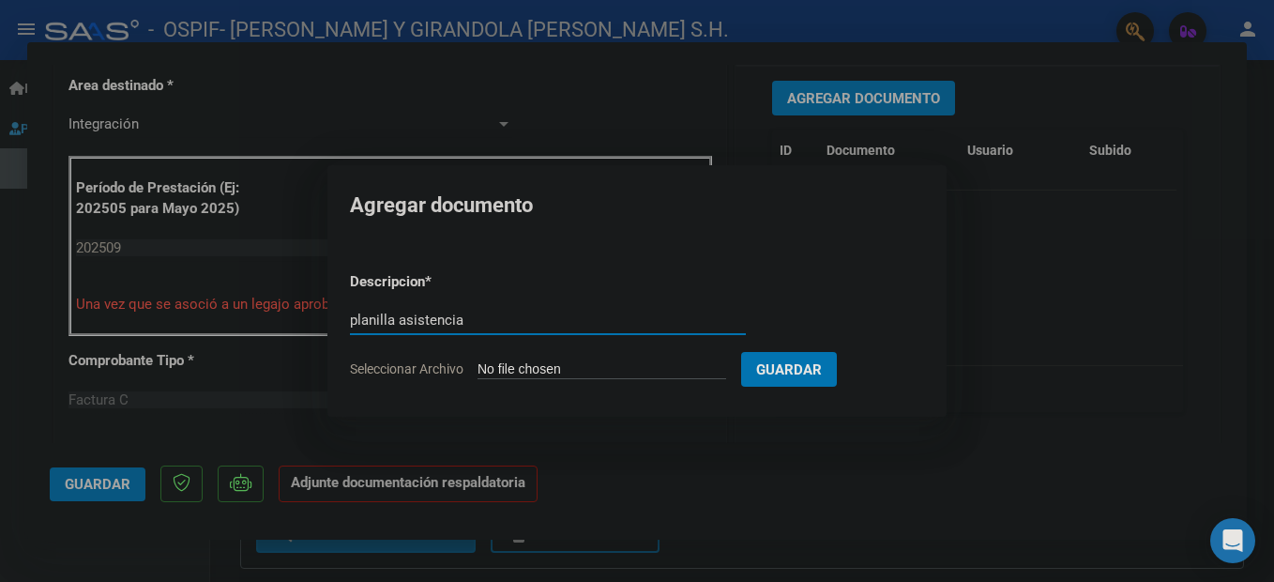
type input "planilla asistencia"
click at [548, 367] on input "Seleccionar Archivo" at bounding box center [601, 370] width 249 height 18
type input "C:\fakepath\ADJUNTOS [DATE] [PERSON_NAME].pdf"
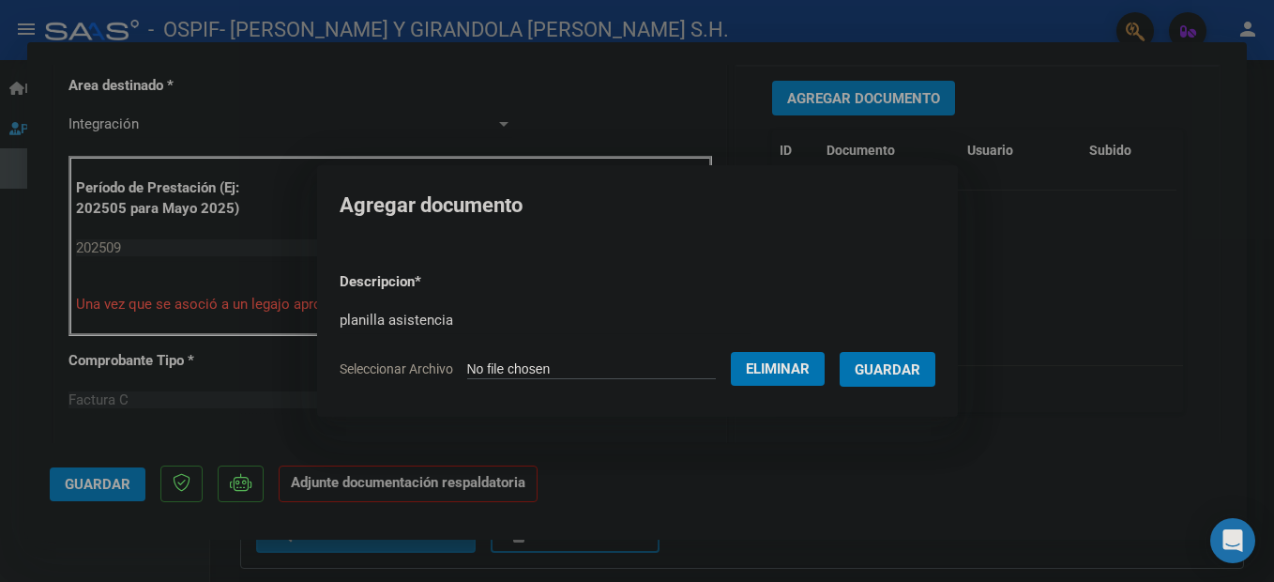
click at [920, 376] on span "Guardar" at bounding box center [887, 369] width 66 height 17
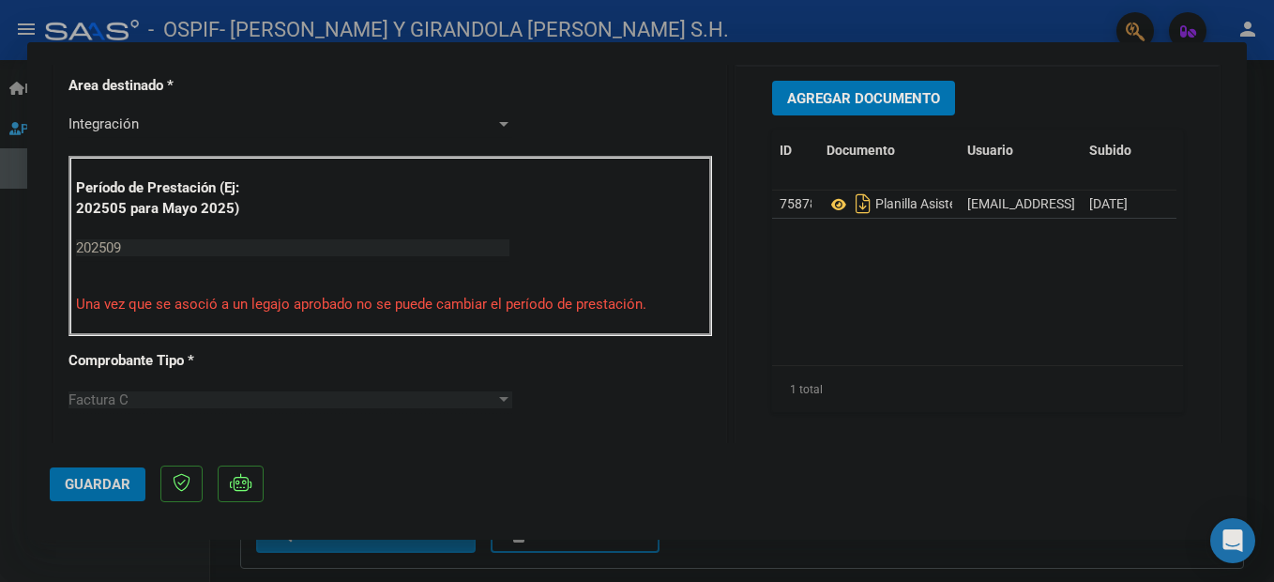
click at [118, 484] on span "Guardar" at bounding box center [98, 484] width 66 height 17
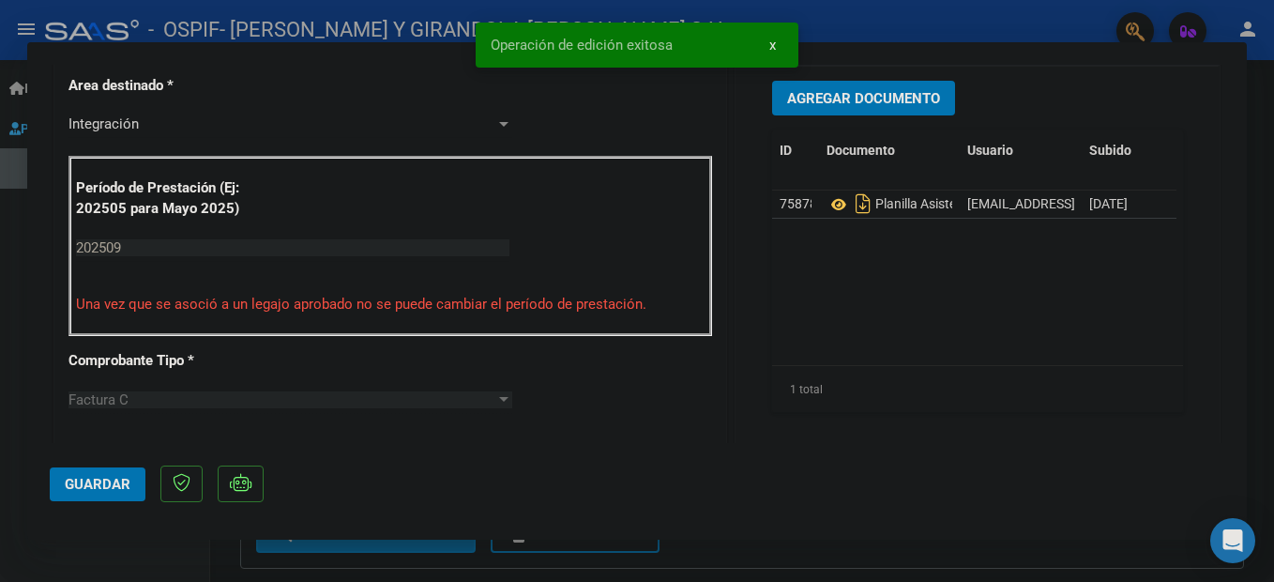
click at [215, 546] on div at bounding box center [637, 291] width 1274 height 582
type input "$ 0,00"
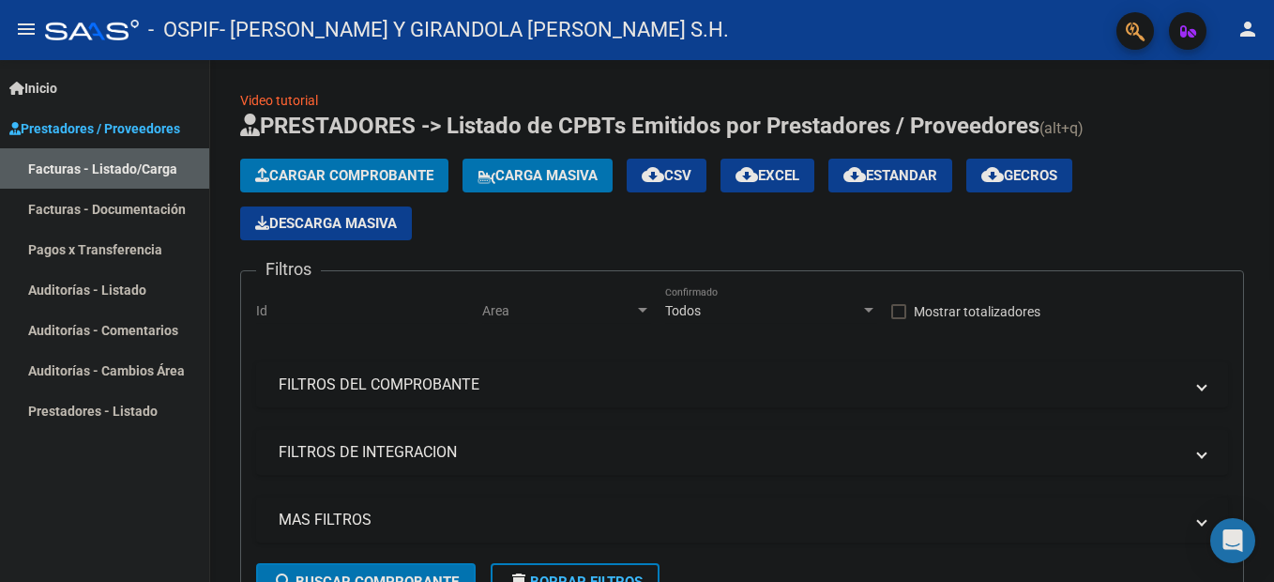
click at [288, 174] on span "Cargar Comprobante" at bounding box center [344, 175] width 178 height 17
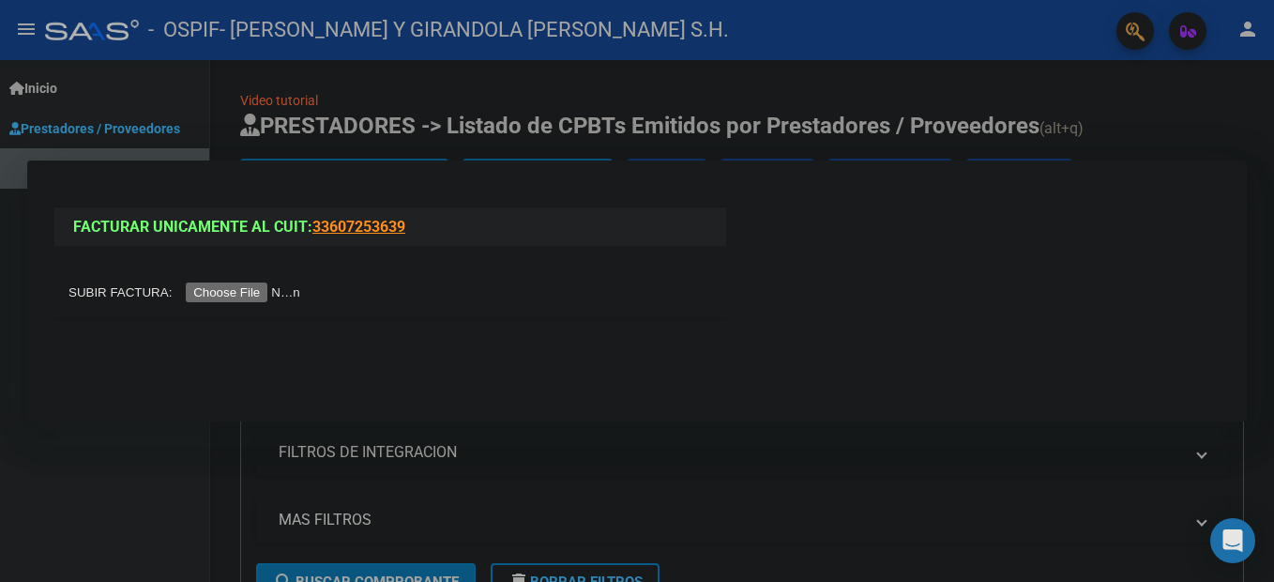
click at [230, 289] on input "file" at bounding box center [186, 292] width 237 height 20
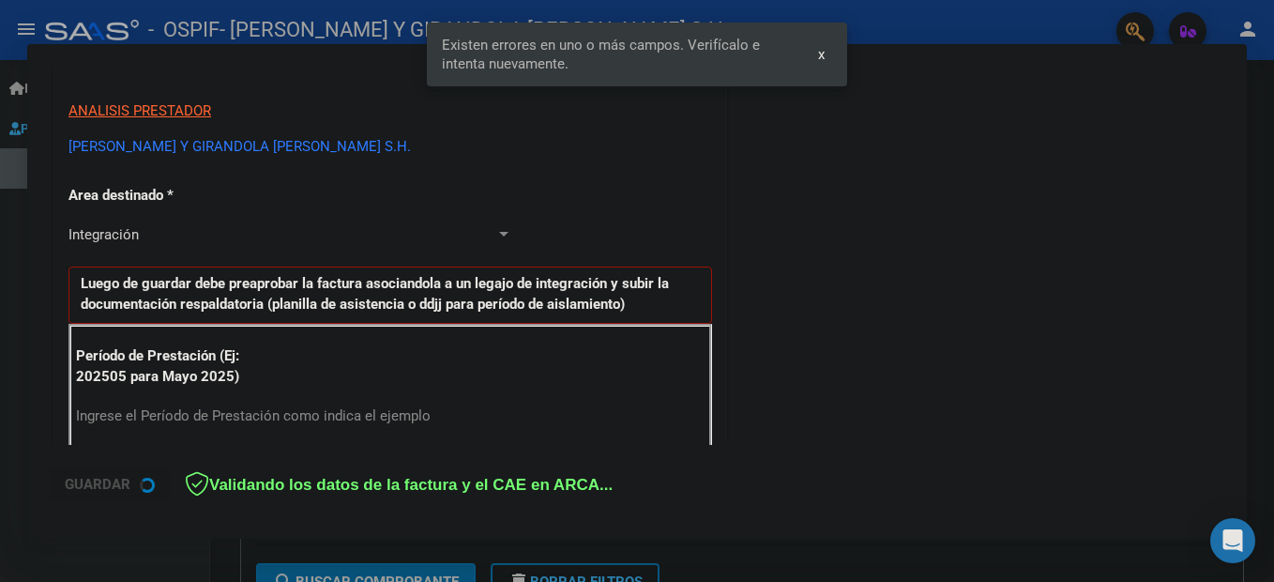
scroll to position [429, 0]
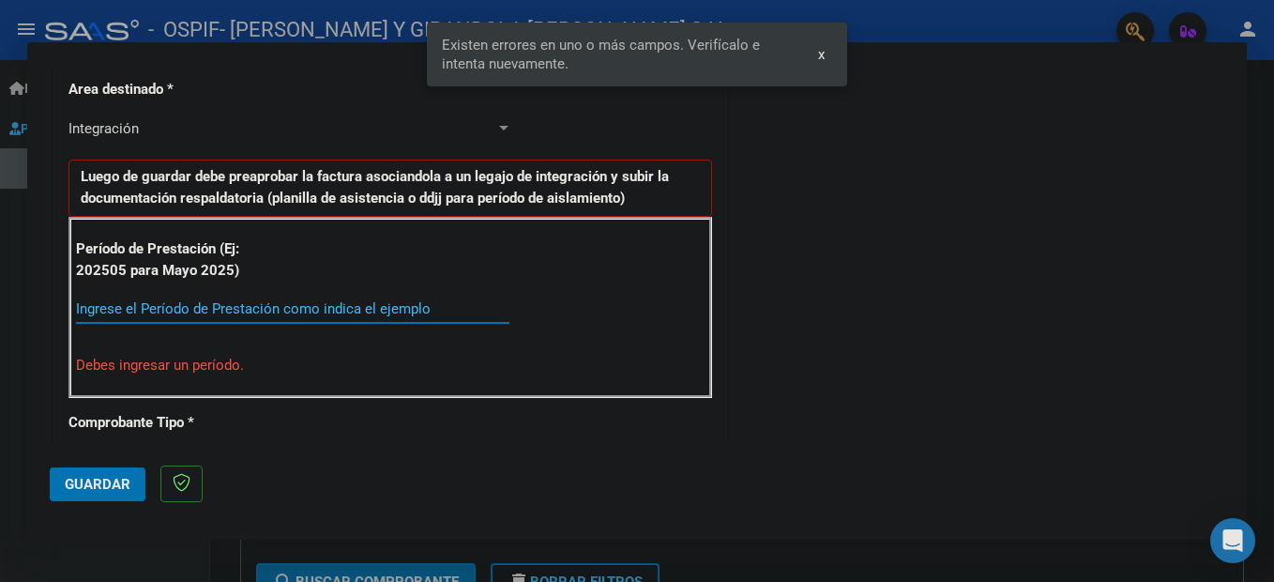
click at [378, 304] on input "Ingrese el Período de Prestación como indica el ejemplo" at bounding box center [292, 308] width 433 height 17
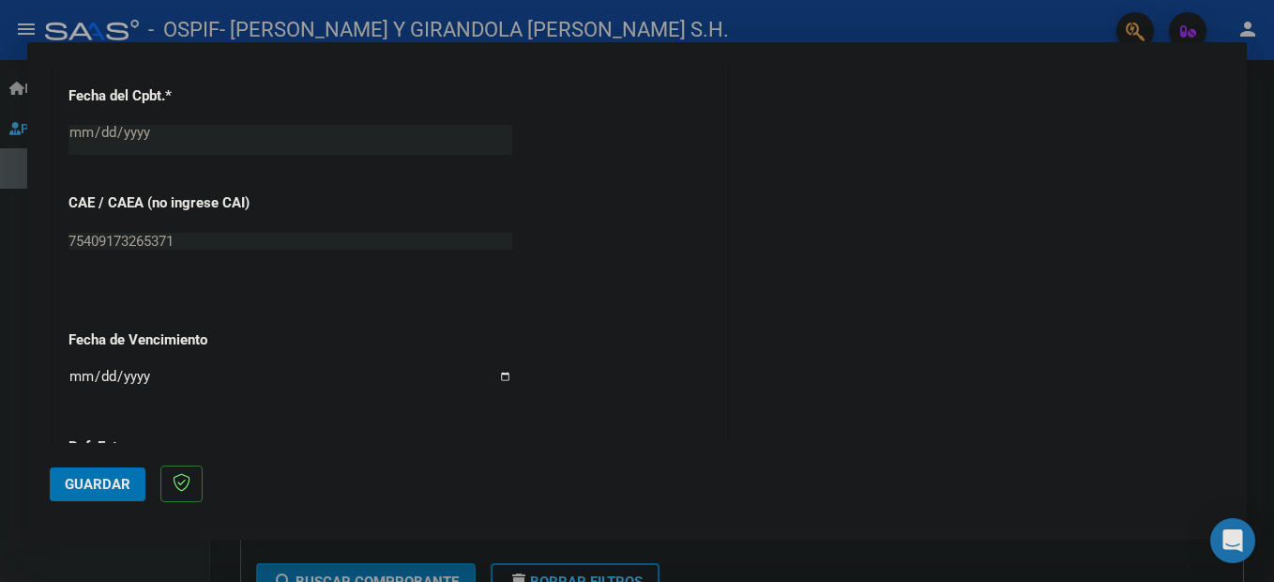
scroll to position [1273, 0]
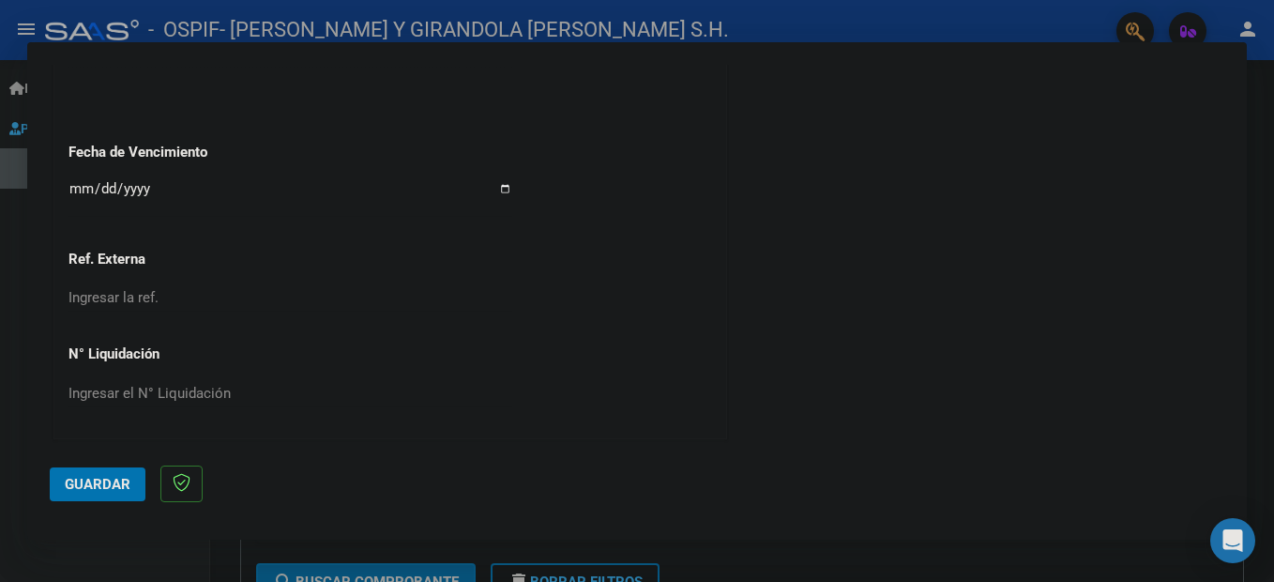
type input "202509"
click at [75, 189] on input "Ingresar la fecha" at bounding box center [290, 196] width 444 height 30
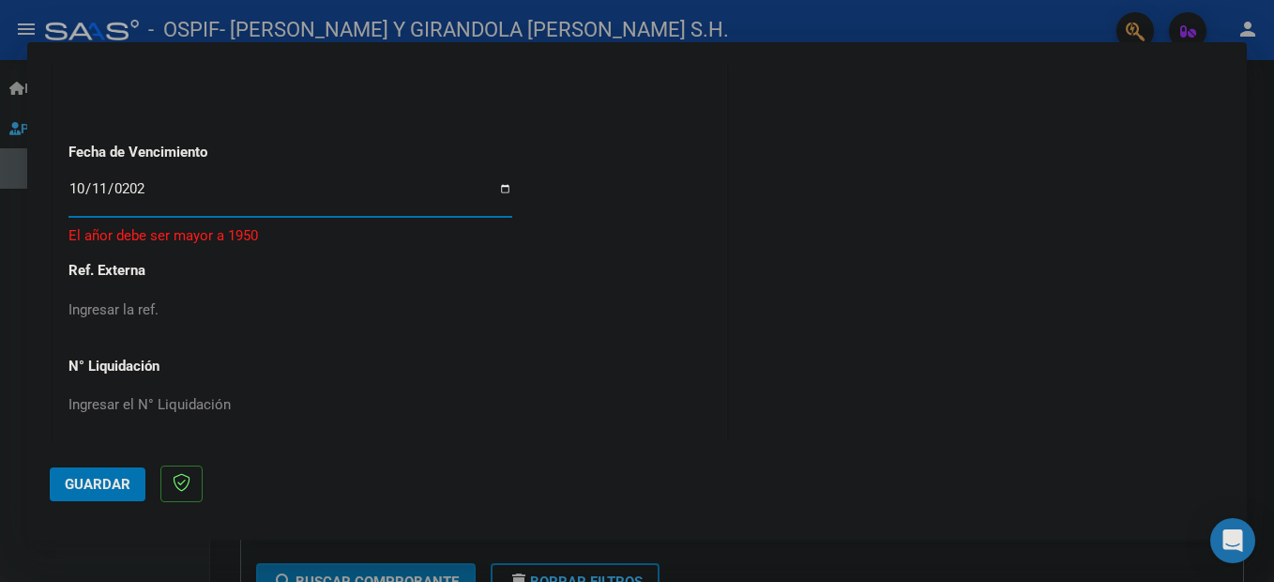
type input "[DATE]"
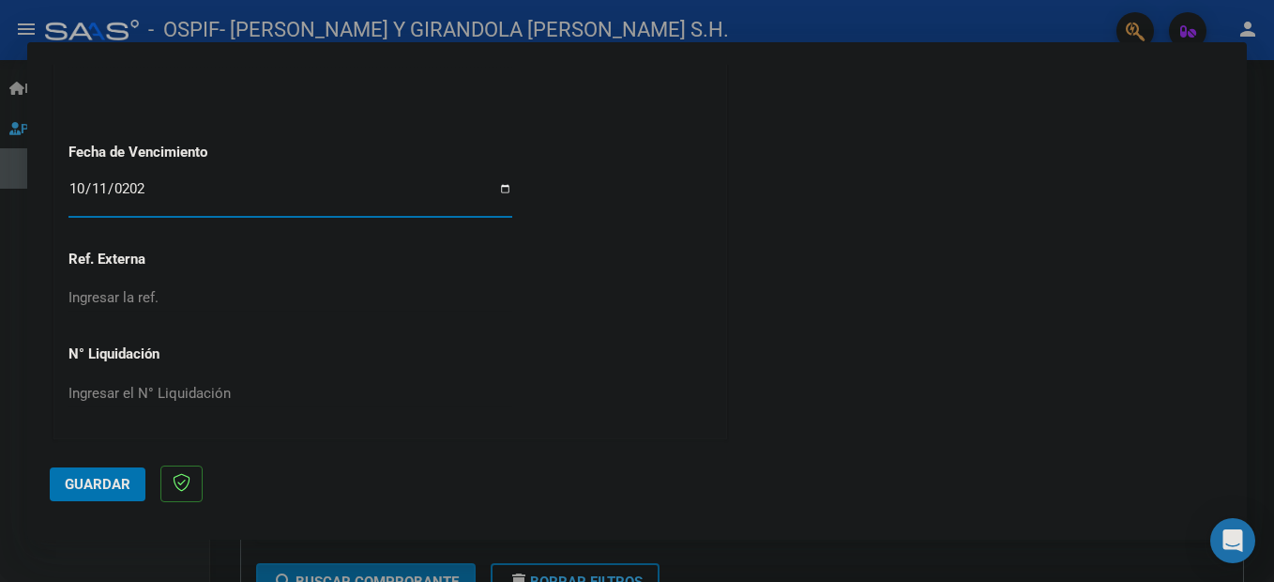
click at [119, 488] on span "Guardar" at bounding box center [98, 484] width 66 height 17
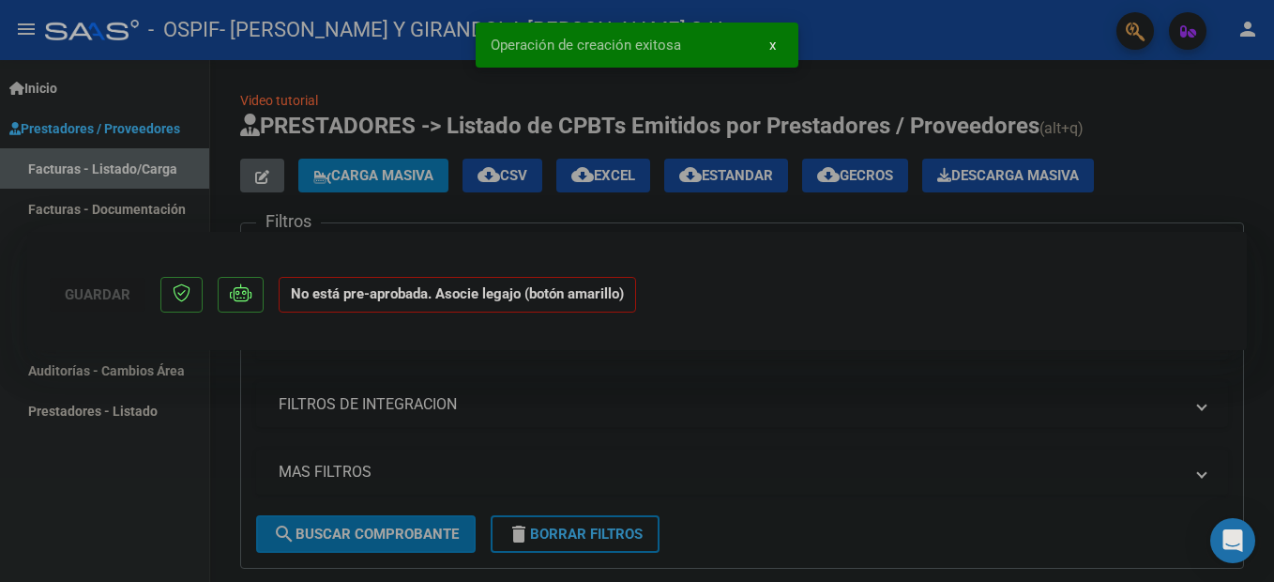
scroll to position [0, 0]
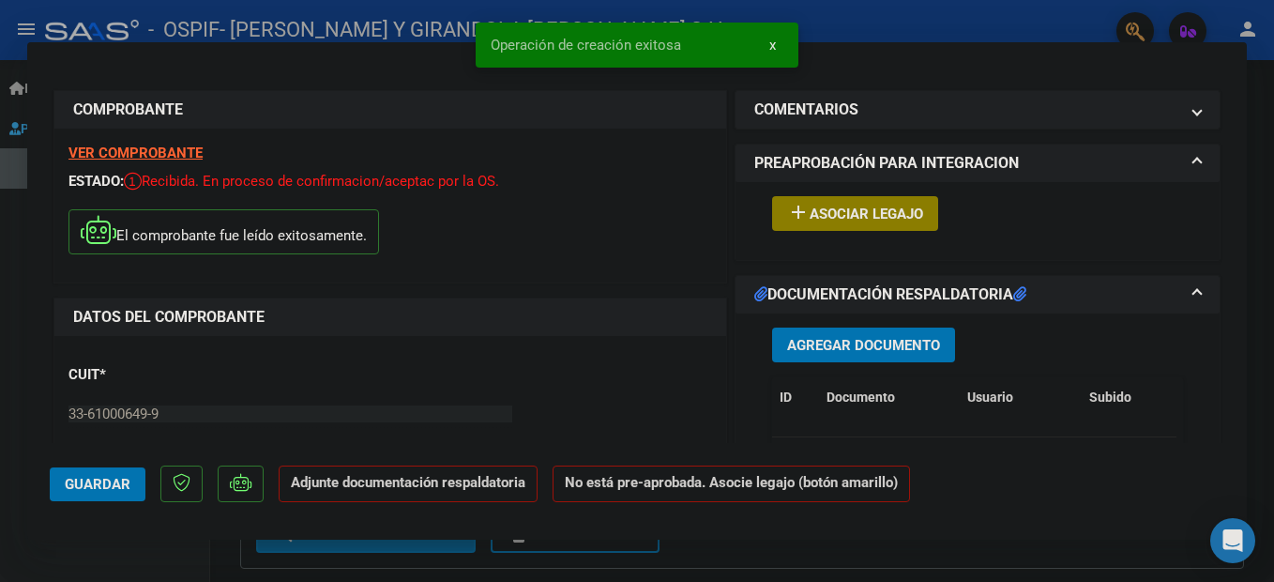
click at [873, 216] on span "Asociar Legajo" at bounding box center [865, 213] width 113 height 17
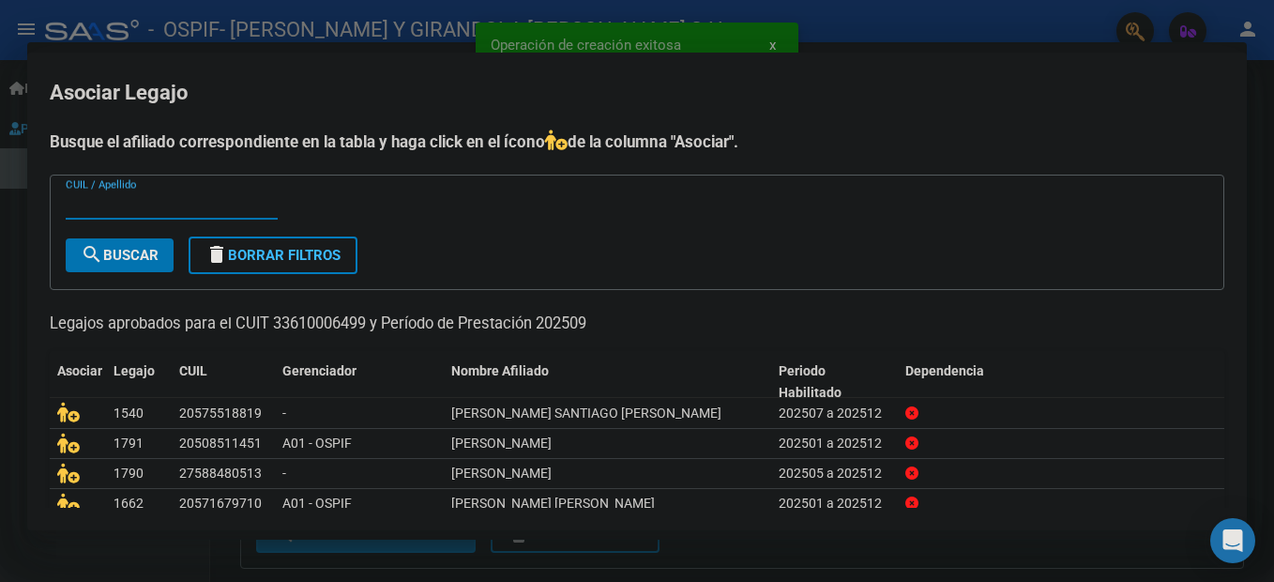
scroll to position [115, 0]
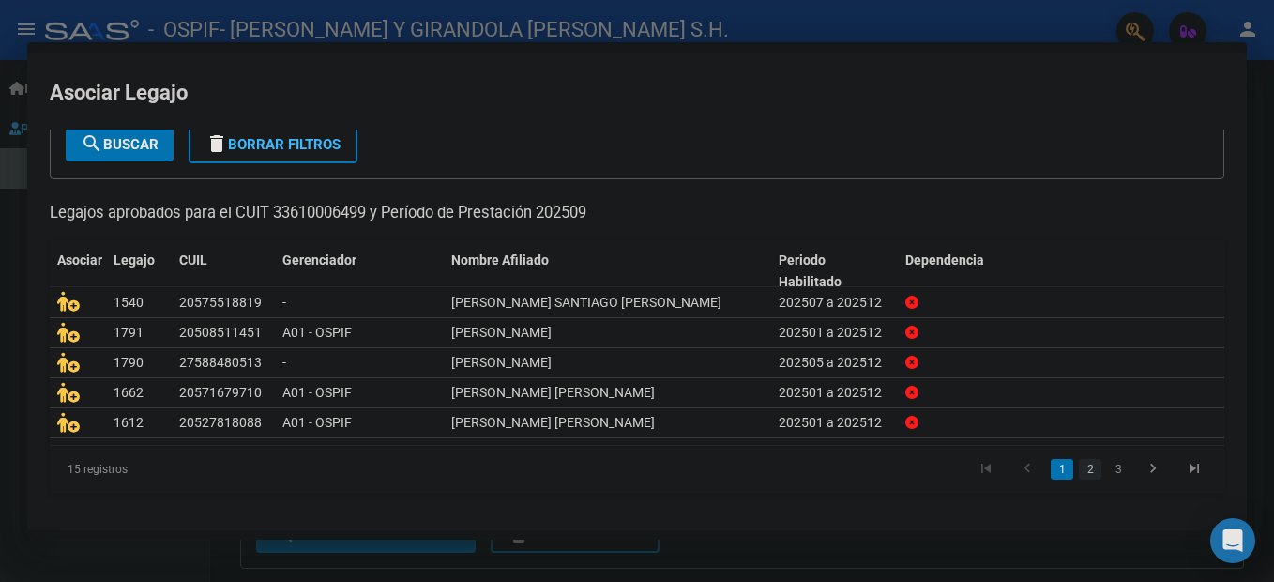
click at [1079, 462] on link "2" at bounding box center [1090, 469] width 23 height 21
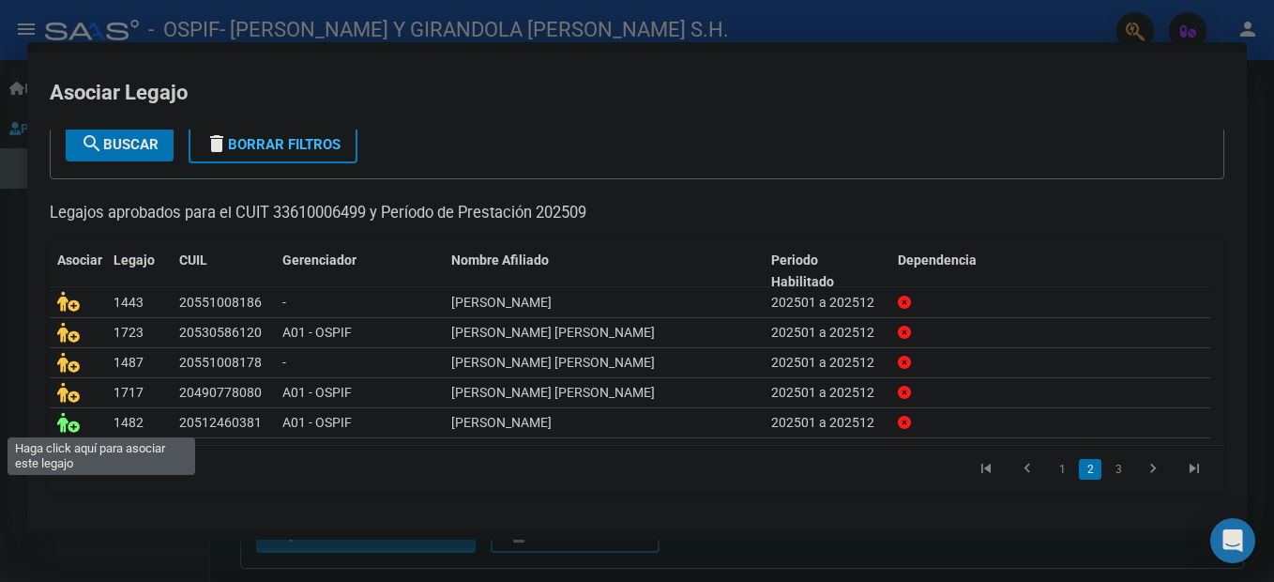
click at [68, 423] on icon at bounding box center [68, 422] width 23 height 21
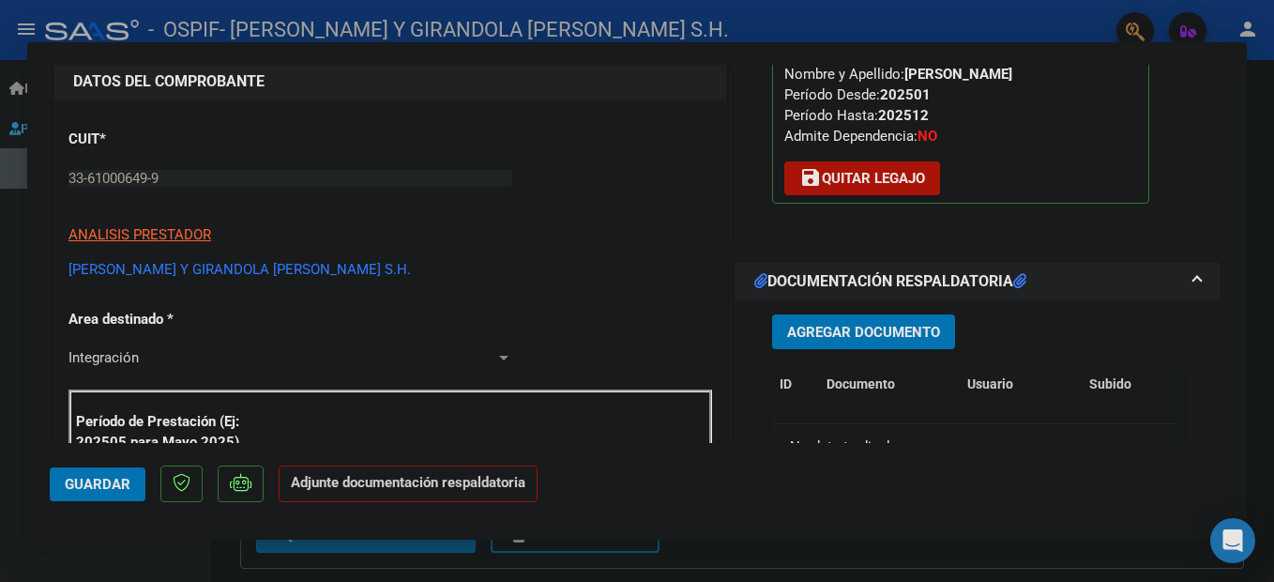
scroll to position [375, 0]
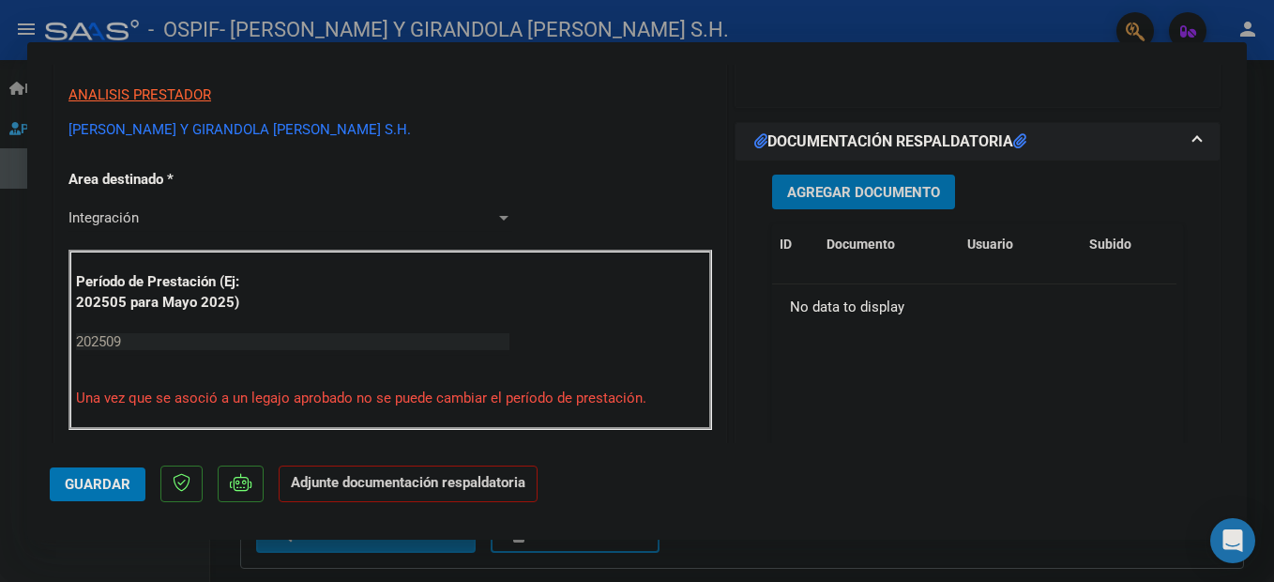
click at [864, 189] on span "Agregar Documento" at bounding box center [863, 192] width 153 height 17
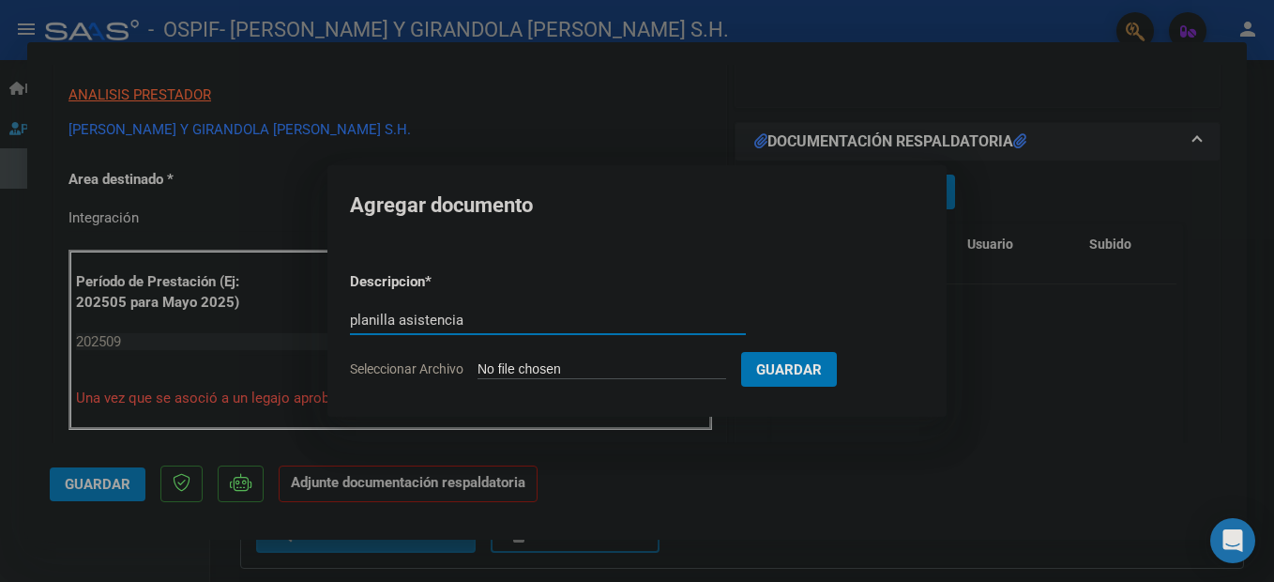
type input "planilla asistencia"
click at [690, 357] on form "Descripcion * planilla asistencia Escriba aquí una descripcion Seleccionar Arch…" at bounding box center [637, 325] width 574 height 137
click at [688, 368] on input "Seleccionar Archivo" at bounding box center [601, 370] width 249 height 18
type input "C:\fakepath\ADJUNTOS [DATE] [PERSON_NAME].pdf"
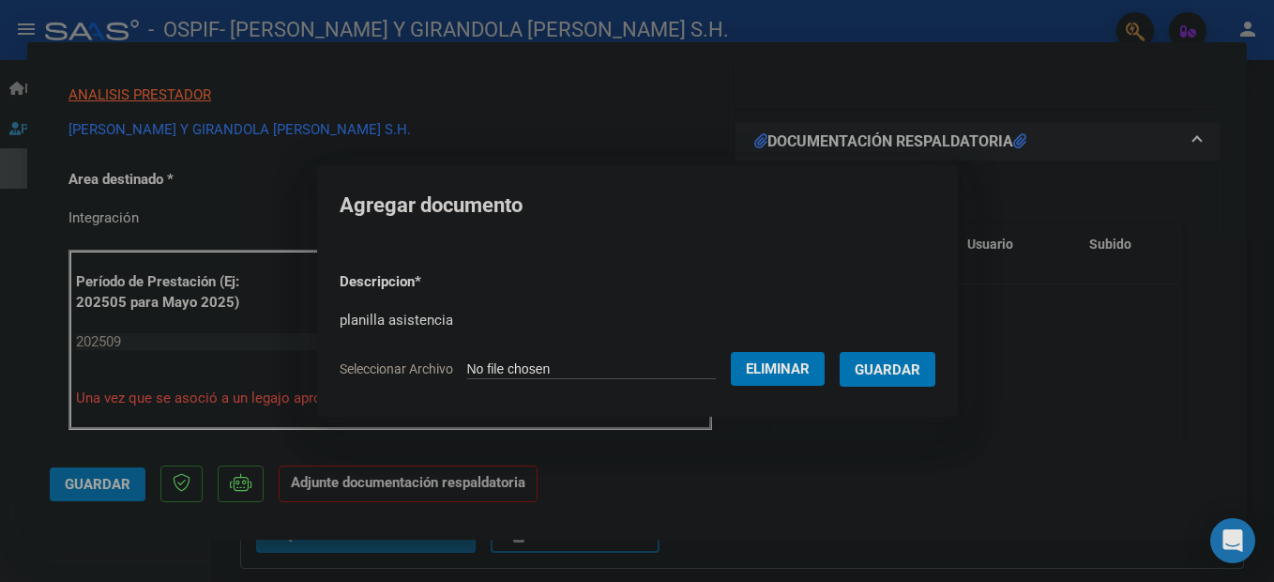
click at [915, 370] on span "Guardar" at bounding box center [887, 369] width 66 height 17
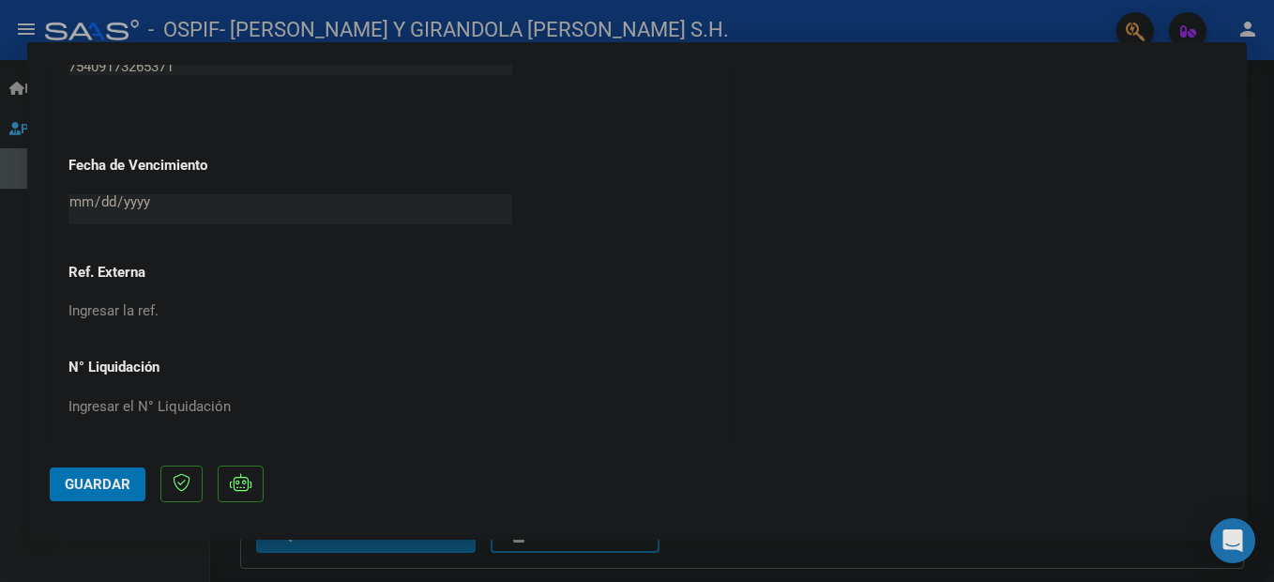
scroll to position [1301, 0]
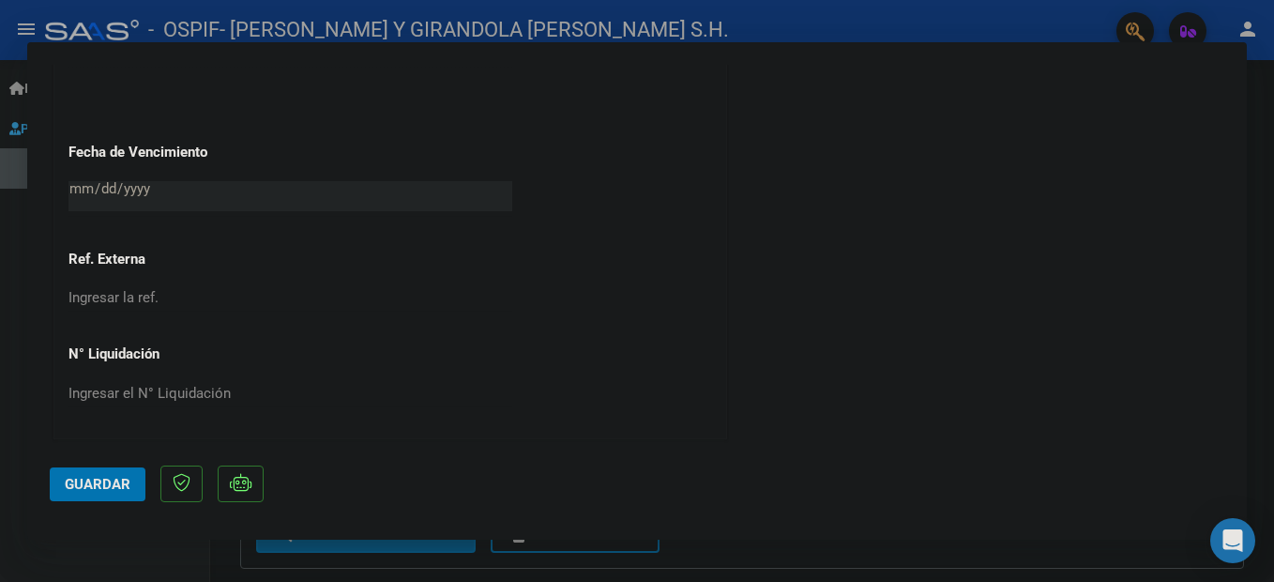
click at [69, 486] on span "Guardar" at bounding box center [98, 484] width 66 height 17
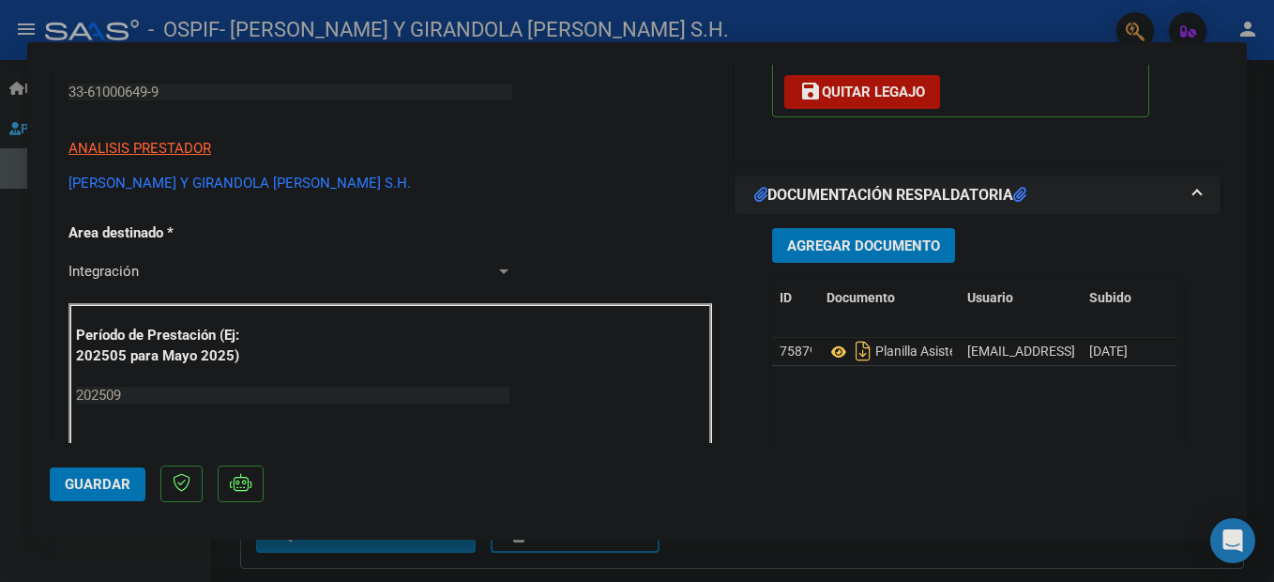
scroll to position [375, 0]
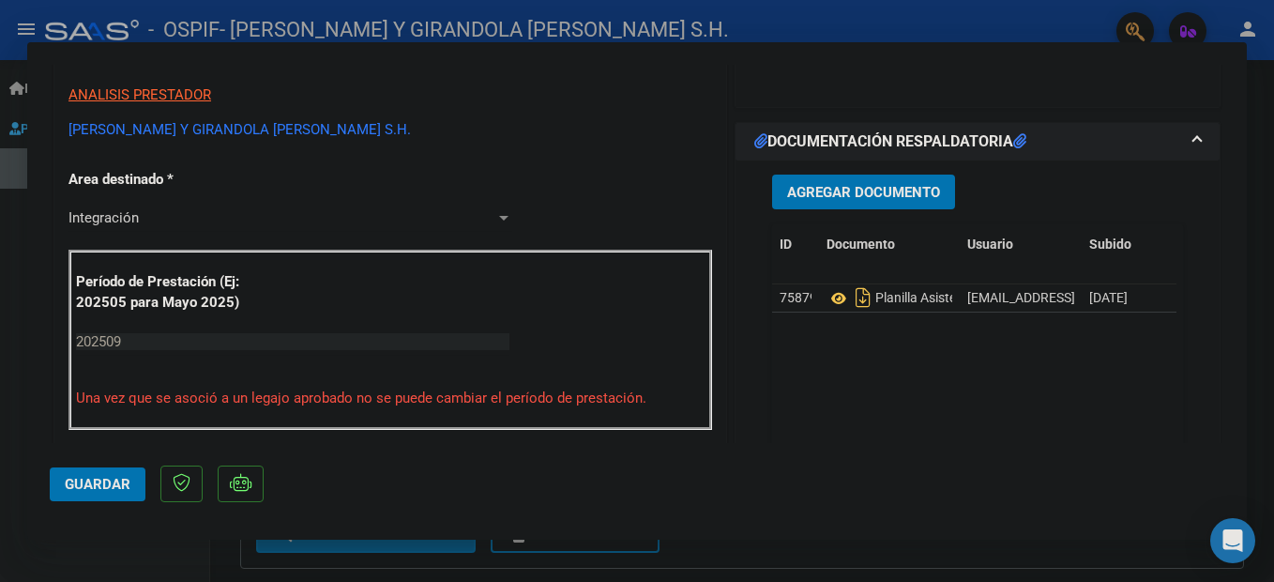
click at [853, 194] on span "Agregar Documento" at bounding box center [863, 192] width 153 height 17
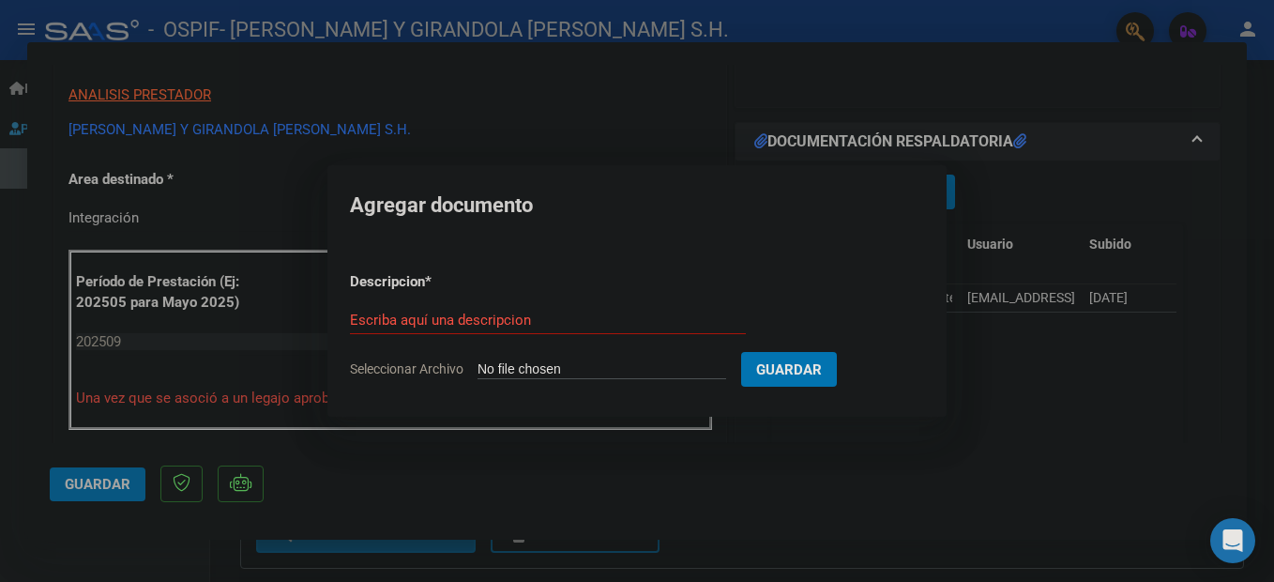
click at [868, 488] on div at bounding box center [637, 291] width 1274 height 582
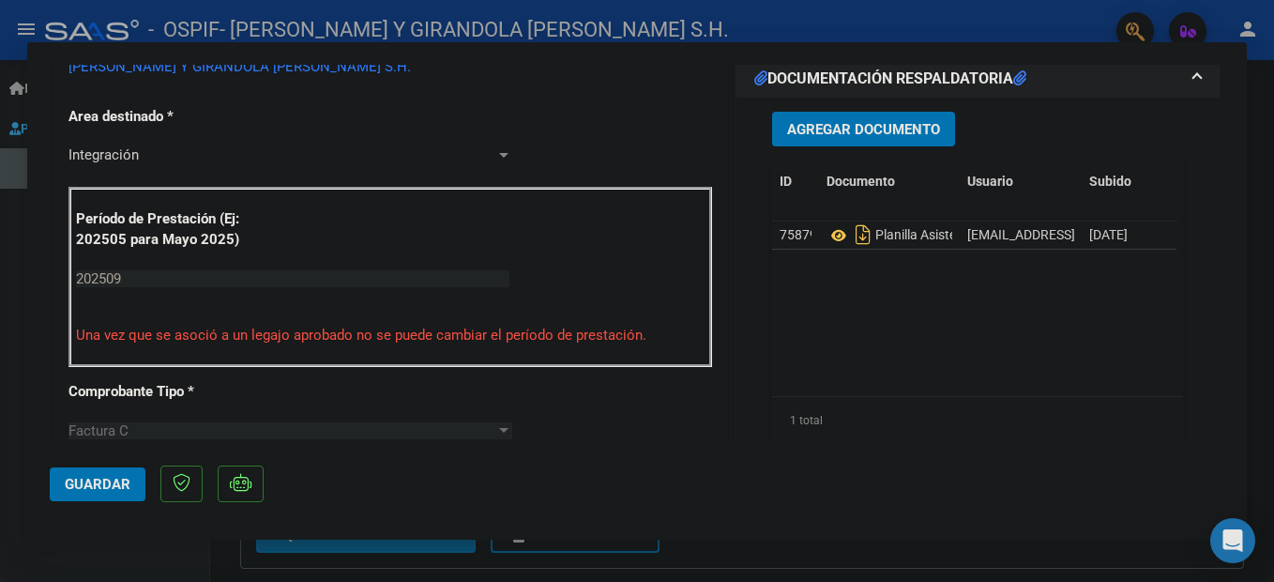
scroll to position [469, 0]
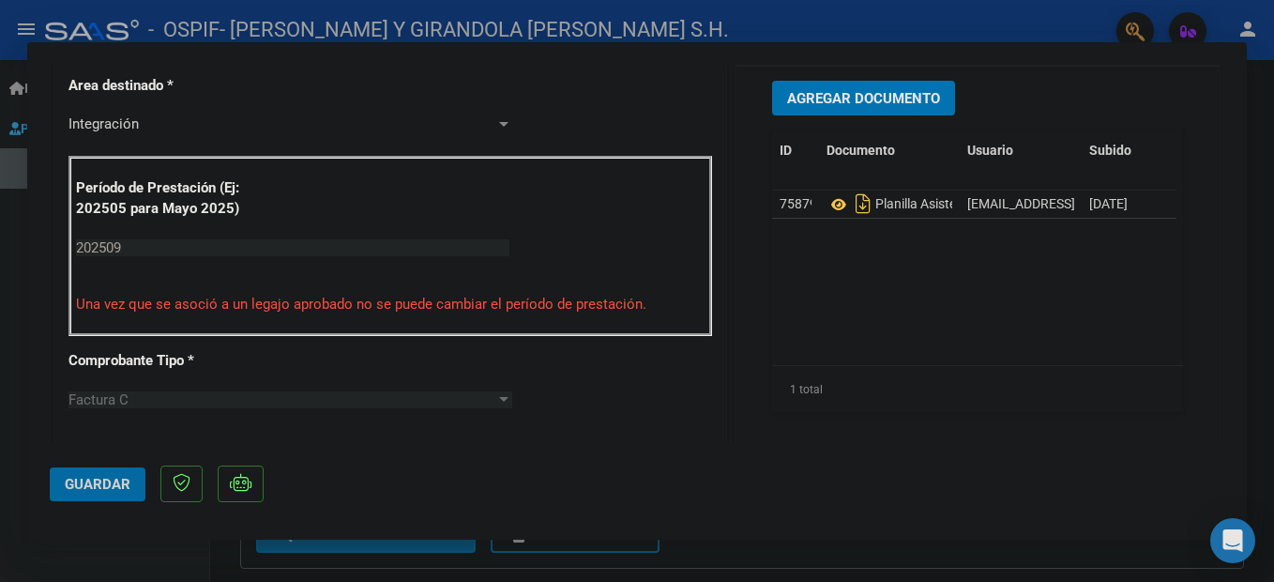
click at [120, 490] on span "Guardar" at bounding box center [98, 484] width 66 height 17
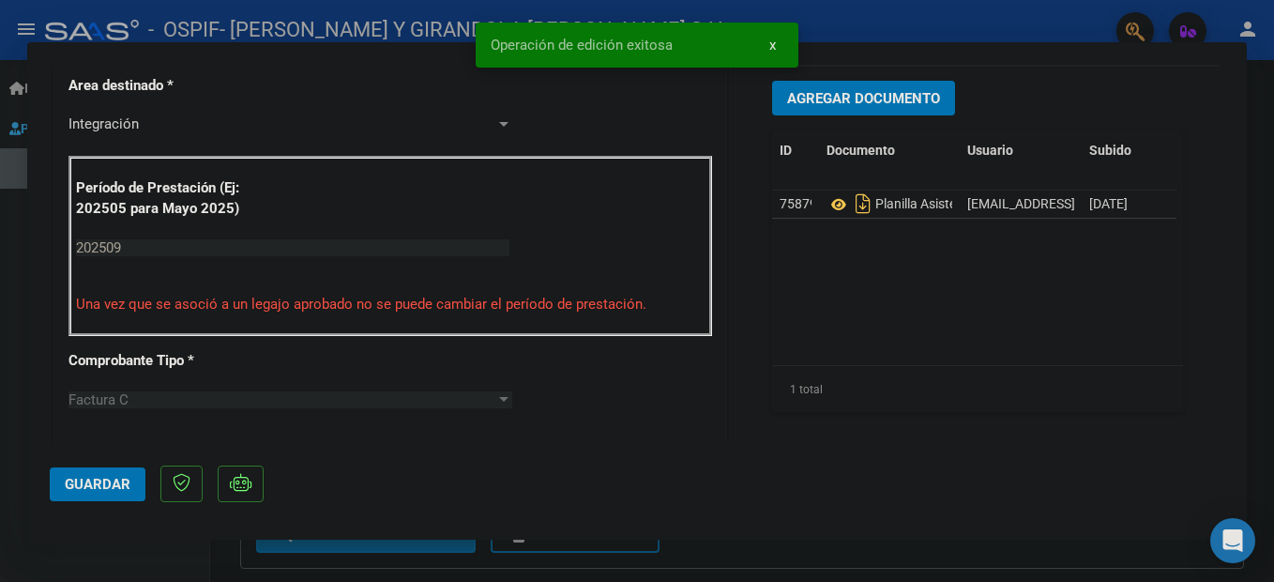
click at [145, 561] on div at bounding box center [637, 291] width 1274 height 582
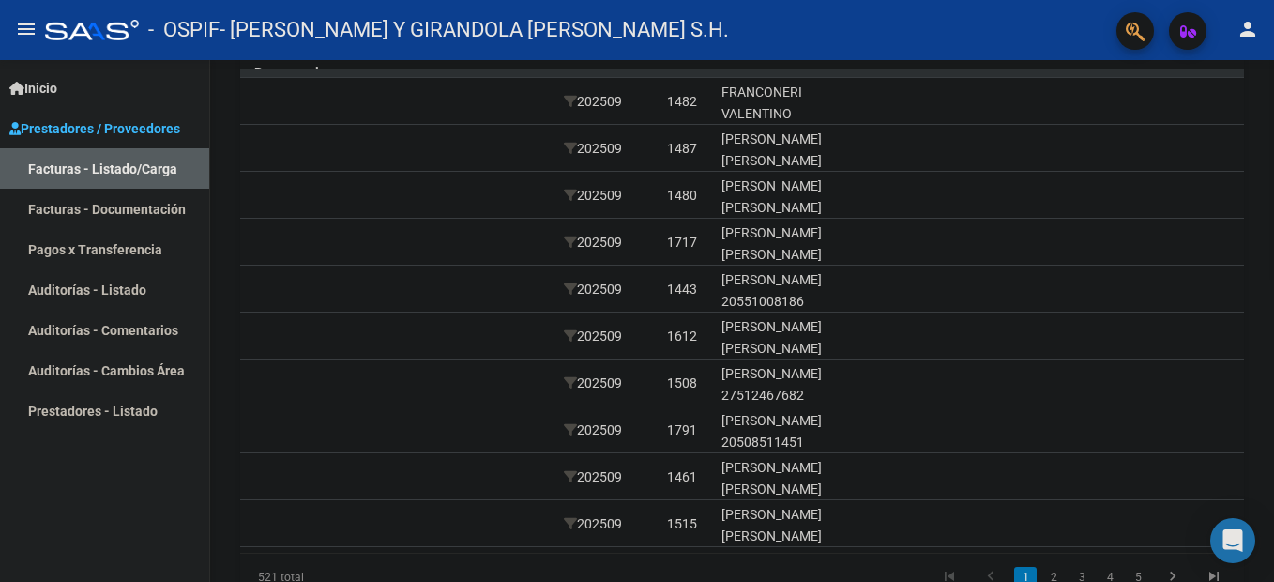
scroll to position [528, 0]
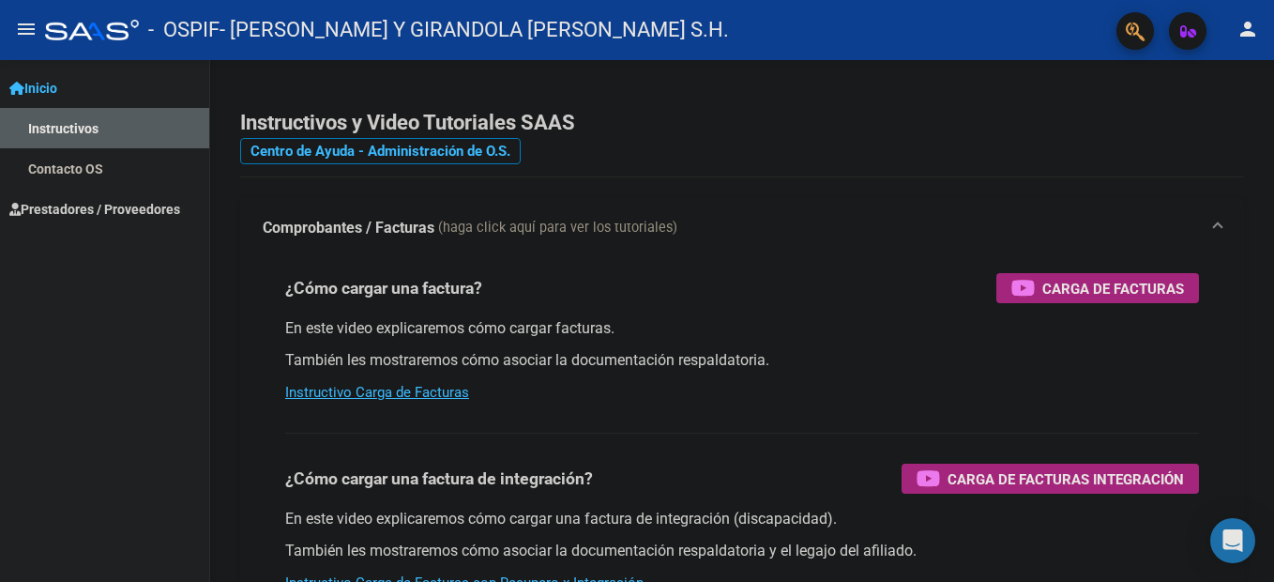
drag, startPoint x: 855, startPoint y: 0, endPoint x: 116, endPoint y: 356, distance: 820.6
click at [116, 356] on div "Inicio Instructivos Contacto OS Prestadores / Proveedores Facturas - Listado/Ca…" at bounding box center [104, 321] width 209 height 522
